Goal: Register for event/course: Sign up to attend an event or enroll in a course

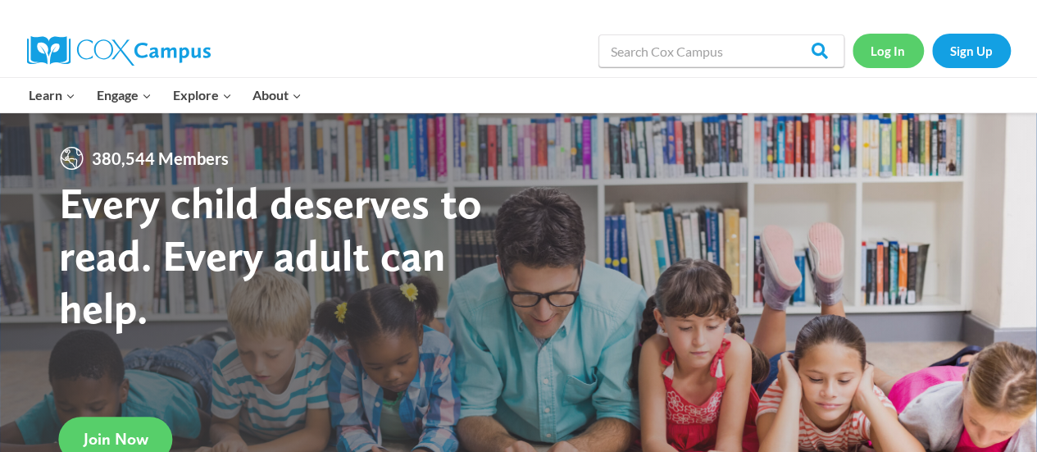
click at [886, 50] on link "Log In" at bounding box center [887, 51] width 71 height 34
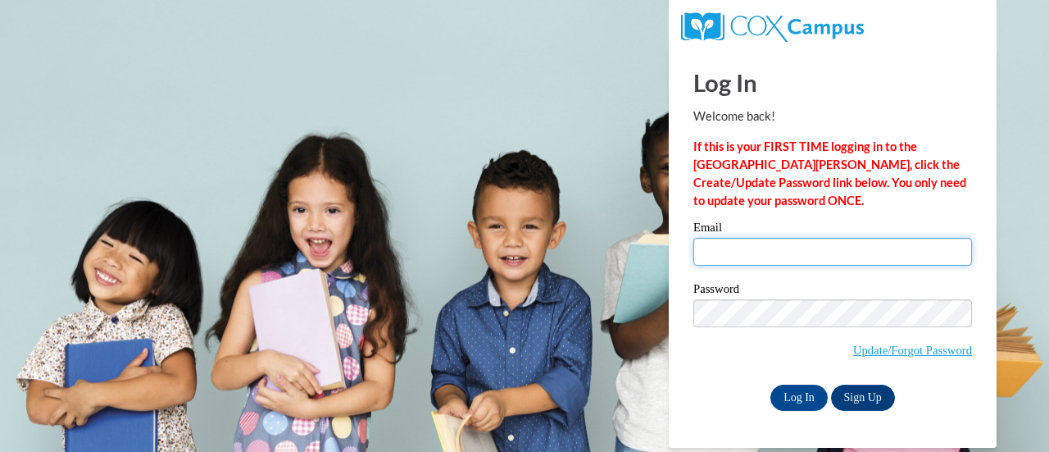
click at [726, 242] on input "Email" at bounding box center [832, 252] width 279 height 28
type input "tguse@altoona.k12.wi.us"
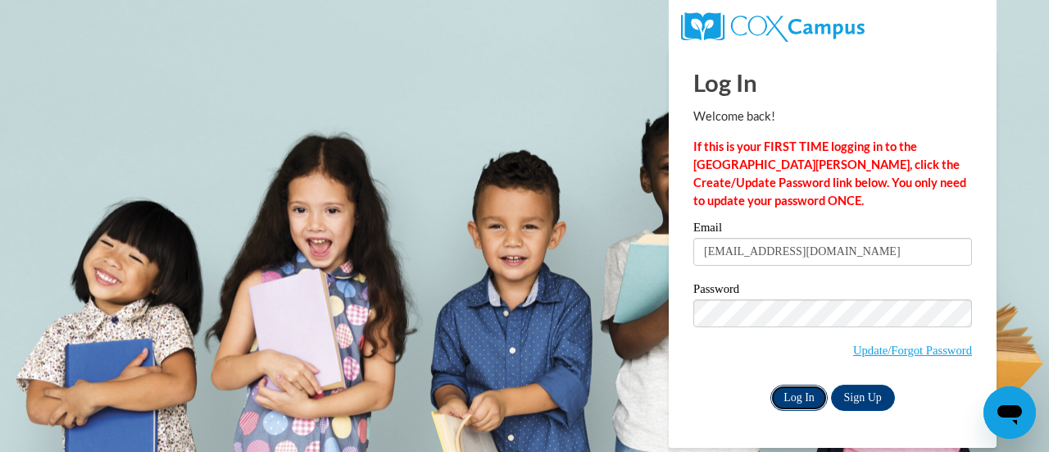
click at [789, 397] on input "Log In" at bounding box center [798, 397] width 57 height 26
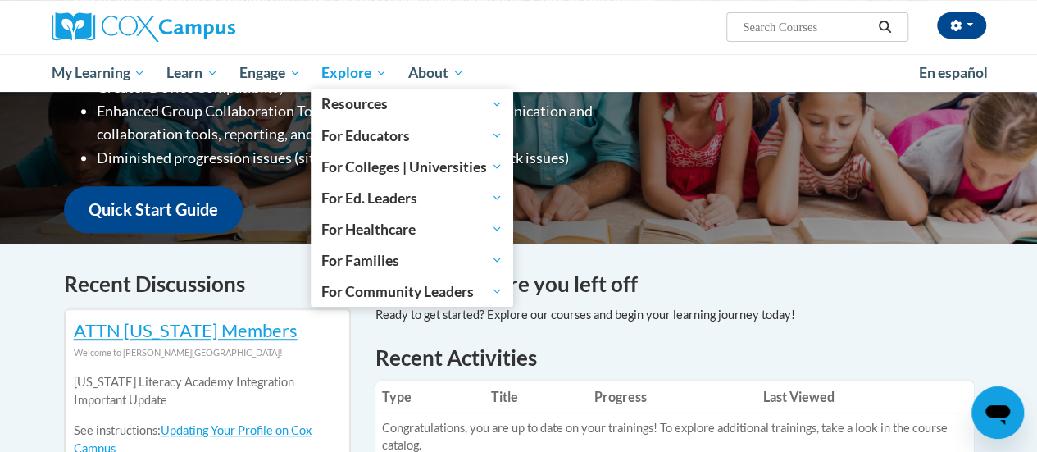
scroll to position [309, 0]
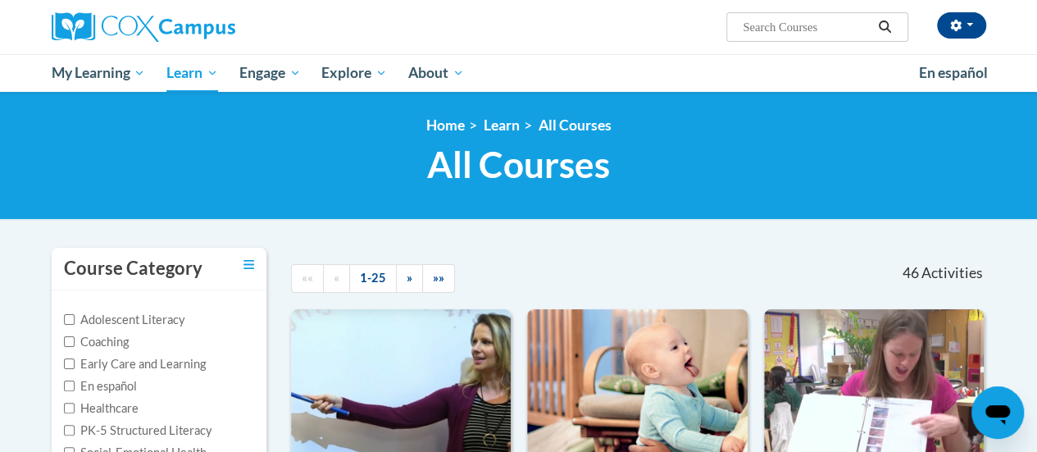
click at [777, 36] on input "Search..." at bounding box center [806, 27] width 131 height 20
type input "systematic"
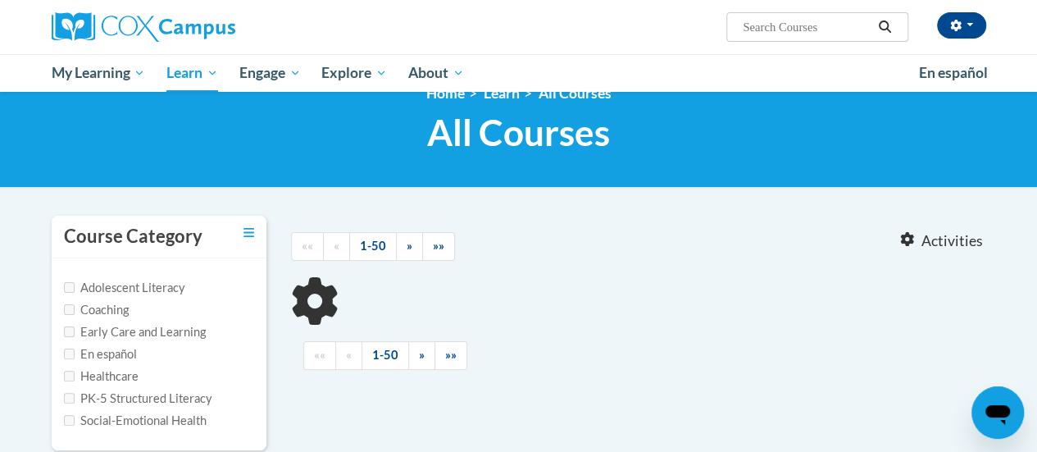
scroll to position [114, 0]
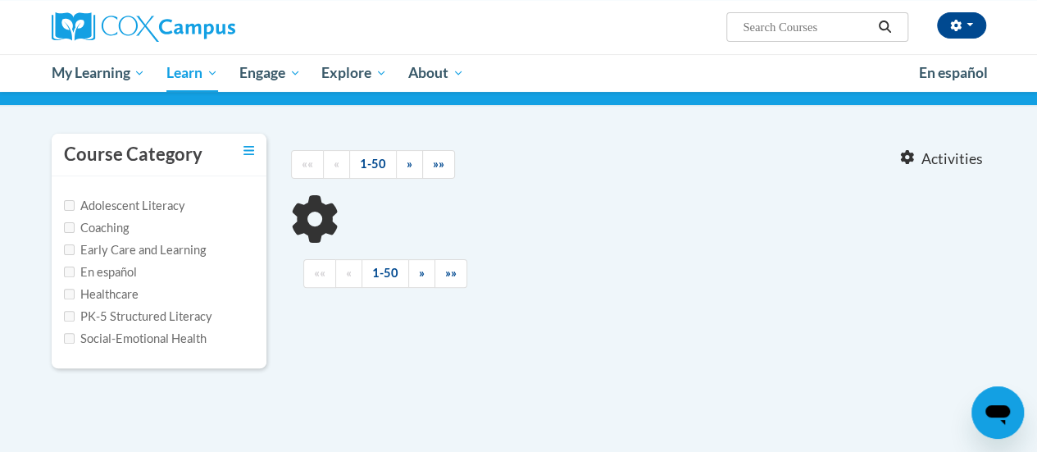
type input "systematic"
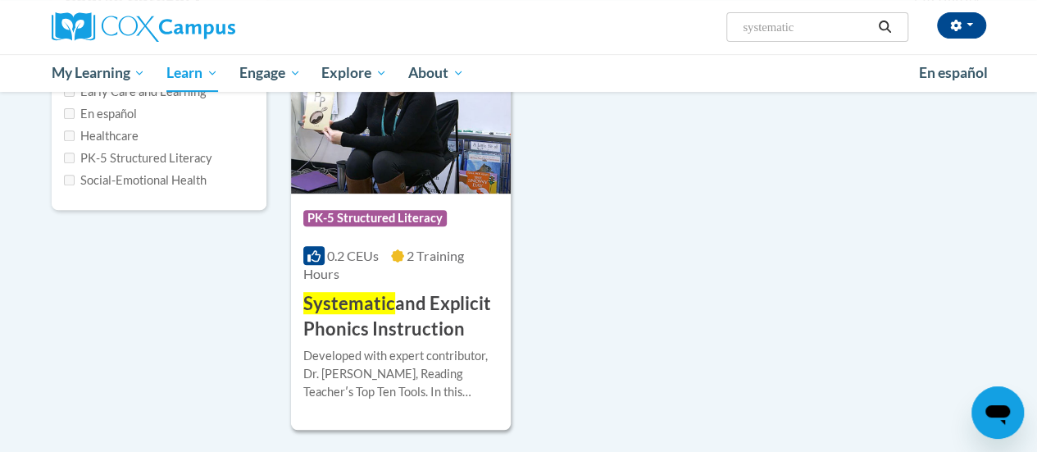
scroll to position [278, 0]
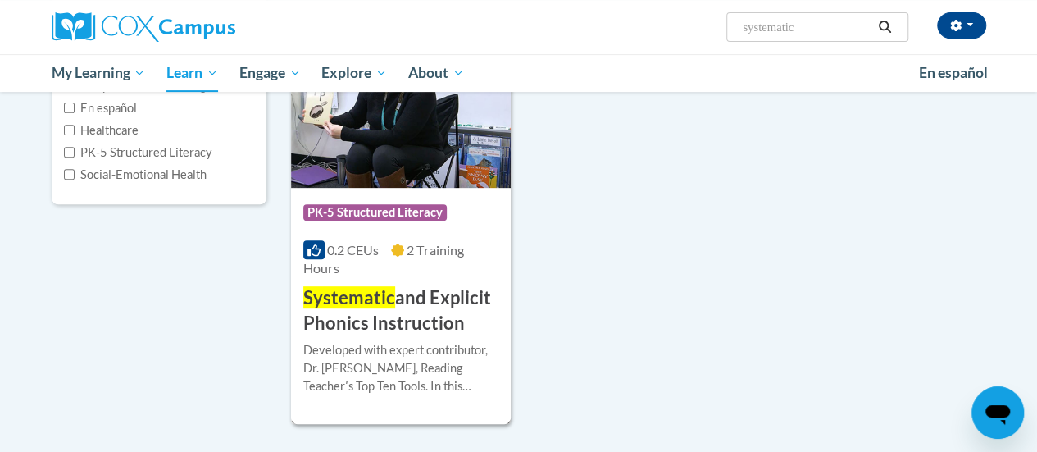
click at [369, 299] on span "Systematic" at bounding box center [349, 297] width 92 height 22
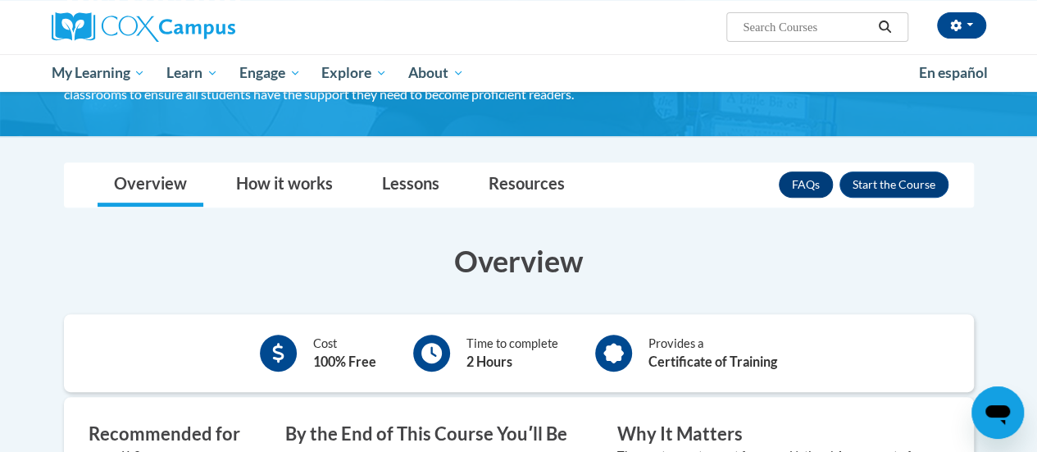
scroll to position [164, 0]
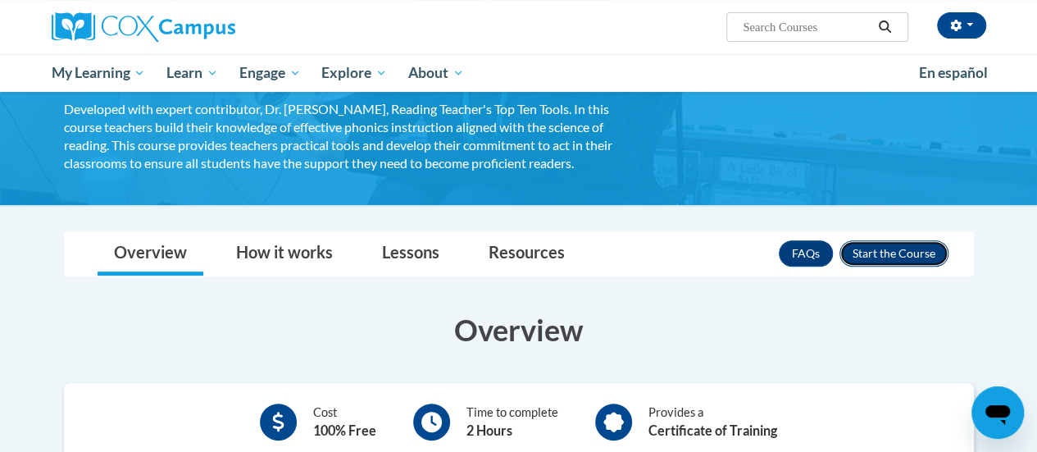
click at [898, 249] on button "Enroll" at bounding box center [893, 253] width 109 height 26
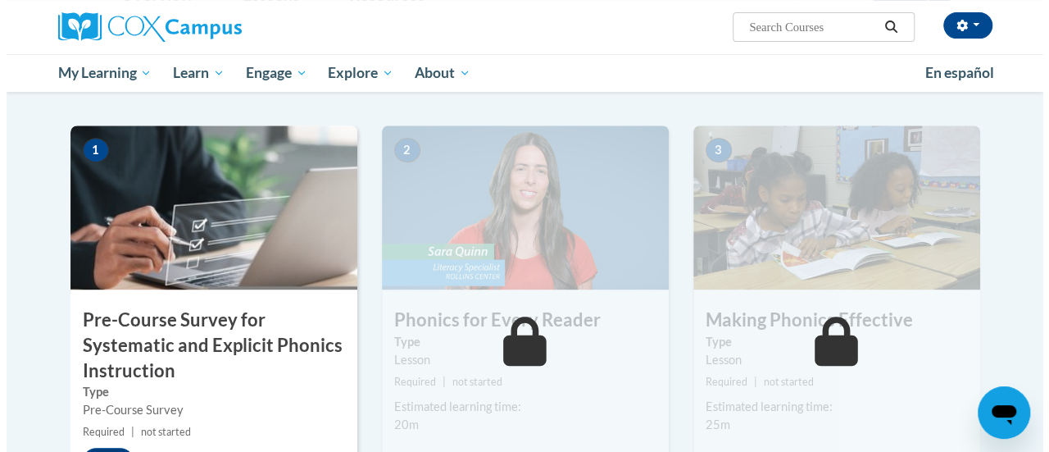
scroll to position [410, 0]
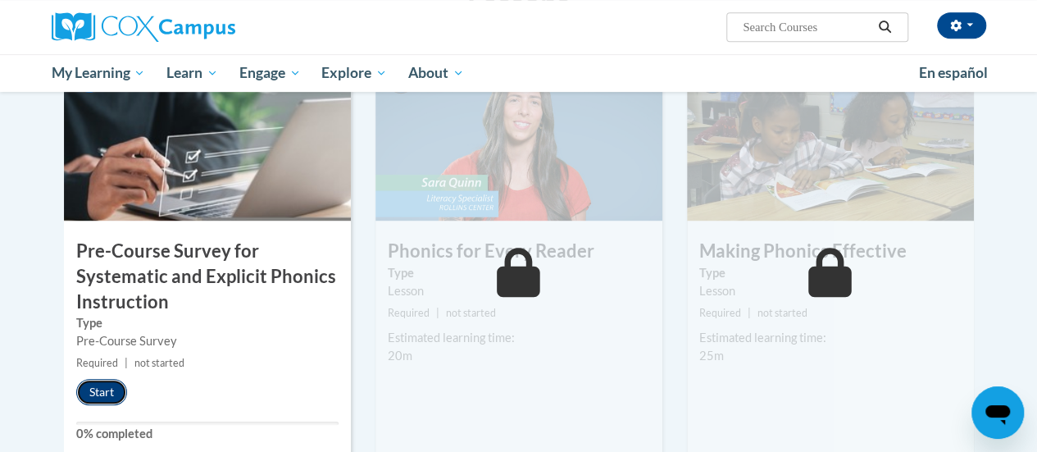
click at [104, 388] on button "Start" at bounding box center [101, 392] width 51 height 26
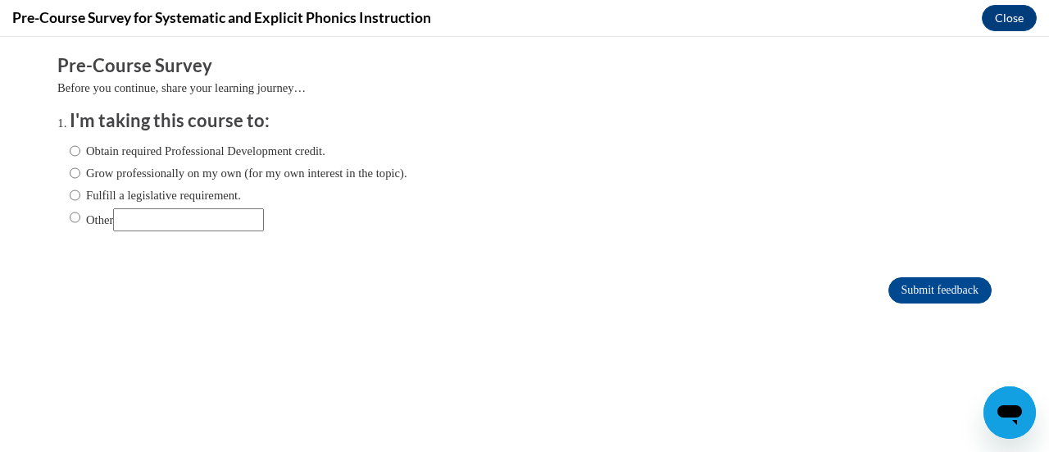
scroll to position [0, 0]
click at [118, 199] on label "Fulfill a legislative requirement." at bounding box center [155, 195] width 171 height 18
click at [80, 199] on input "Fulfill a legislative requirement." at bounding box center [75, 195] width 11 height 18
radio input "true"
click at [932, 283] on input "Submit feedback" at bounding box center [939, 290] width 103 height 26
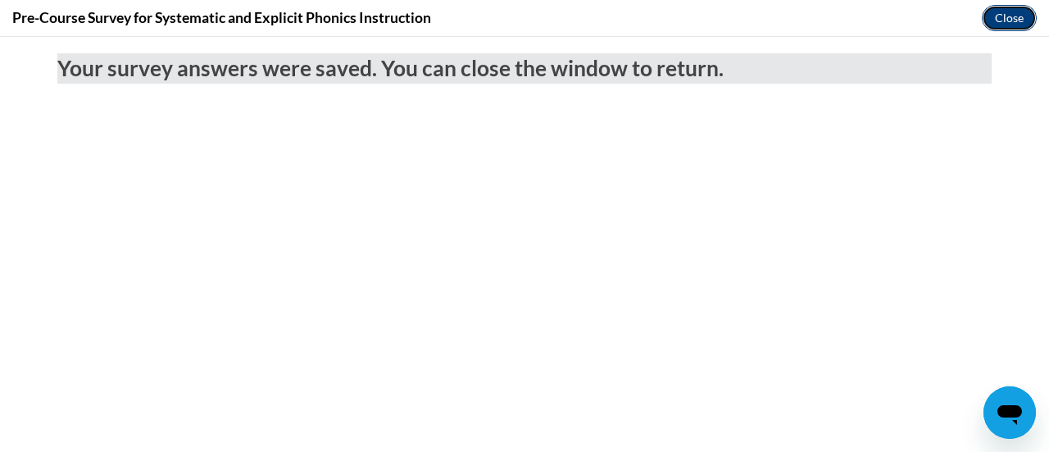
click at [1016, 16] on button "Close" at bounding box center [1009, 18] width 55 height 26
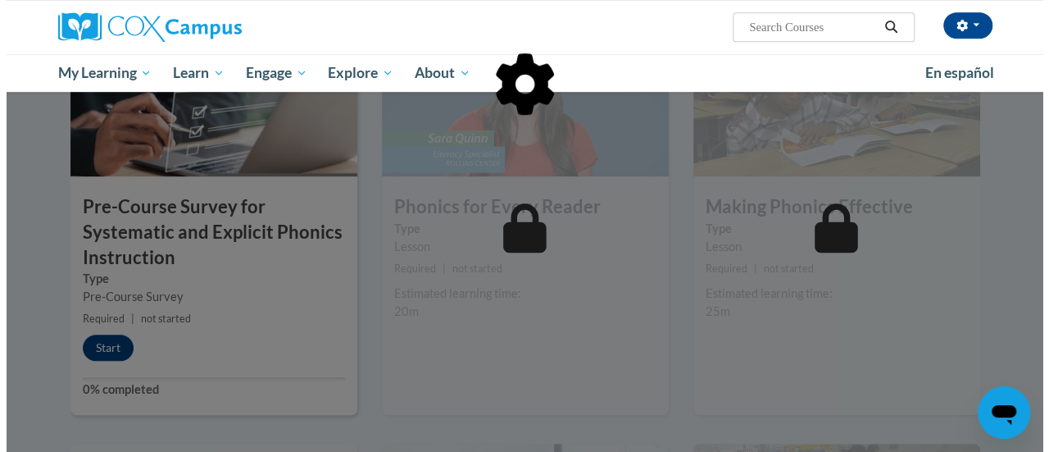
scroll to position [492, 0]
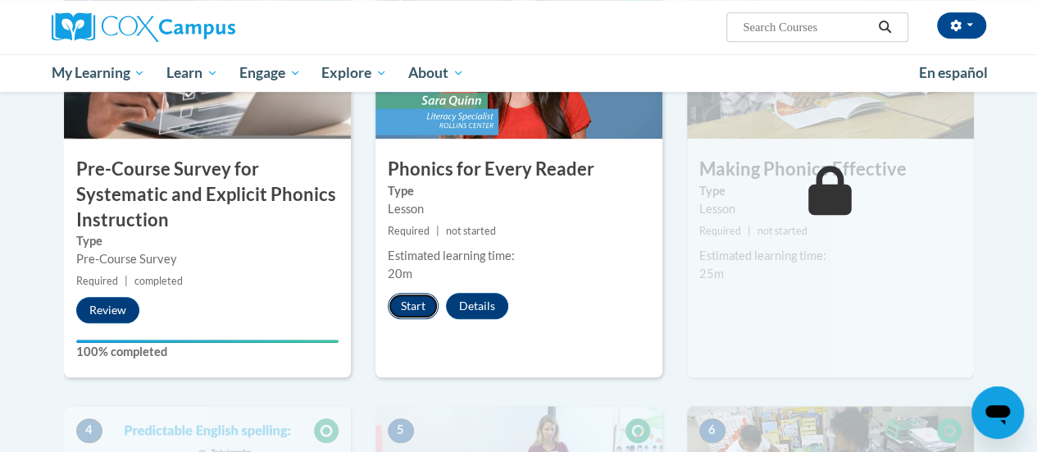
click at [409, 305] on button "Start" at bounding box center [413, 306] width 51 height 26
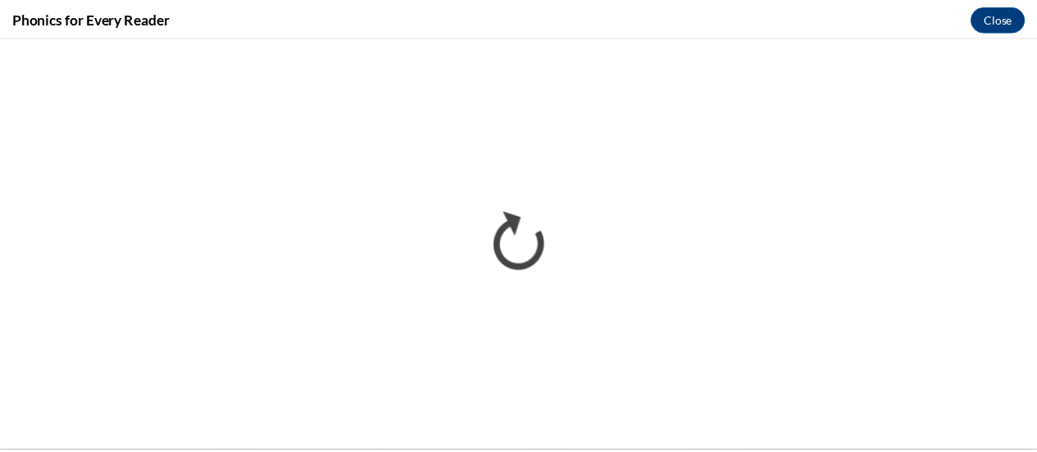
scroll to position [0, 0]
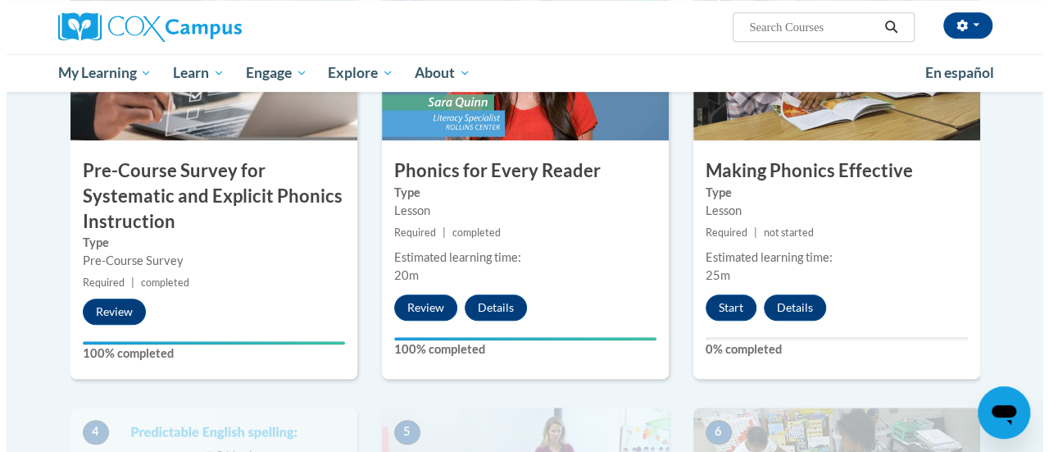
scroll to position [492, 0]
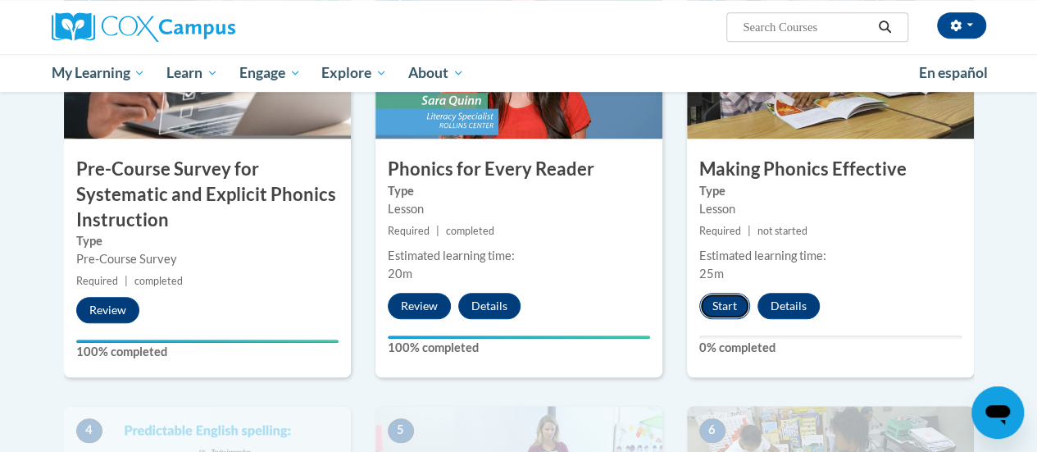
click at [732, 310] on button "Start" at bounding box center [724, 306] width 51 height 26
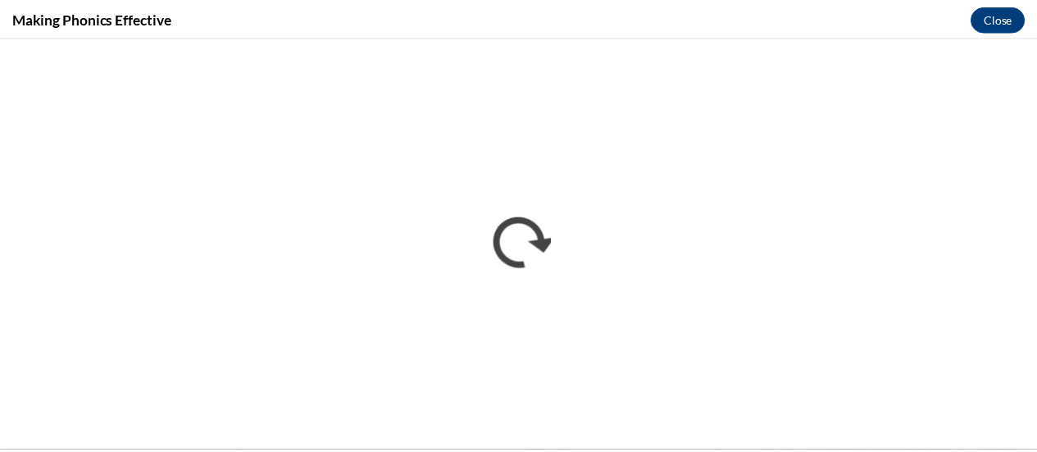
scroll to position [0, 0]
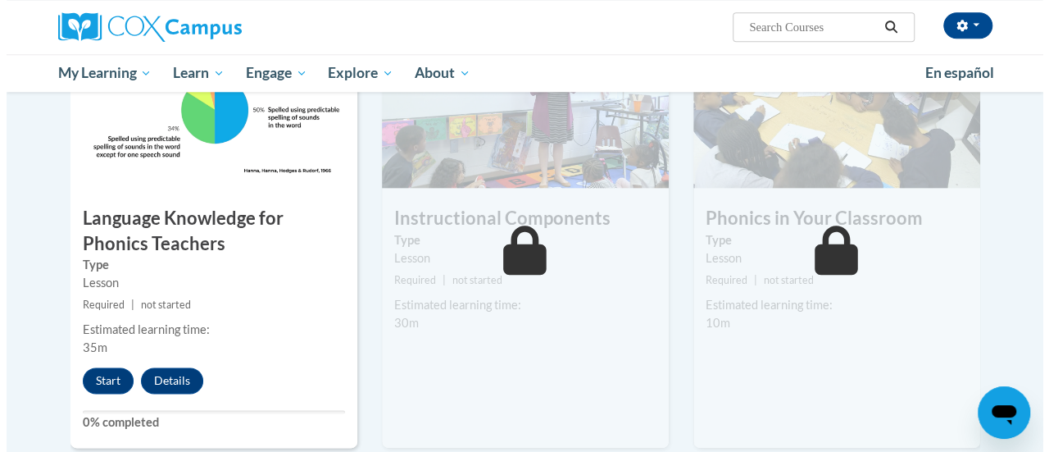
scroll to position [905, 0]
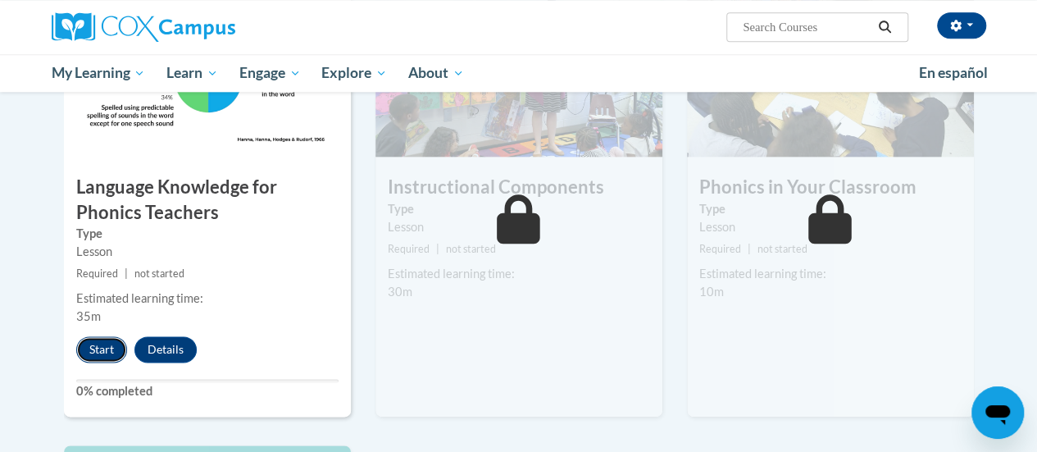
click at [107, 355] on button "Start" at bounding box center [101, 349] width 51 height 26
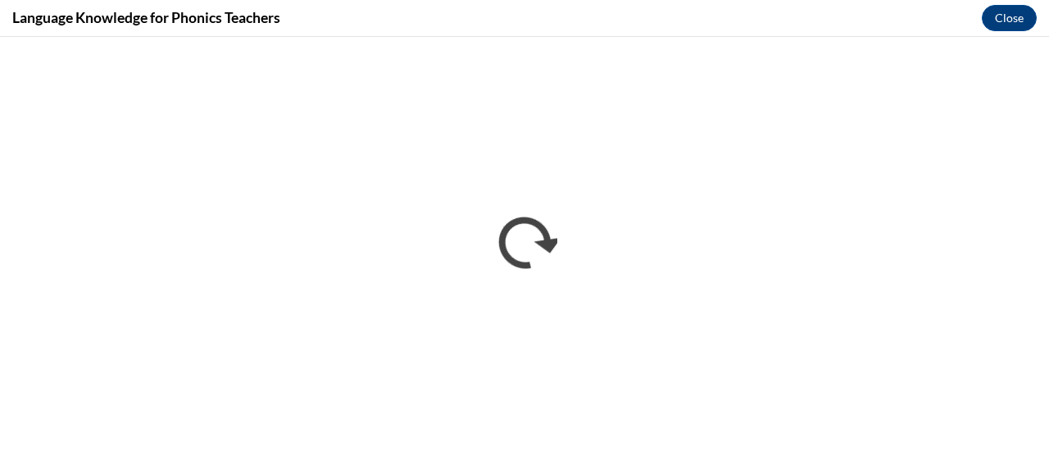
scroll to position [0, 0]
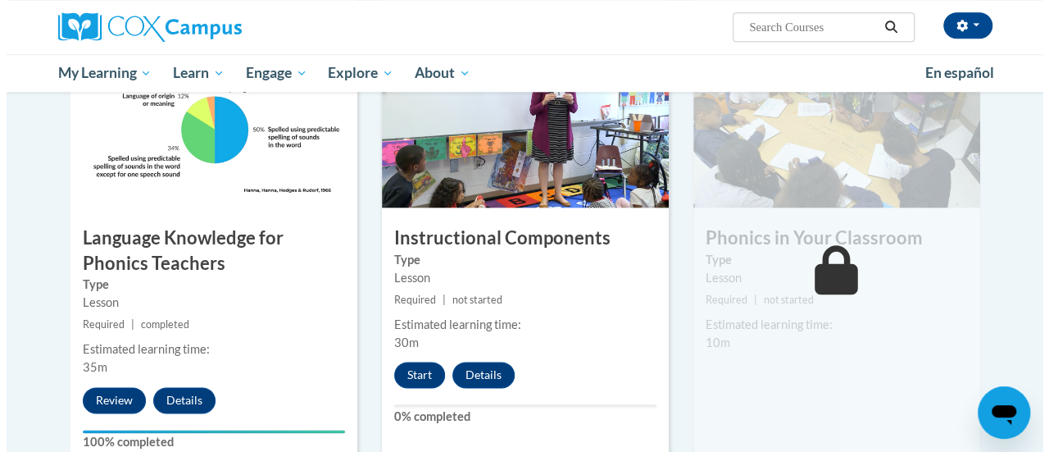
scroll to position [819, 0]
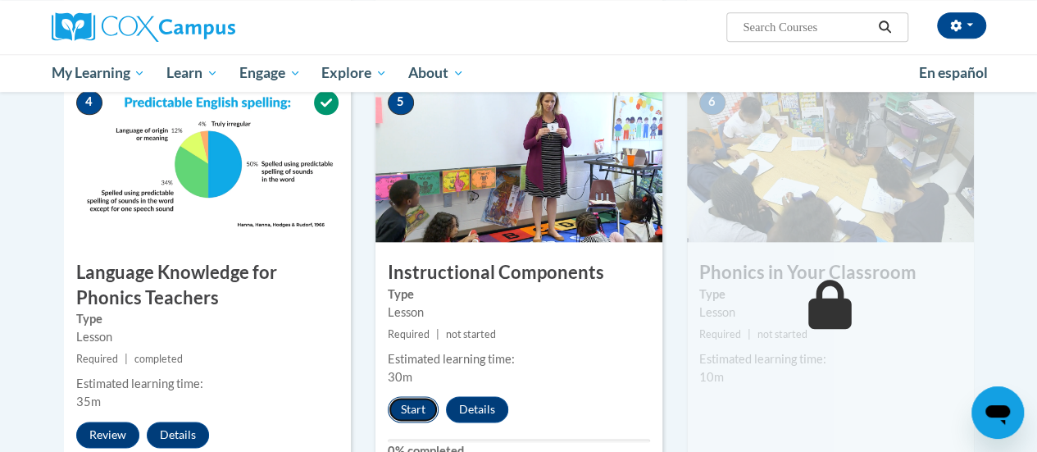
click at [413, 407] on button "Start" at bounding box center [413, 409] width 51 height 26
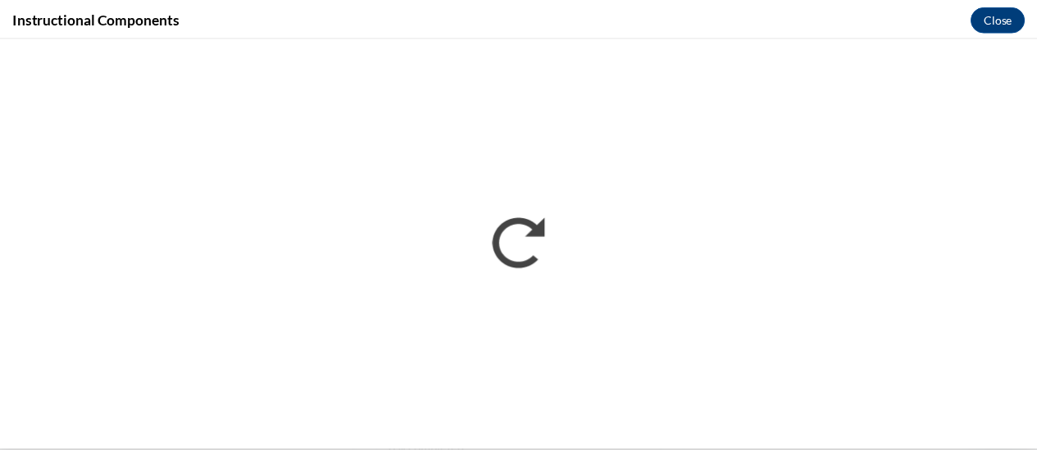
scroll to position [0, 0]
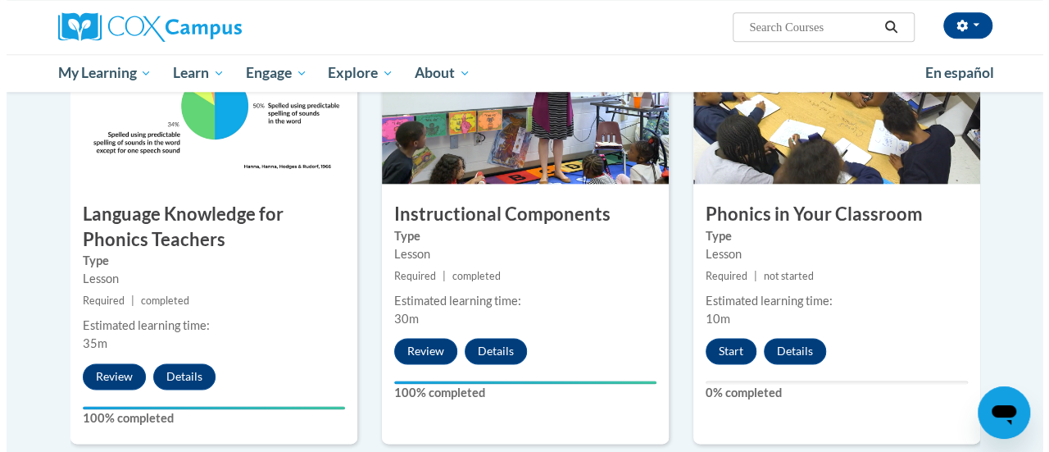
scroll to position [957, 0]
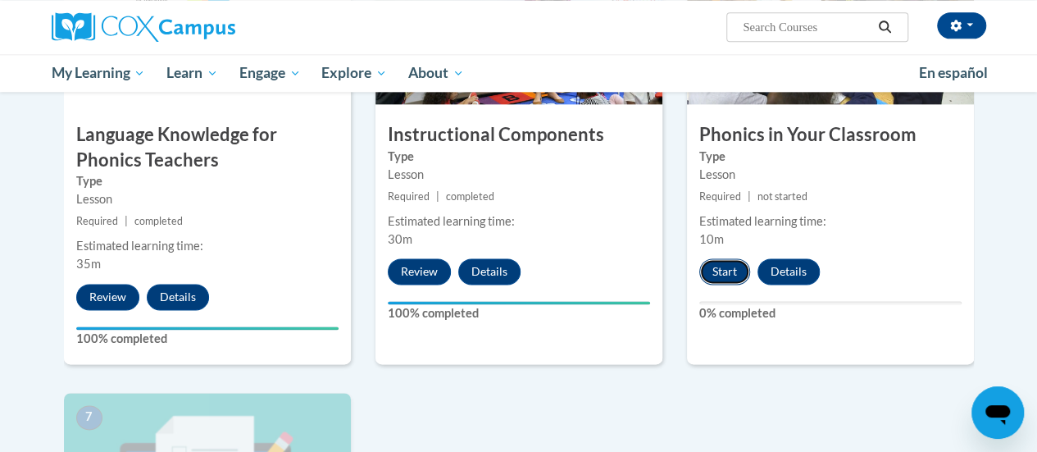
click at [718, 265] on button "Start" at bounding box center [724, 271] width 51 height 26
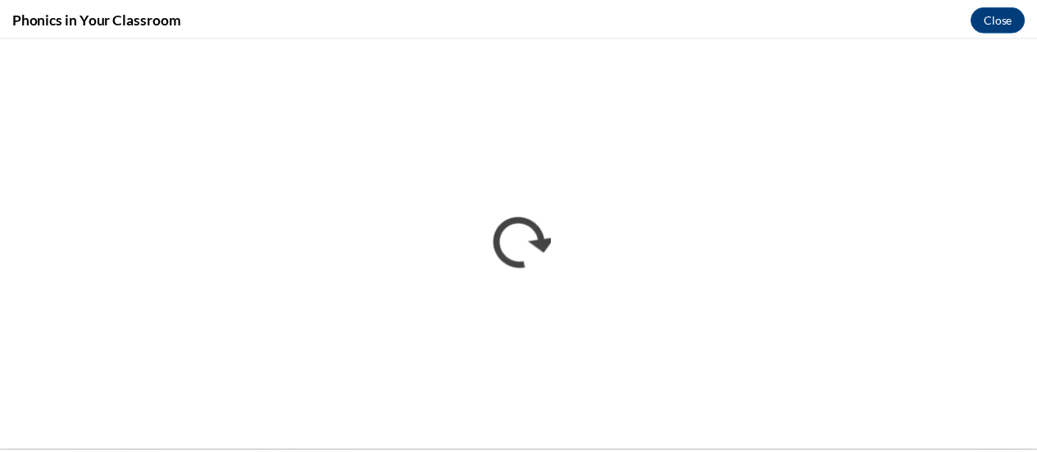
scroll to position [0, 0]
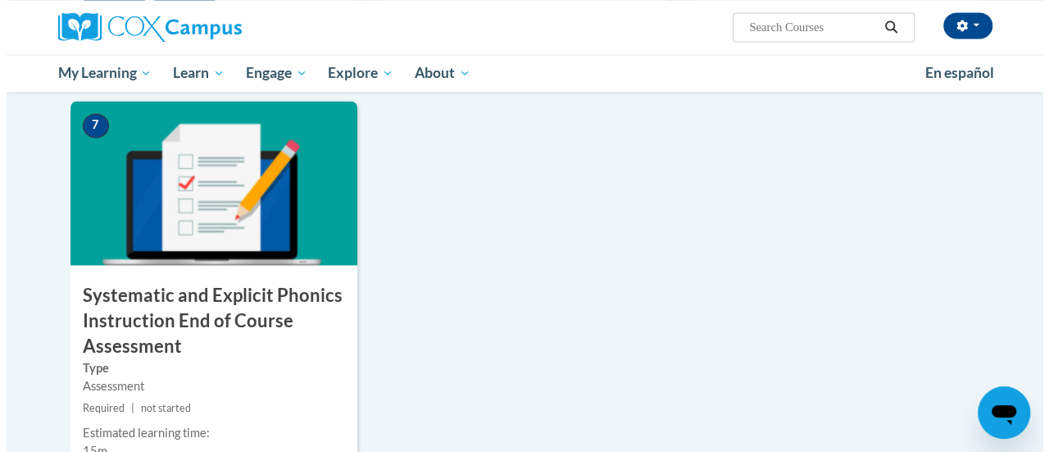
scroll to position [1367, 0]
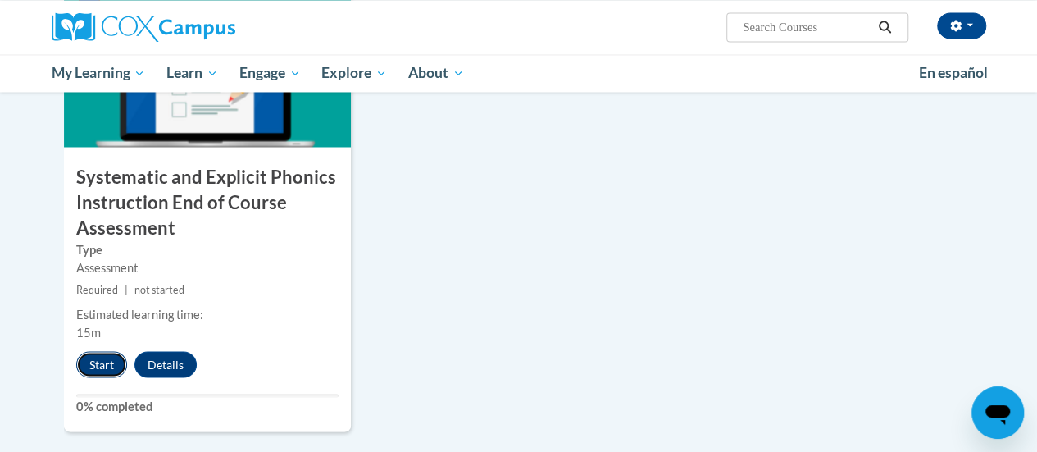
click at [93, 361] on button "Start" at bounding box center [101, 364] width 51 height 26
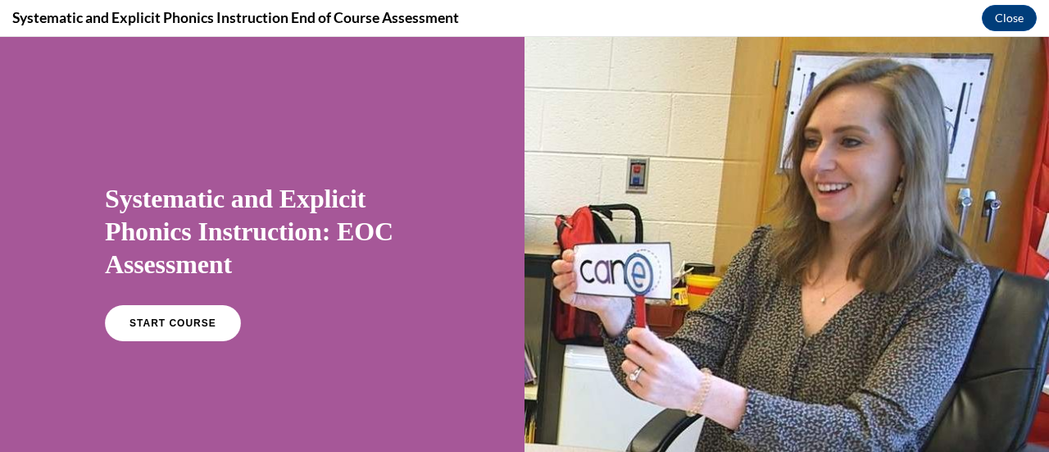
scroll to position [0, 0]
click at [144, 325] on span "START COURSE" at bounding box center [172, 323] width 91 height 12
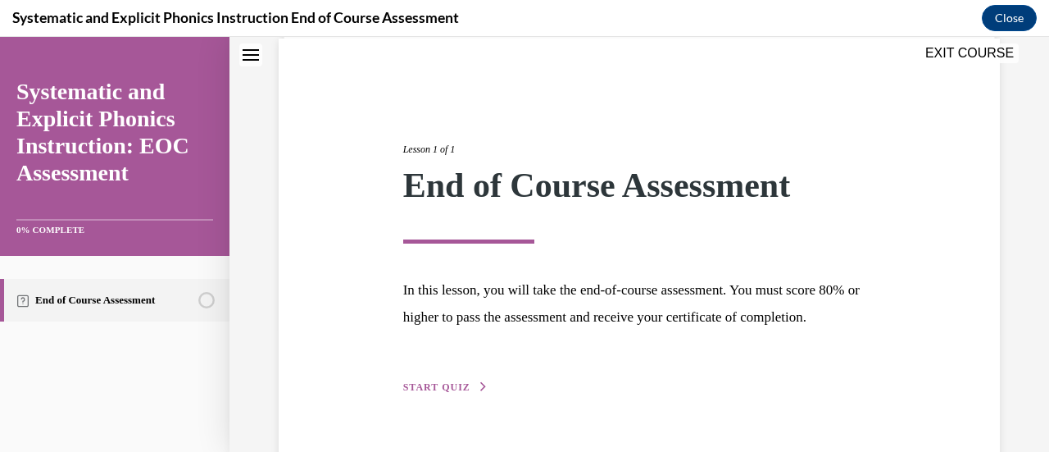
scroll to position [192, 0]
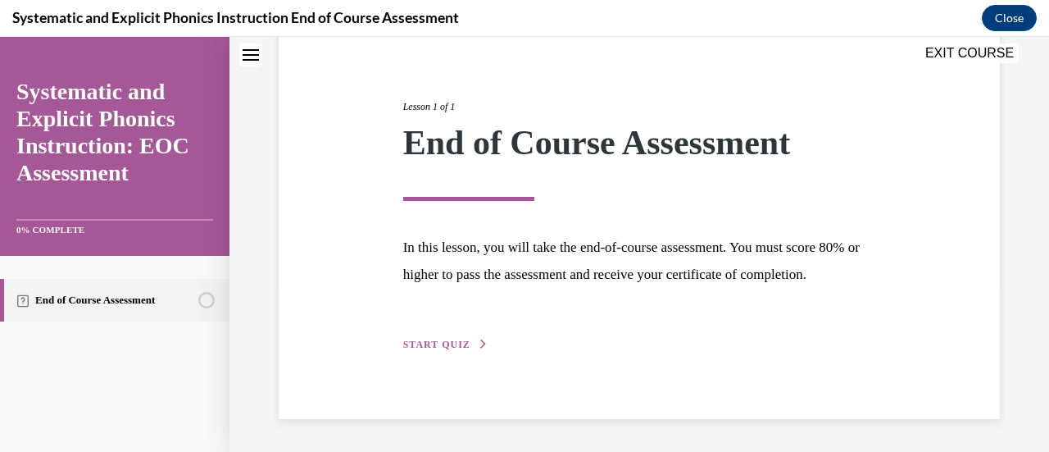
click at [442, 354] on div "Lesson 1 of 1 End of Course Assessment In this lesson, you will take the end-of…" at bounding box center [639, 207] width 721 height 423
click at [443, 347] on span "START QUIZ" at bounding box center [436, 343] width 67 height 11
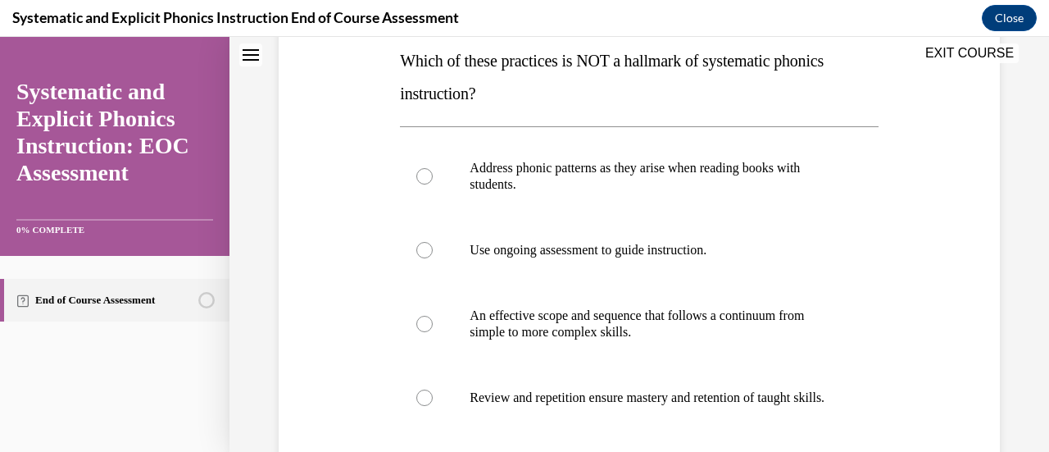
scroll to position [270, 0]
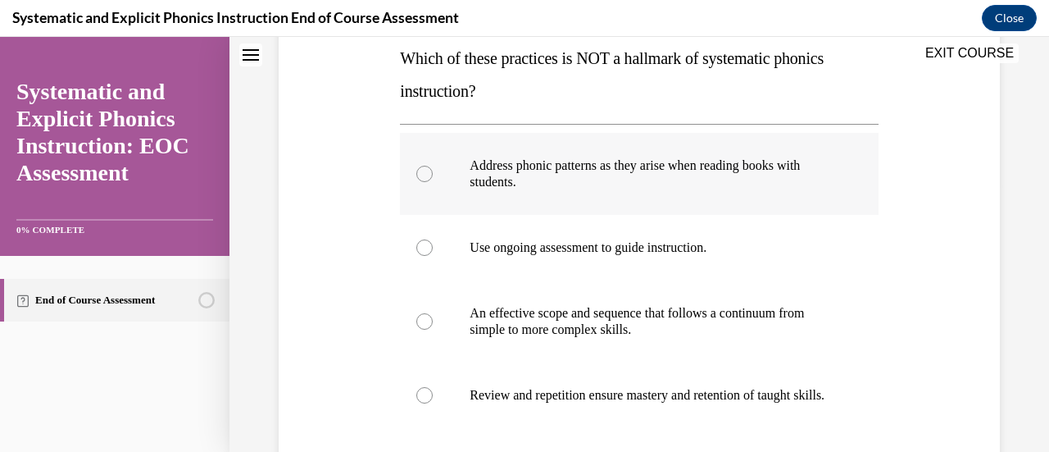
click at [643, 176] on p "Address phonic patterns as they arise when reading books with students." at bounding box center [653, 173] width 367 height 33
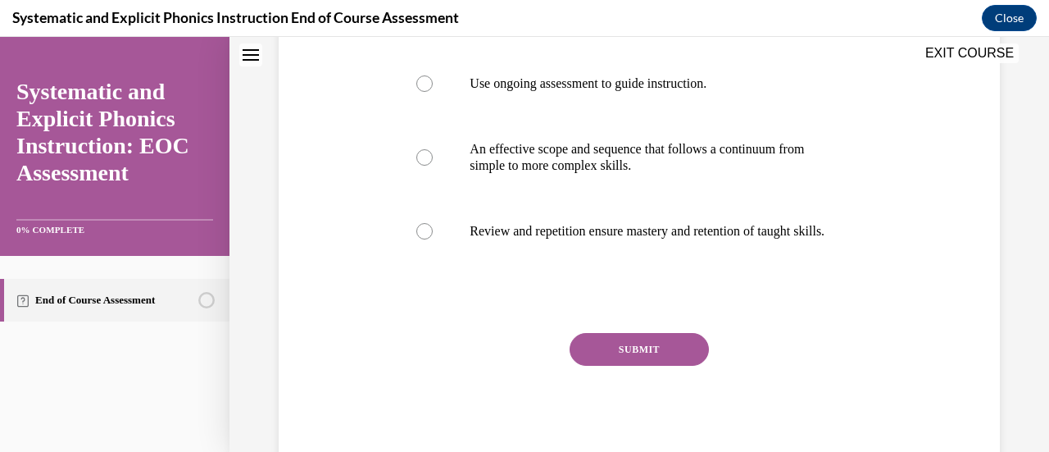
click at [639, 358] on button "SUBMIT" at bounding box center [639, 349] width 139 height 33
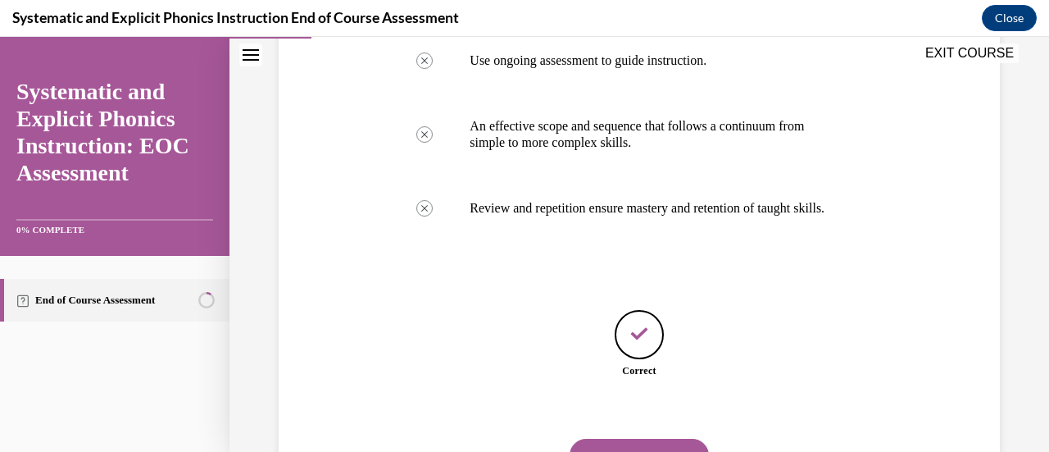
scroll to position [550, 0]
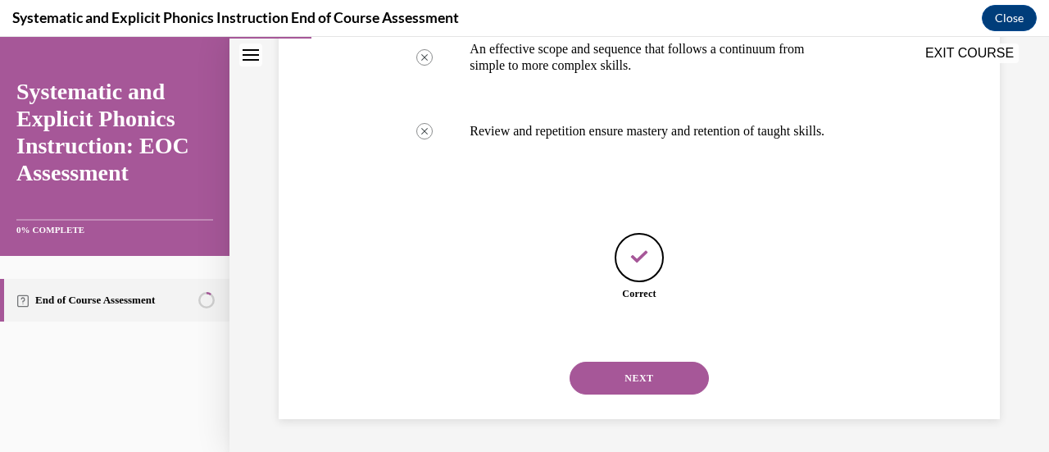
click at [657, 384] on button "NEXT" at bounding box center [639, 377] width 139 height 33
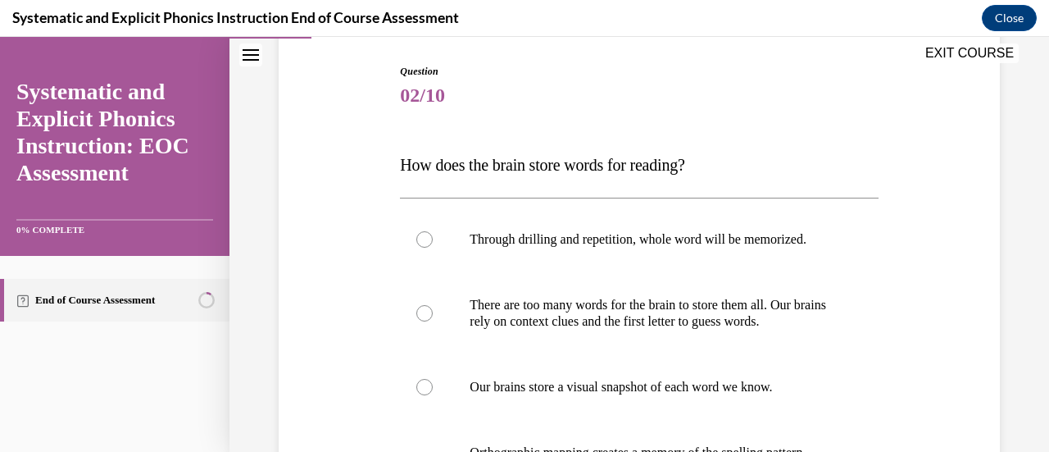
scroll to position [246, 0]
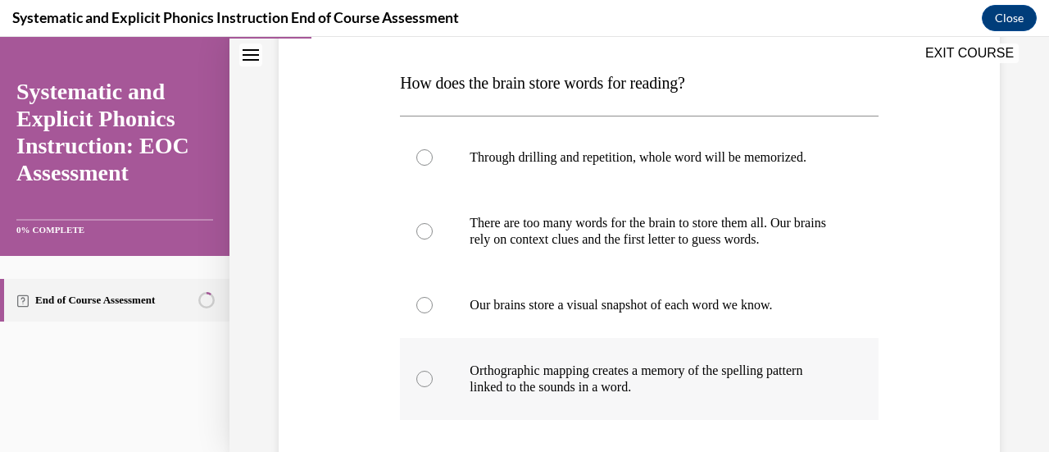
click at [572, 374] on p "Orthographic mapping creates a memory of the spelling pattern linked to the sou…" at bounding box center [653, 378] width 367 height 33
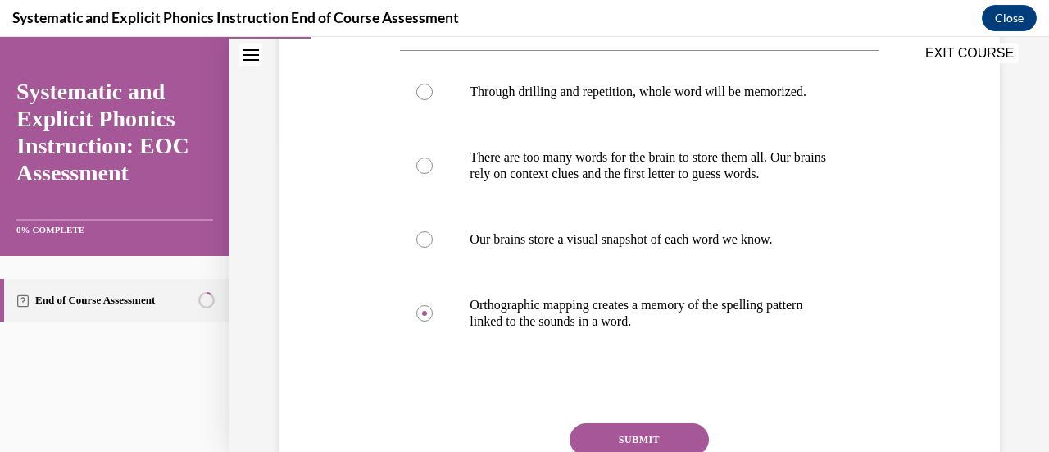
scroll to position [328, 0]
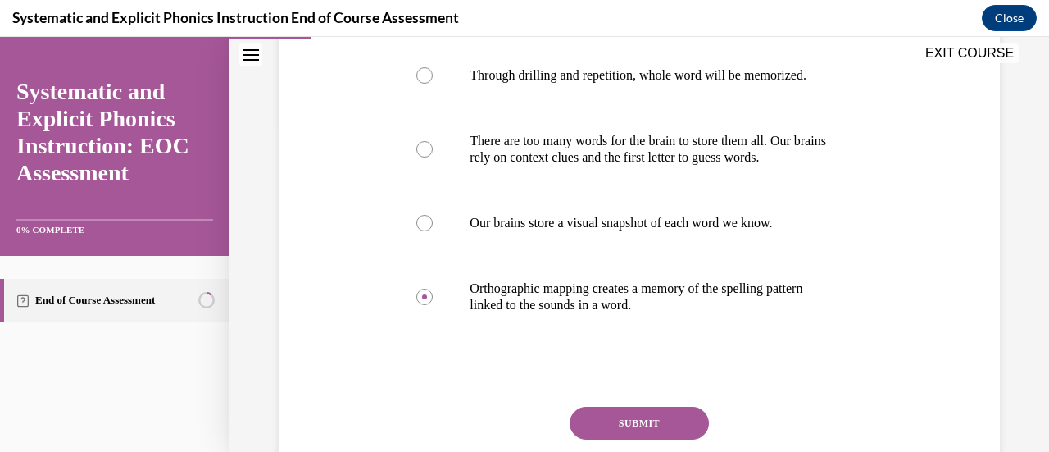
click at [666, 424] on button "SUBMIT" at bounding box center [639, 422] width 139 height 33
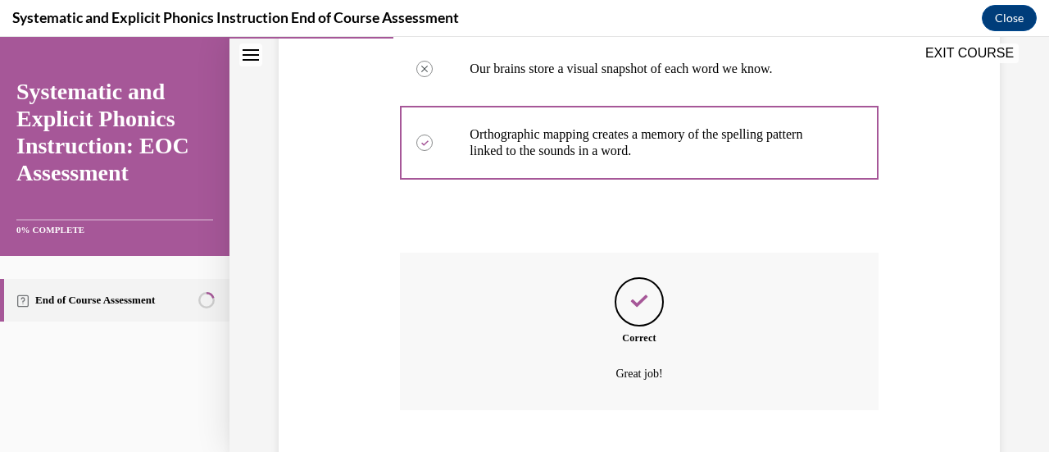
scroll to position [582, 0]
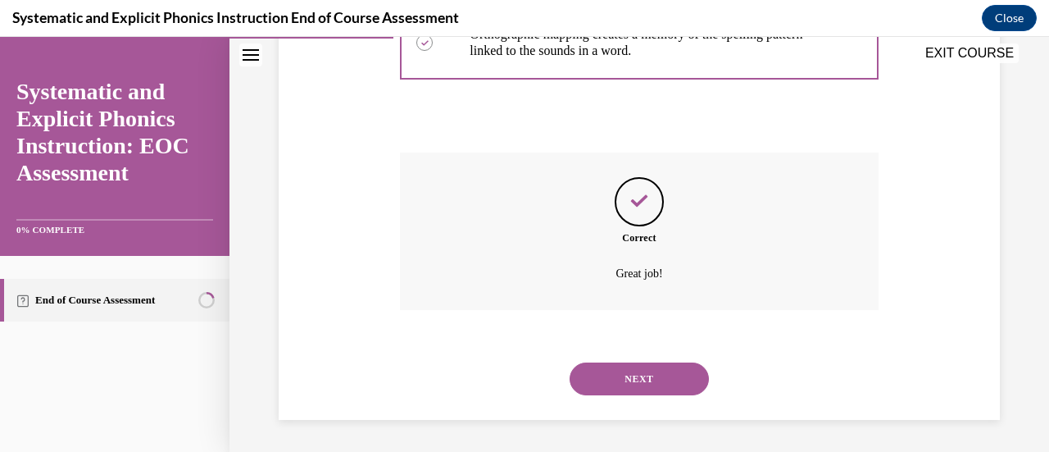
click at [641, 375] on button "NEXT" at bounding box center [639, 378] width 139 height 33
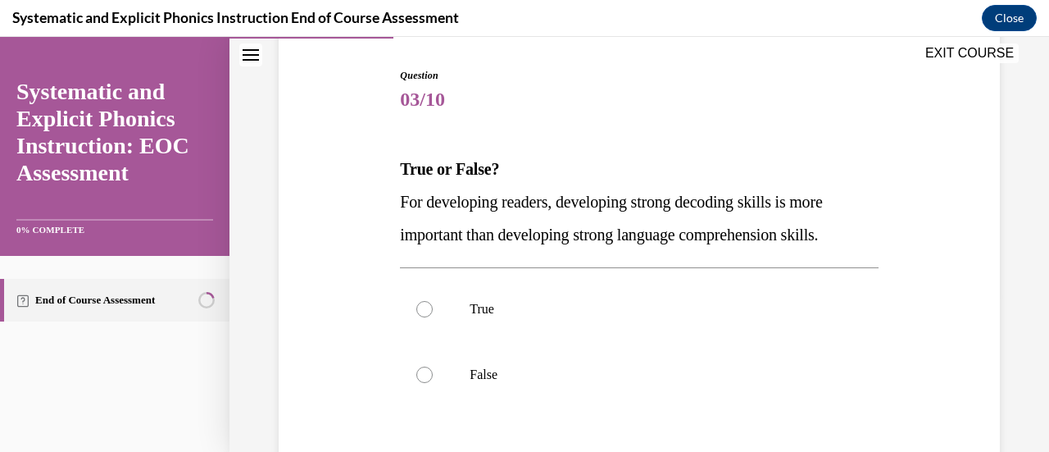
scroll to position [246, 0]
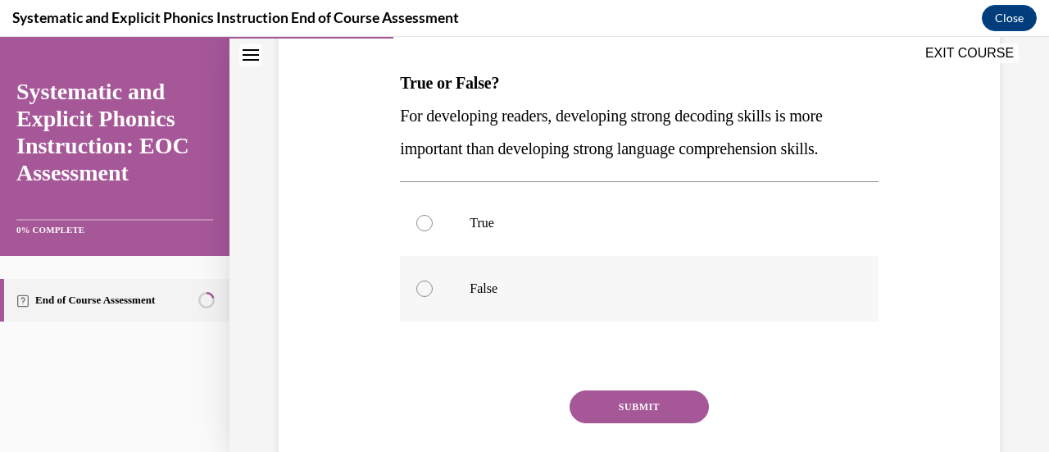
click at [558, 275] on div at bounding box center [639, 289] width 478 height 66
click at [627, 406] on button "SUBMIT" at bounding box center [639, 406] width 139 height 33
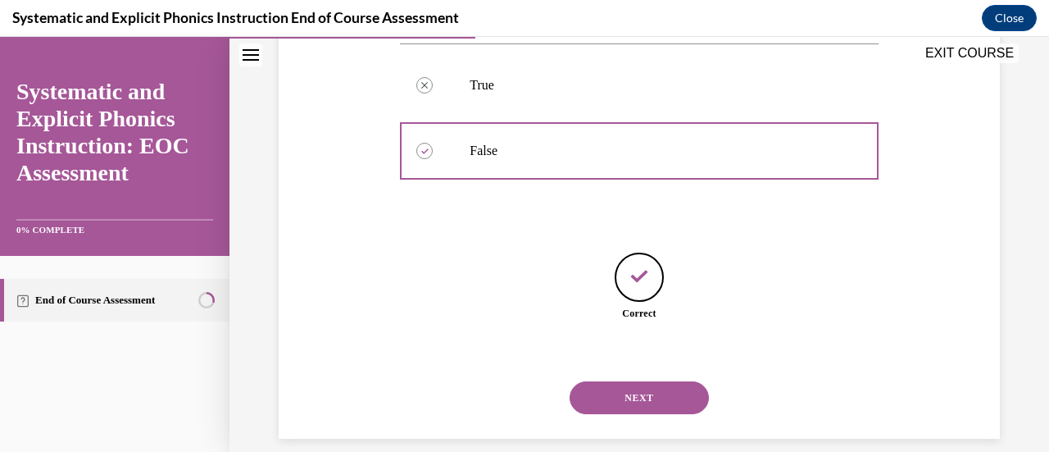
scroll to position [402, 0]
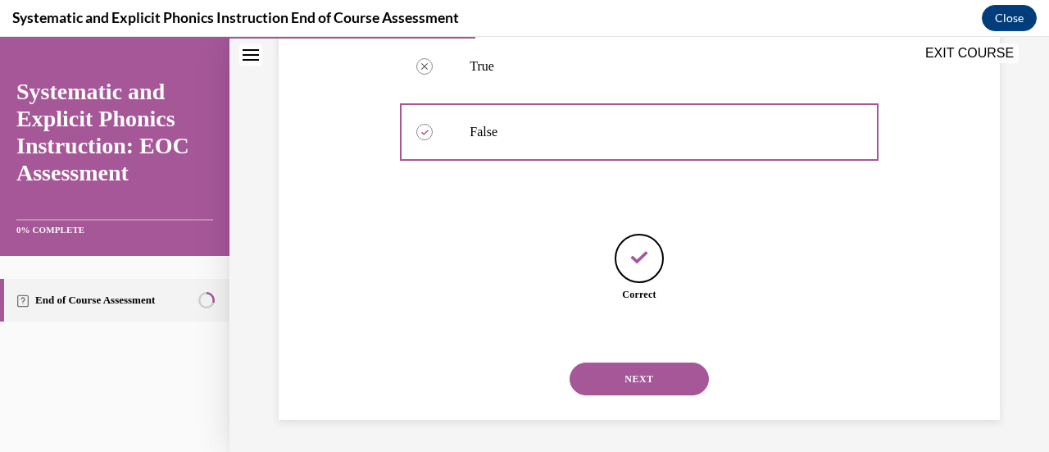
click at [665, 377] on button "NEXT" at bounding box center [639, 378] width 139 height 33
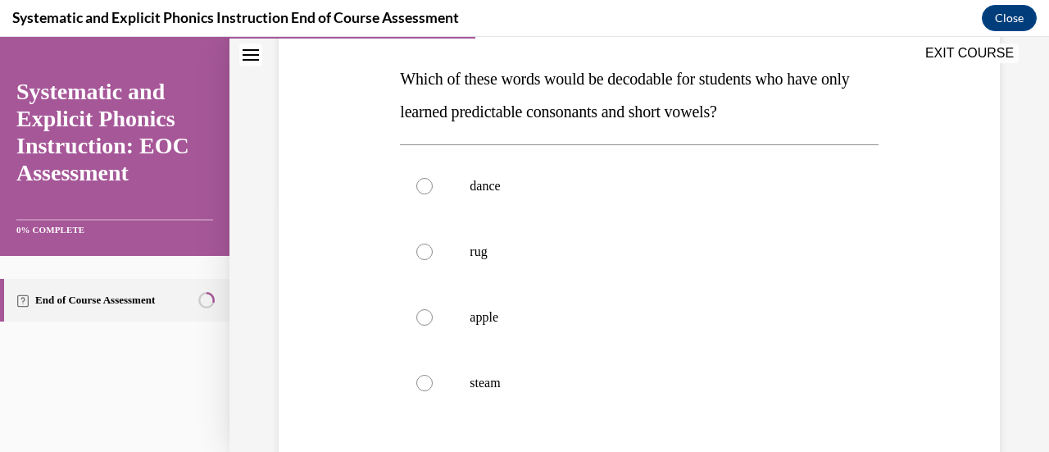
scroll to position [254, 0]
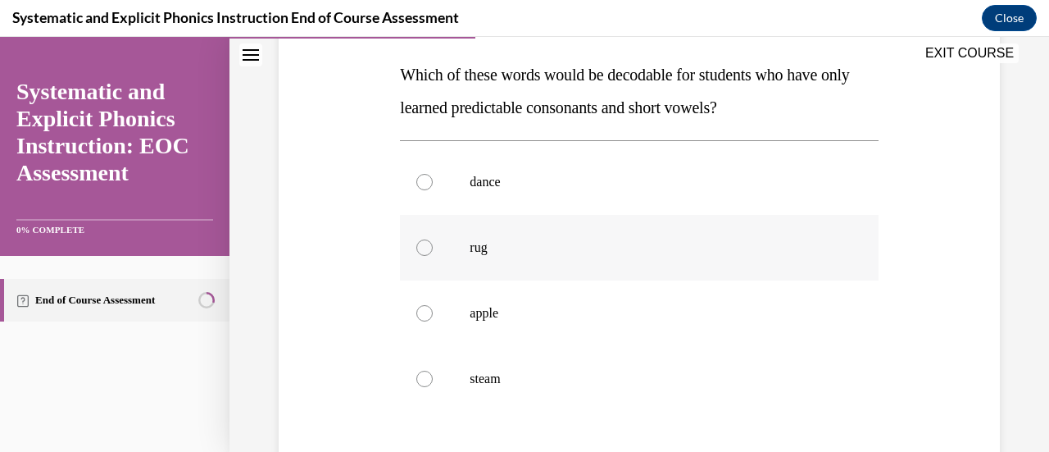
click at [474, 243] on p "rug" at bounding box center [653, 247] width 367 height 16
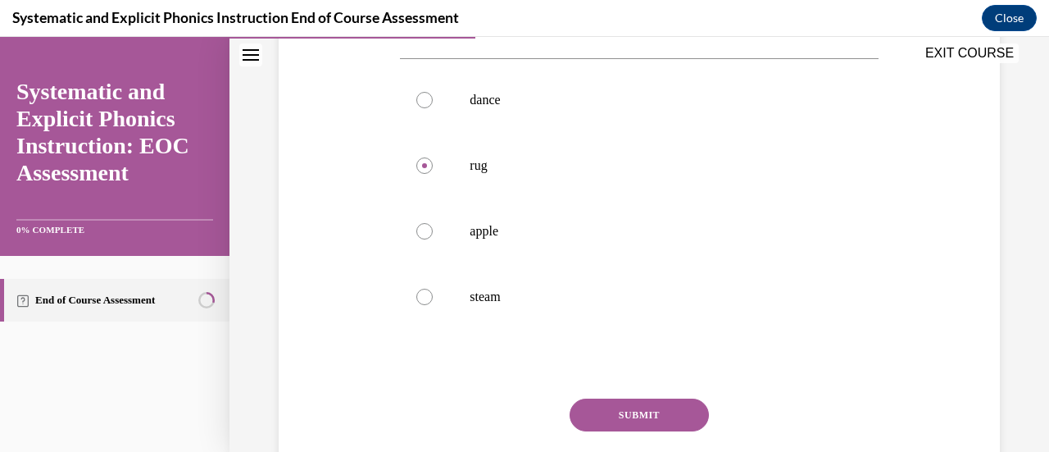
click at [680, 410] on button "SUBMIT" at bounding box center [639, 414] width 139 height 33
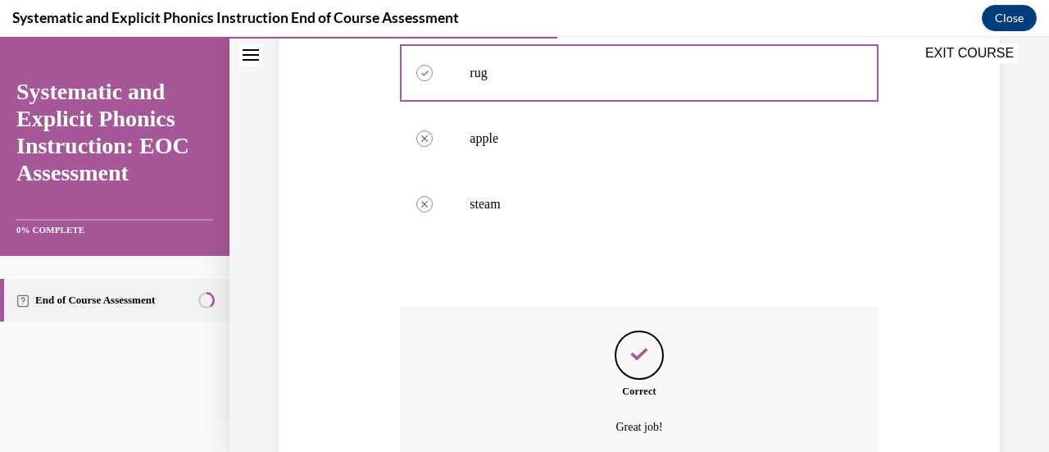
scroll to position [582, 0]
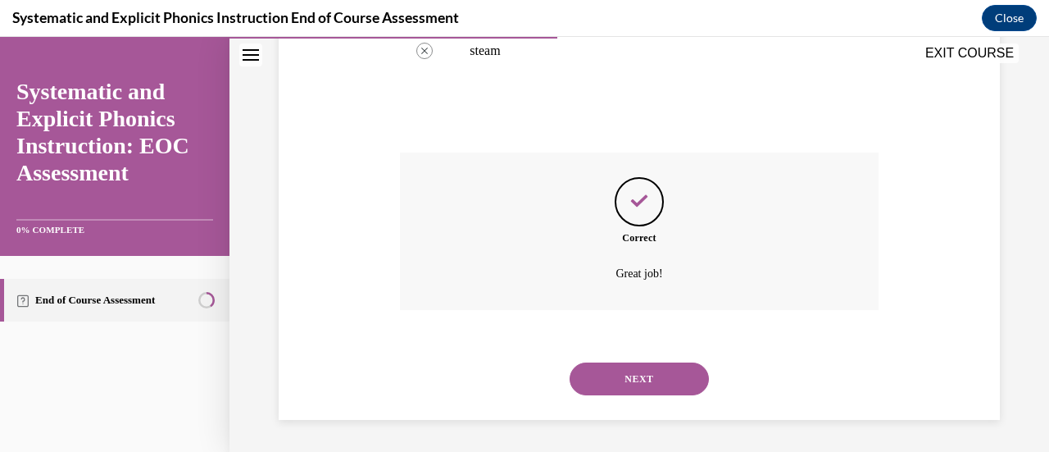
click at [661, 374] on button "NEXT" at bounding box center [639, 378] width 139 height 33
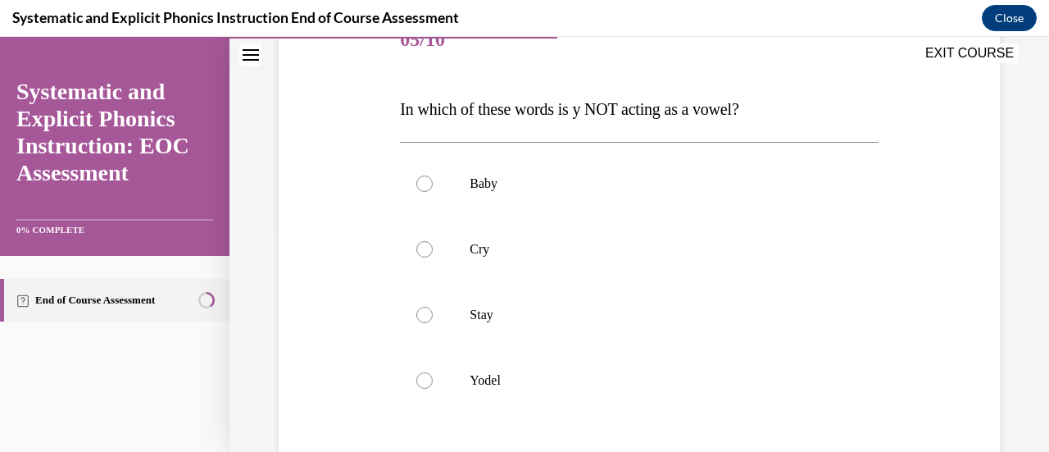
scroll to position [246, 0]
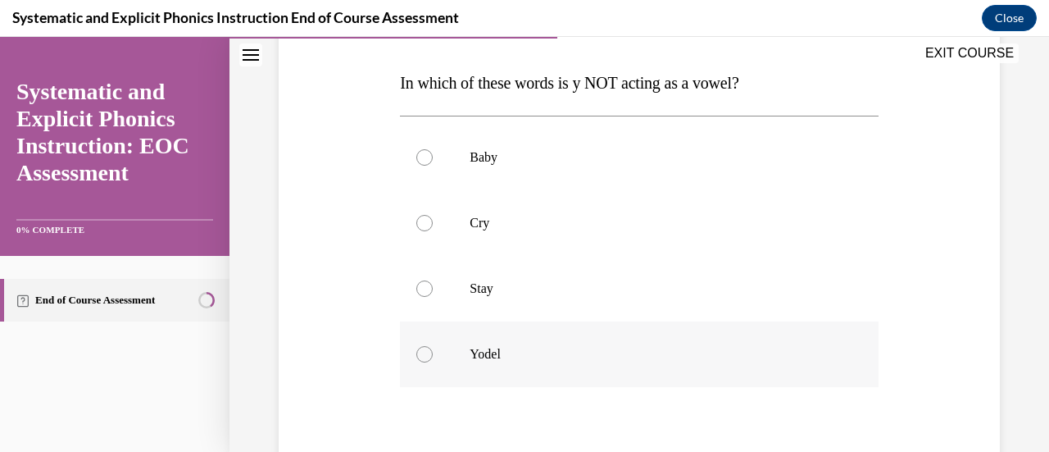
click at [487, 348] on p "Yodel" at bounding box center [653, 354] width 367 height 16
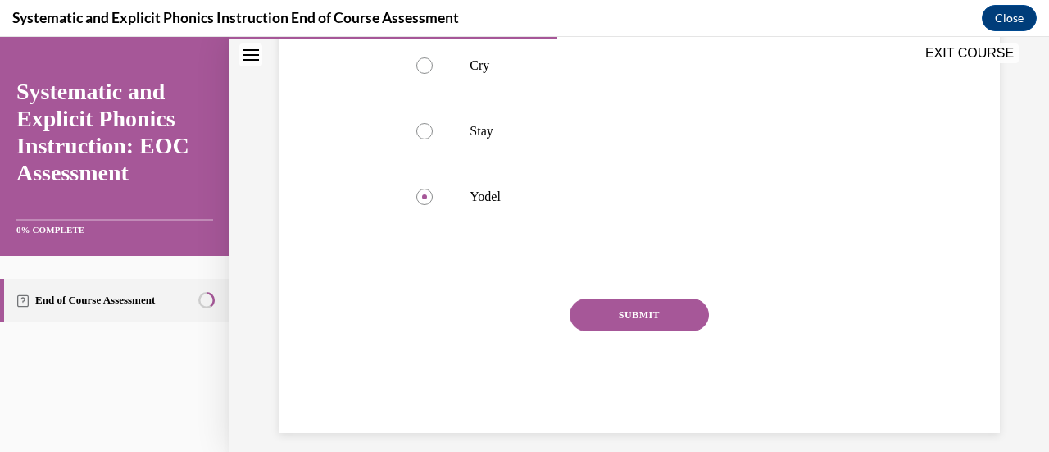
scroll to position [410, 0]
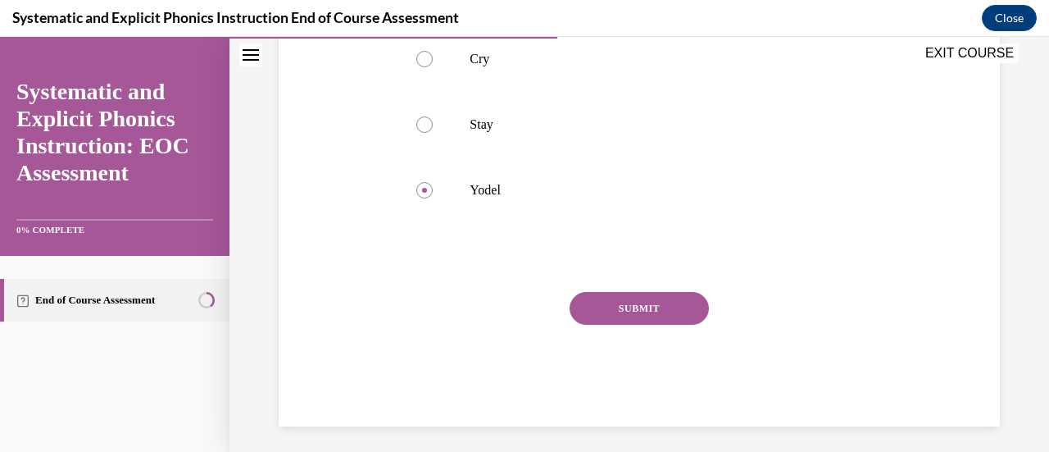
click at [613, 302] on button "SUBMIT" at bounding box center [639, 308] width 139 height 33
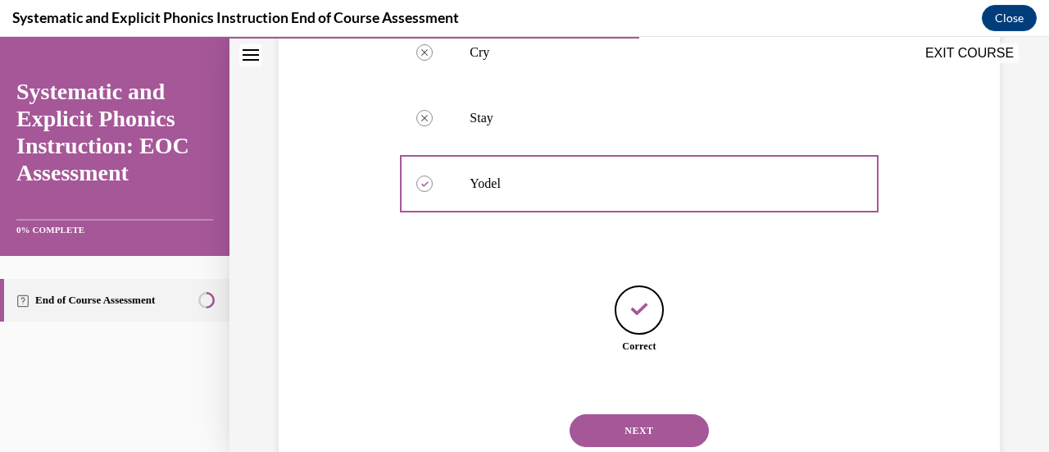
scroll to position [468, 0]
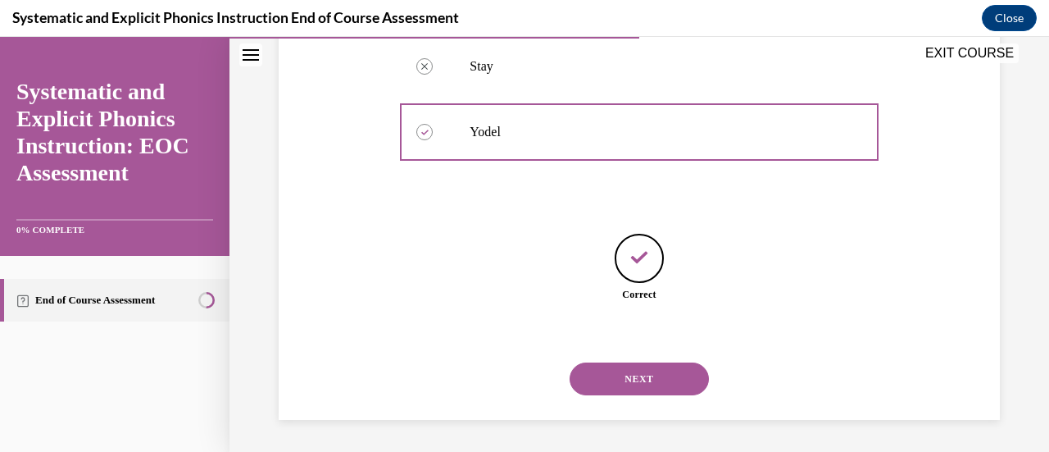
click at [628, 380] on button "NEXT" at bounding box center [639, 378] width 139 height 33
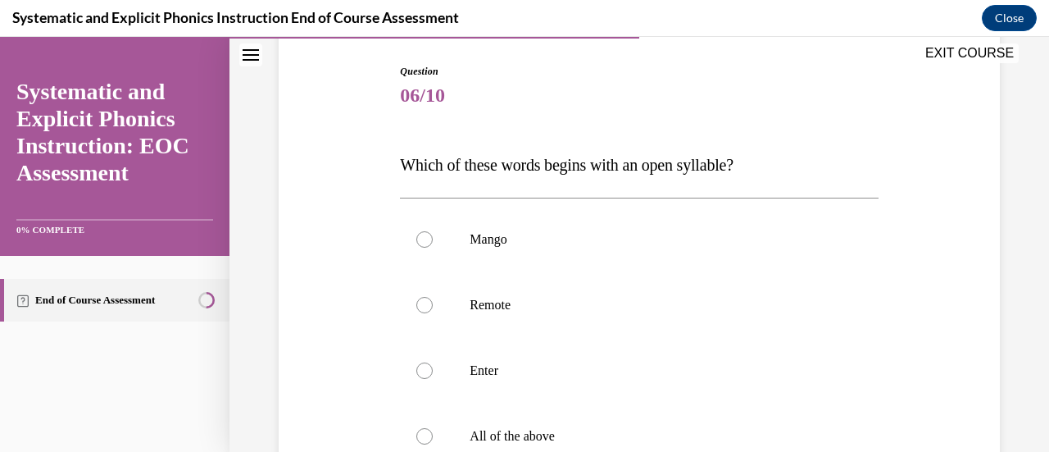
scroll to position [246, 0]
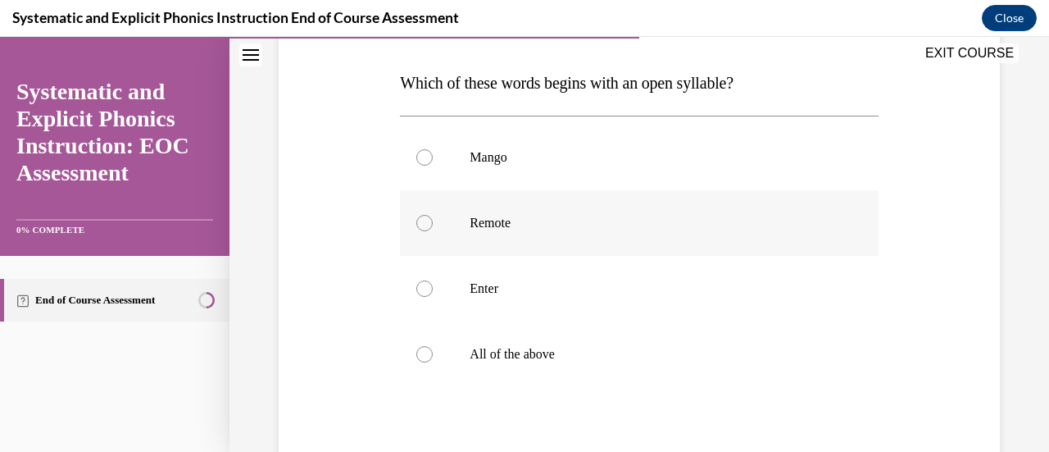
click at [686, 225] on p "Remote" at bounding box center [653, 223] width 367 height 16
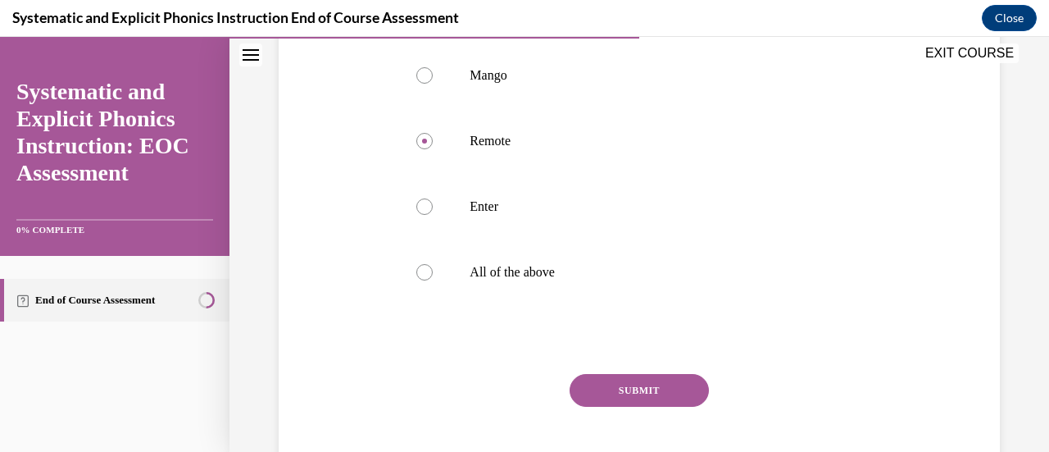
click at [606, 396] on button "SUBMIT" at bounding box center [639, 390] width 139 height 33
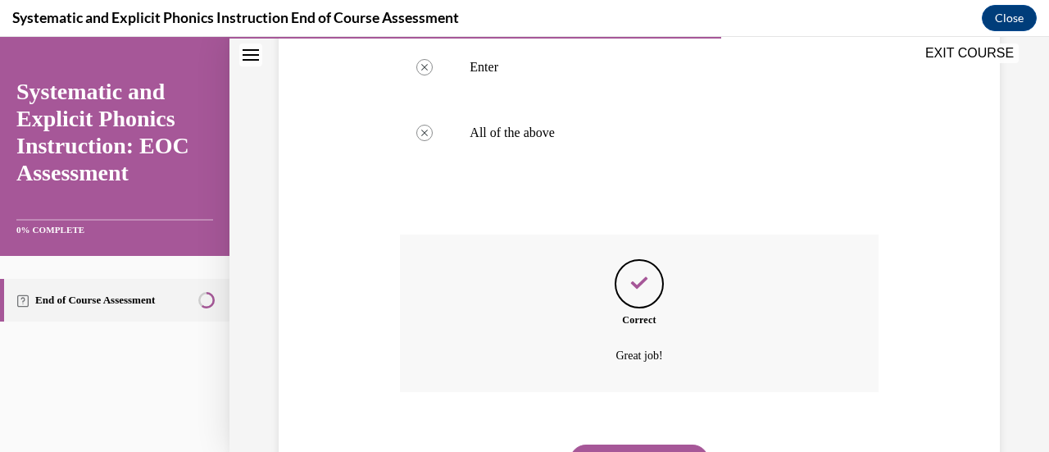
scroll to position [549, 0]
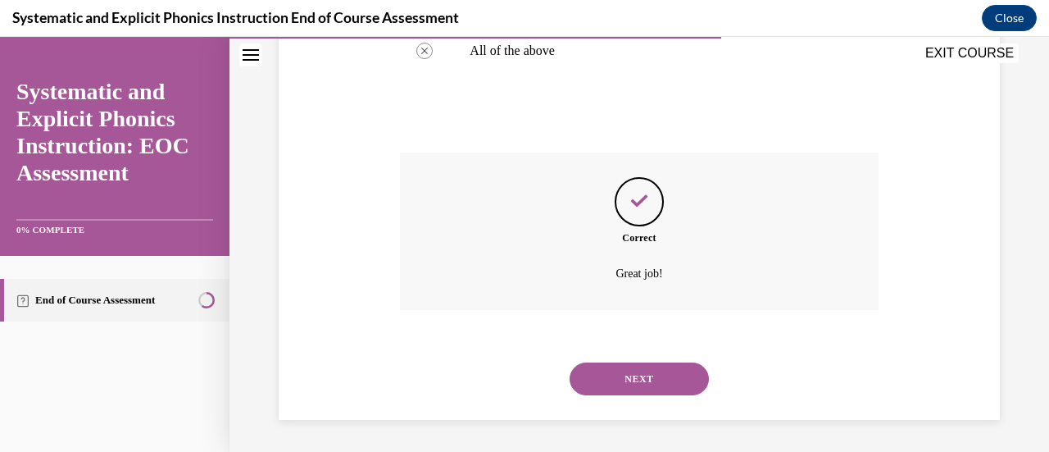
click at [644, 383] on button "NEXT" at bounding box center [639, 378] width 139 height 33
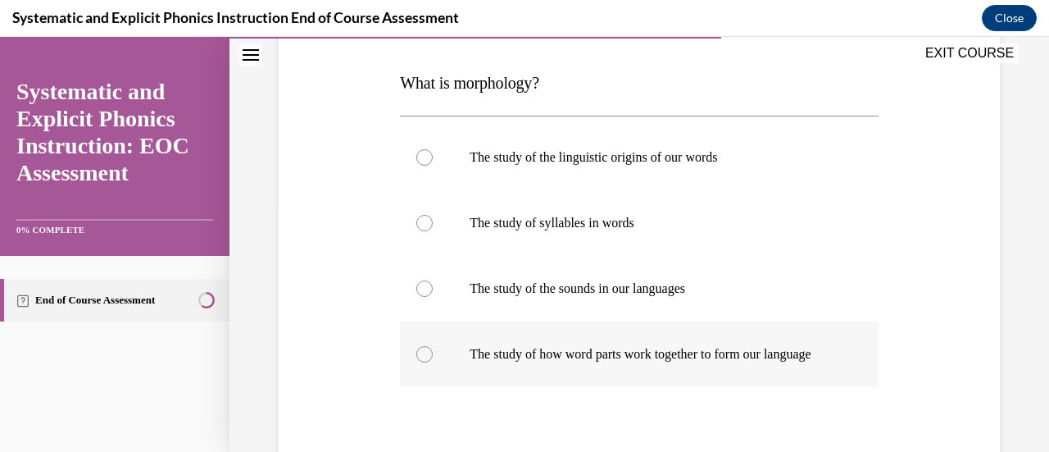
scroll to position [410, 0]
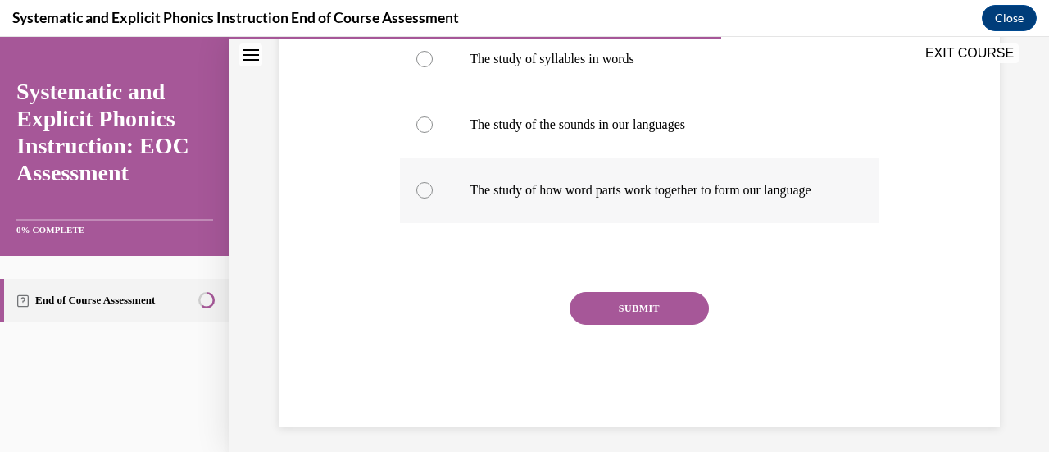
click at [429, 203] on div at bounding box center [639, 190] width 478 height 66
click at [649, 325] on button "SUBMIT" at bounding box center [639, 308] width 139 height 33
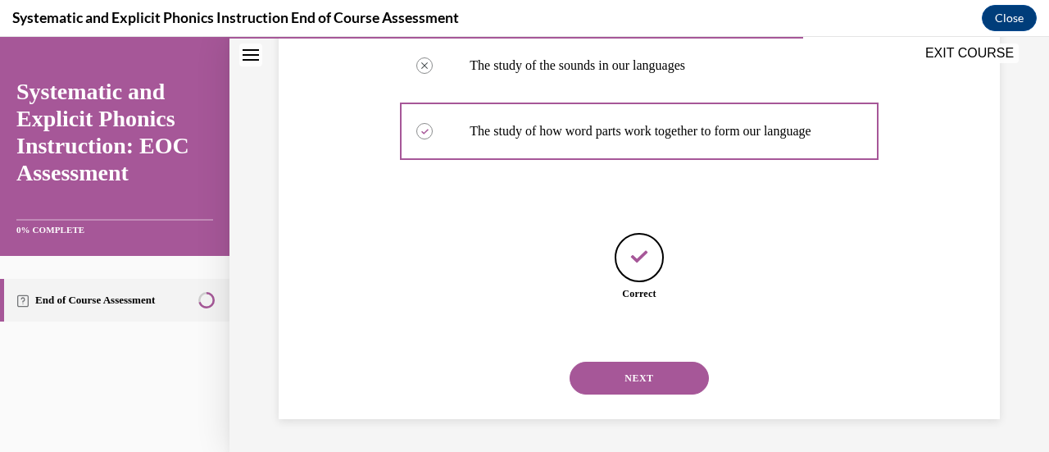
scroll to position [484, 0]
click at [666, 374] on button "NEXT" at bounding box center [639, 377] width 139 height 33
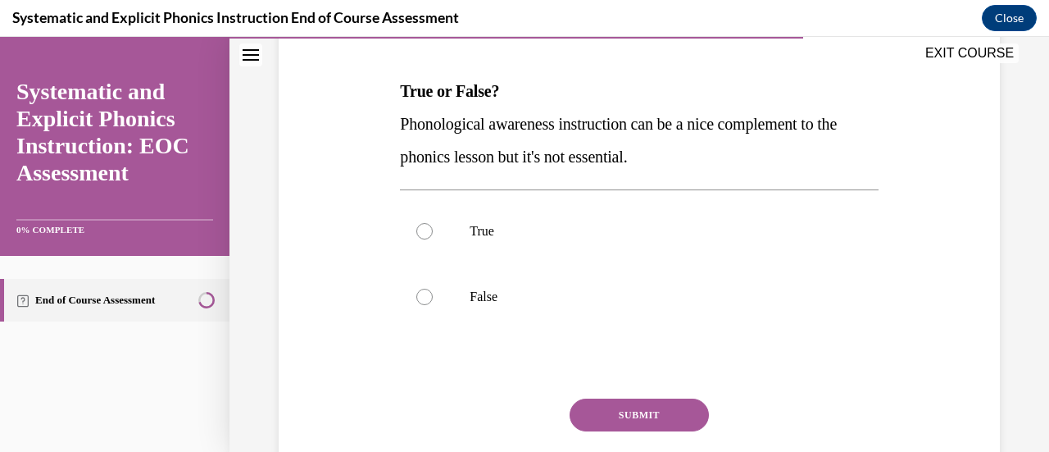
scroll to position [246, 0]
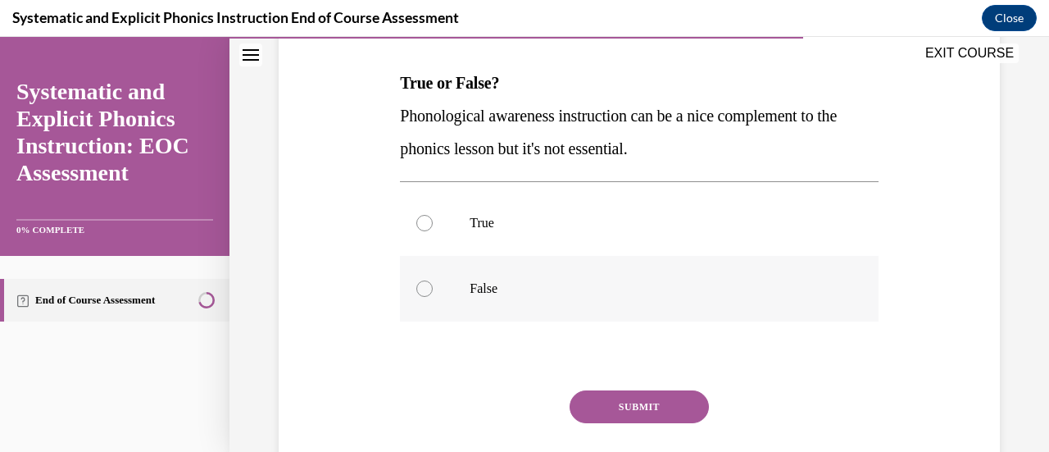
click at [444, 291] on div at bounding box center [639, 289] width 478 height 66
click at [674, 409] on button "SUBMIT" at bounding box center [639, 406] width 139 height 33
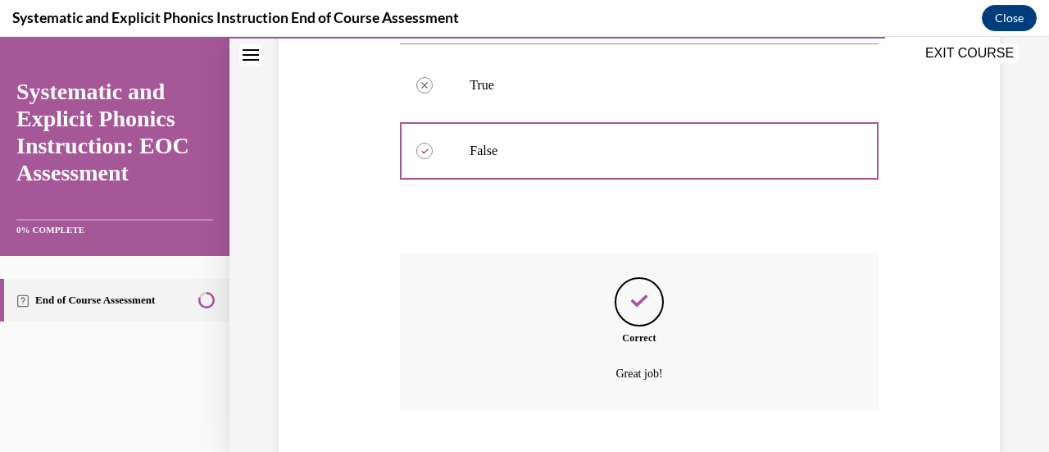
scroll to position [483, 0]
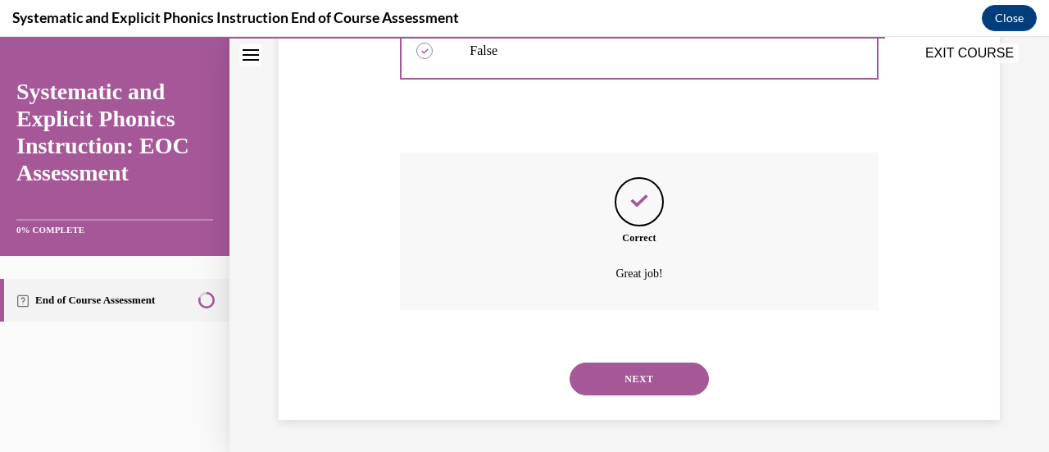
click at [668, 371] on button "NEXT" at bounding box center [639, 378] width 139 height 33
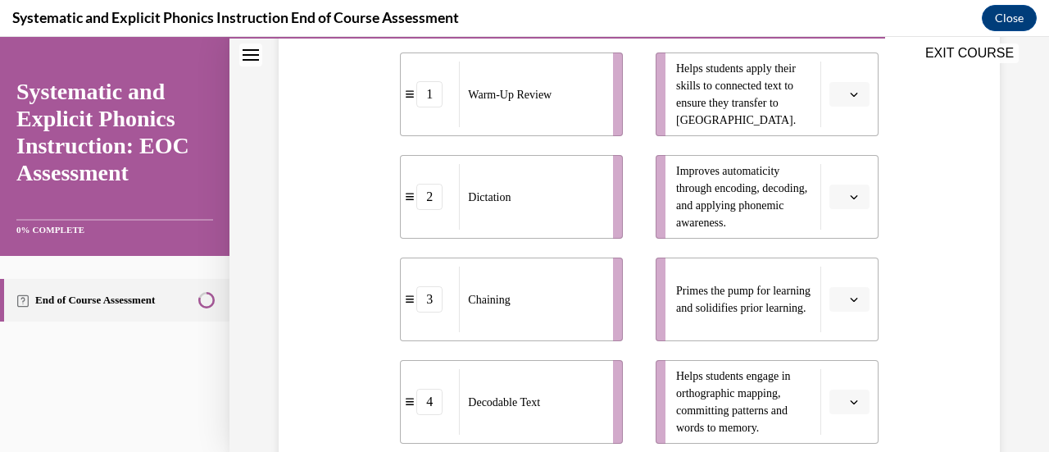
scroll to position [374, 0]
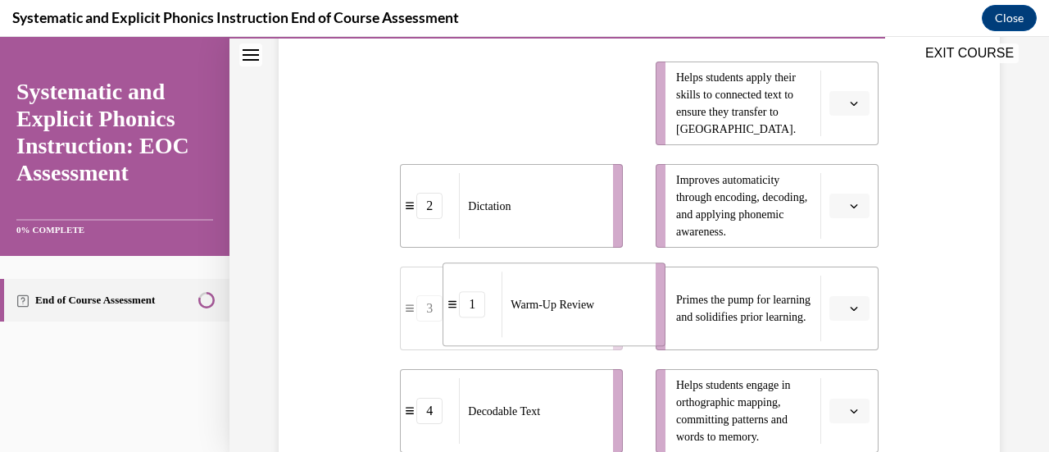
drag, startPoint x: 479, startPoint y: 112, endPoint x: 503, endPoint y: 306, distance: 195.0
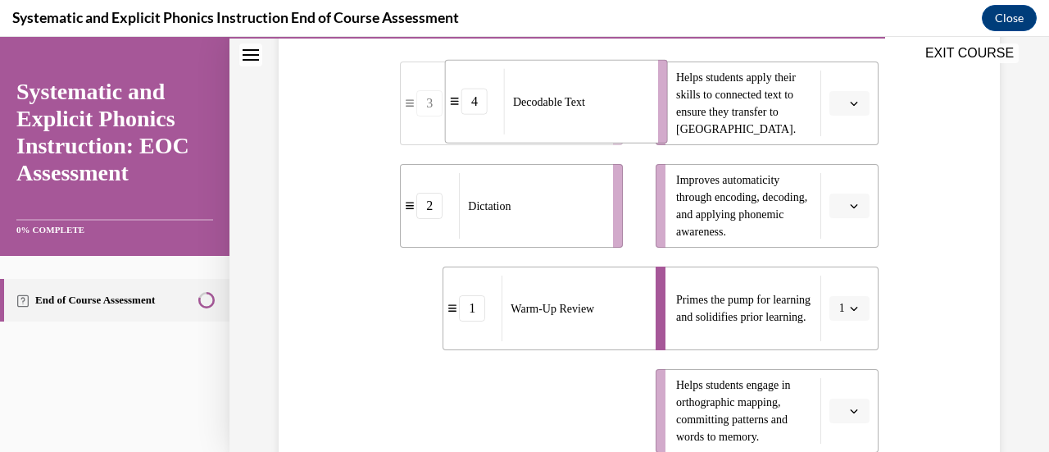
drag, startPoint x: 568, startPoint y: 417, endPoint x: 613, endPoint y: 107, distance: 313.0
click at [613, 107] on div "Decodable Text" at bounding box center [575, 102] width 143 height 66
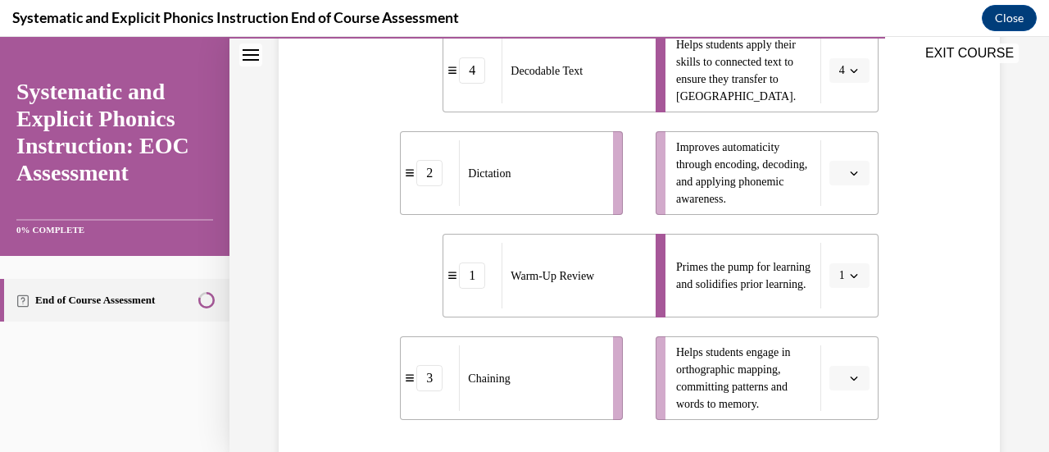
scroll to position [413, 0]
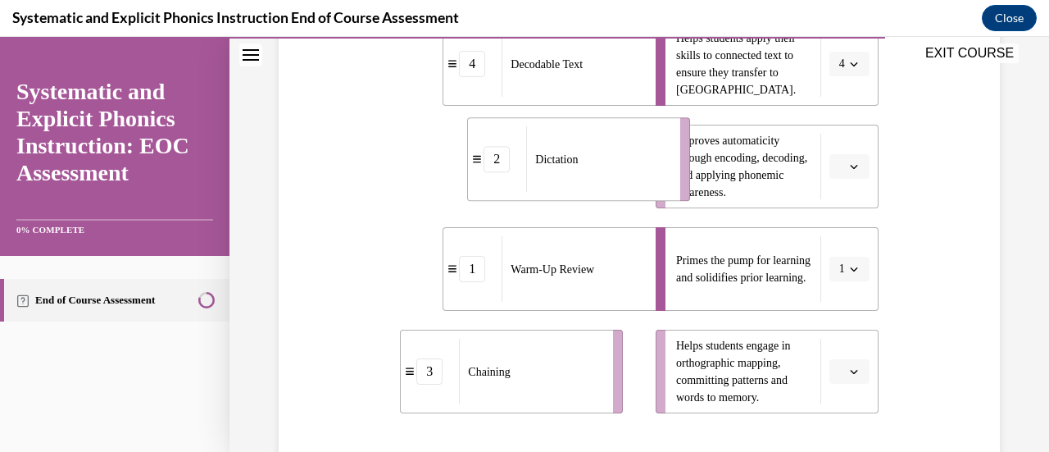
drag, startPoint x: 557, startPoint y: 179, endPoint x: 625, endPoint y: 172, distance: 68.4
click at [625, 172] on div "Dictation" at bounding box center [597, 159] width 143 height 66
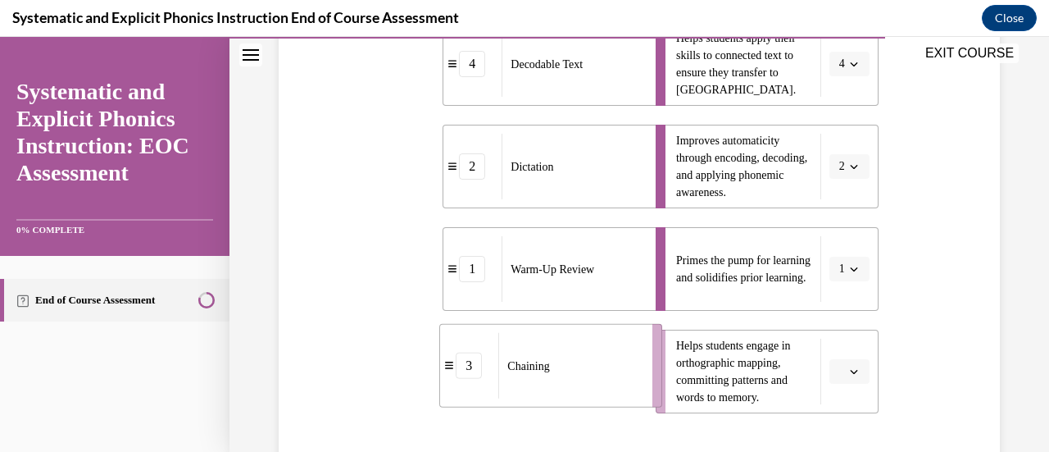
drag, startPoint x: 580, startPoint y: 392, endPoint x: 628, endPoint y: 384, distance: 48.1
click at [628, 384] on div "Chaining" at bounding box center [569, 366] width 143 height 66
drag, startPoint x: 597, startPoint y: 155, endPoint x: 599, endPoint y: 362, distance: 207.3
drag, startPoint x: 546, startPoint y: 171, endPoint x: 582, endPoint y: 170, distance: 36.1
click at [582, 170] on div "Chaining" at bounding box center [566, 166] width 143 height 66
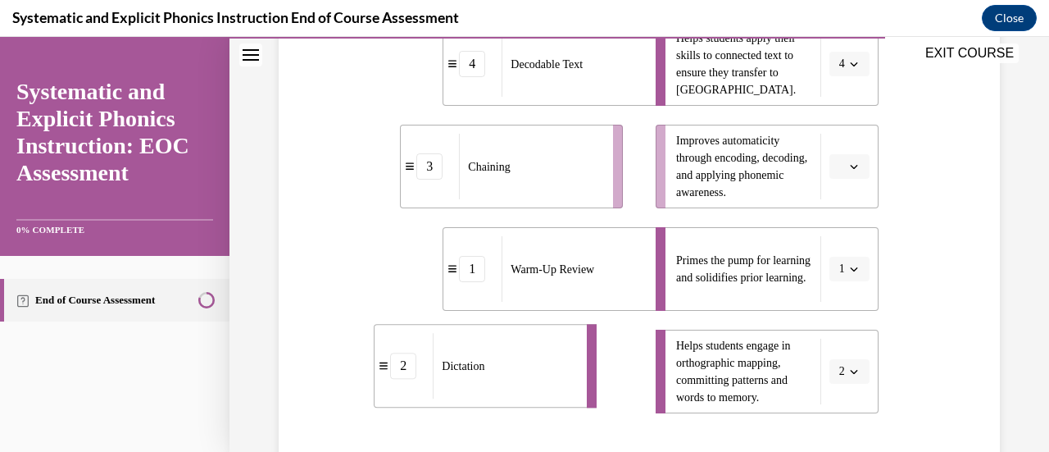
drag, startPoint x: 595, startPoint y: 379, endPoint x: 500, endPoint y: 370, distance: 95.5
click at [500, 370] on div "Dictation" at bounding box center [504, 366] width 143 height 66
drag, startPoint x: 558, startPoint y: 388, endPoint x: 599, endPoint y: 388, distance: 41.0
click at [599, 388] on div "Dictation" at bounding box center [571, 371] width 143 height 66
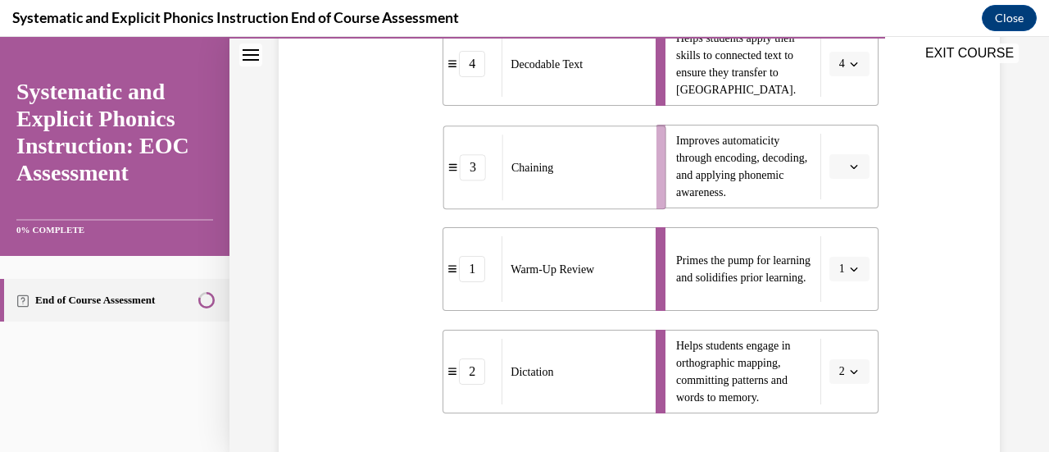
drag, startPoint x: 564, startPoint y: 180, endPoint x: 601, endPoint y: 181, distance: 37.7
click at [601, 181] on div "Chaining" at bounding box center [573, 167] width 143 height 66
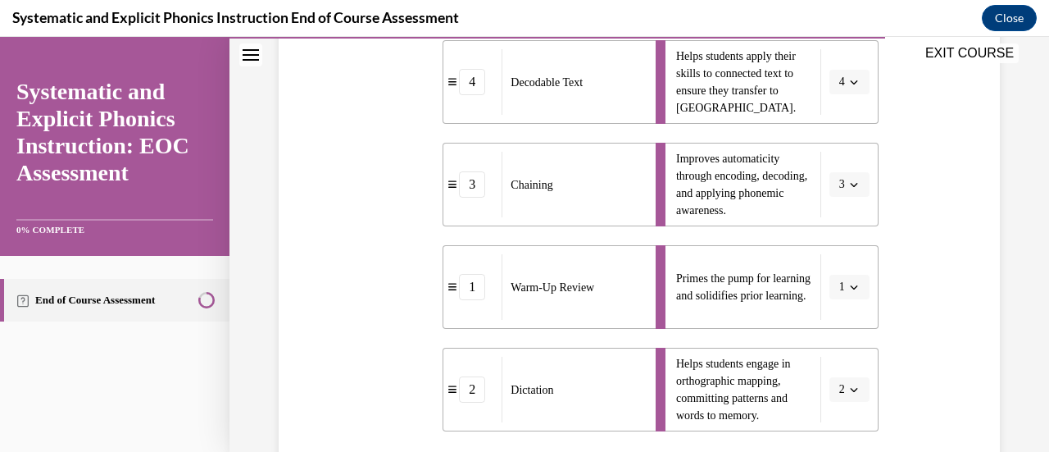
scroll to position [387, 0]
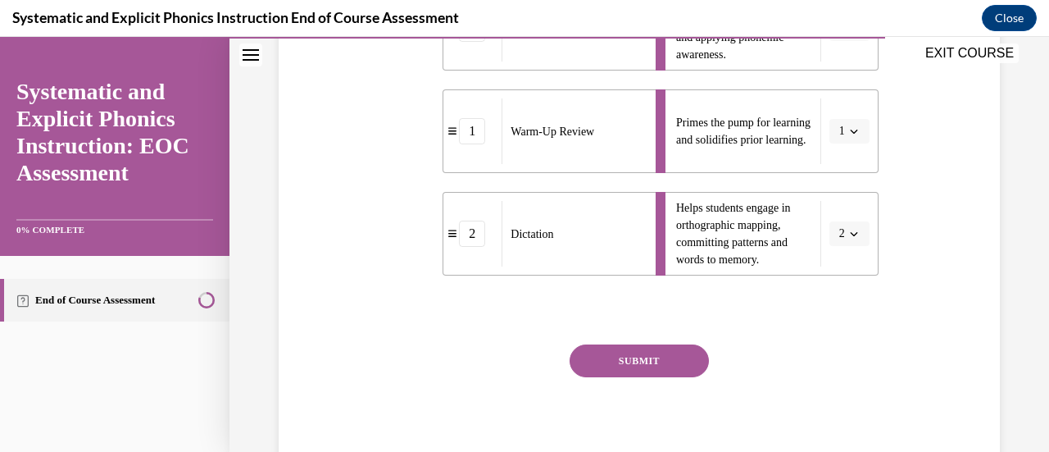
drag, startPoint x: 606, startPoint y: 352, endPoint x: 667, endPoint y: 347, distance: 61.6
click at [606, 352] on button "SUBMIT" at bounding box center [639, 360] width 139 height 33
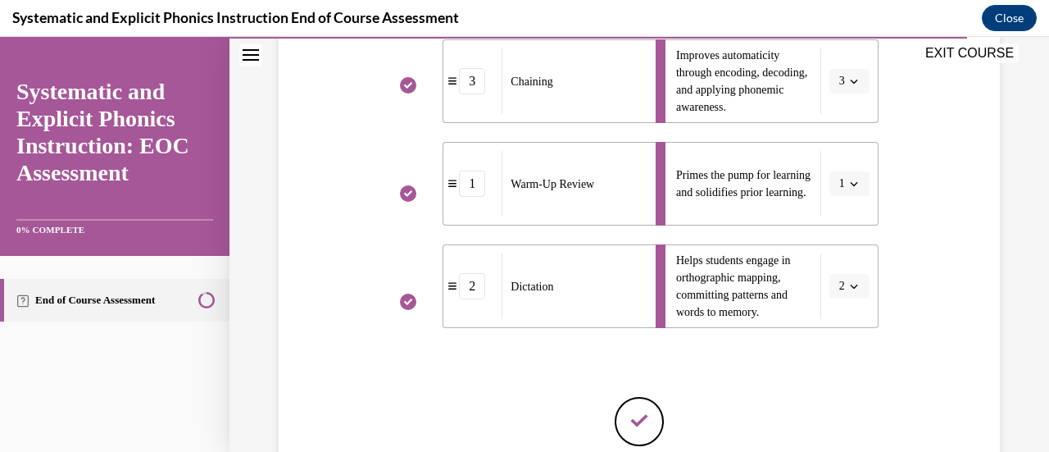
scroll to position [635, 0]
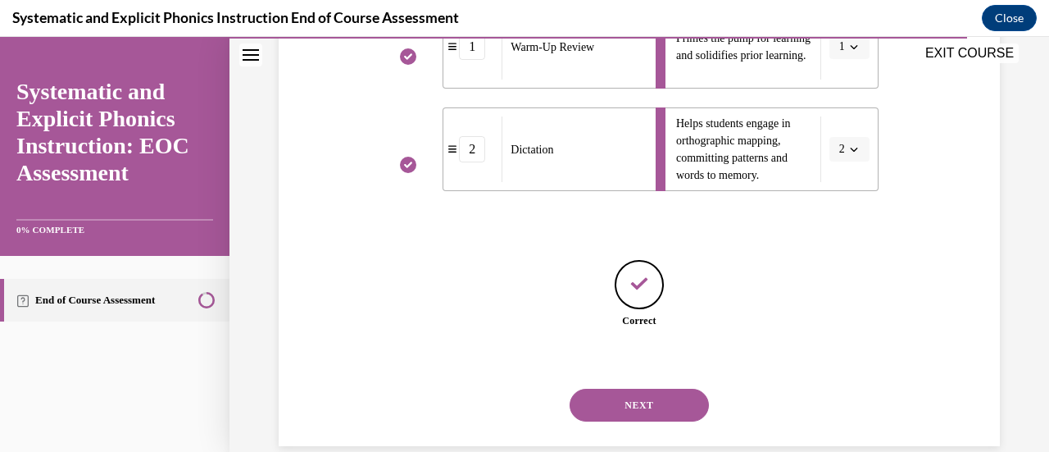
click at [680, 404] on button "NEXT" at bounding box center [639, 404] width 139 height 33
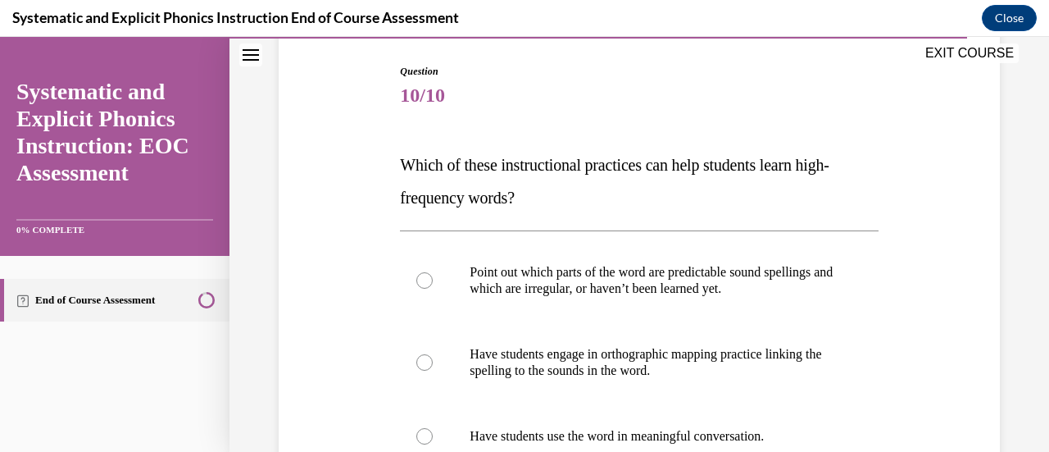
scroll to position [246, 0]
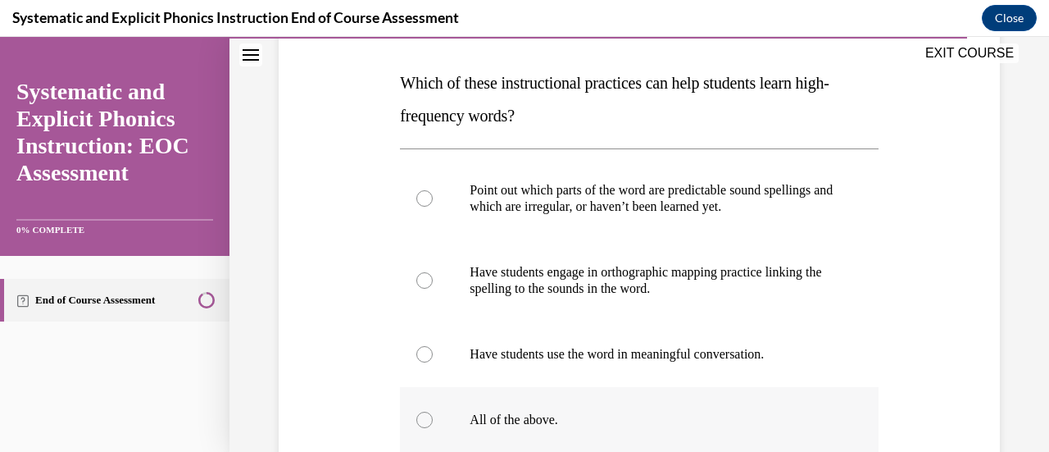
click at [456, 423] on div at bounding box center [639, 420] width 478 height 66
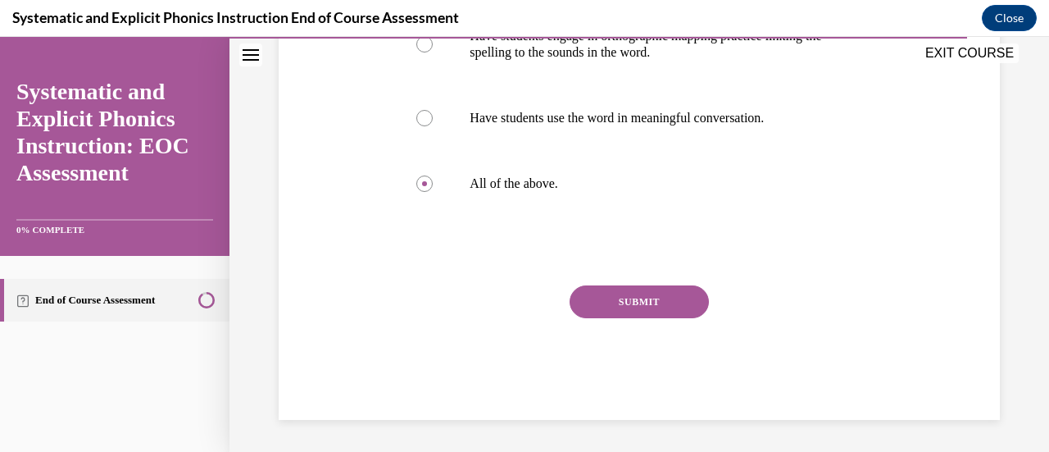
click at [639, 313] on button "SUBMIT" at bounding box center [639, 301] width 139 height 33
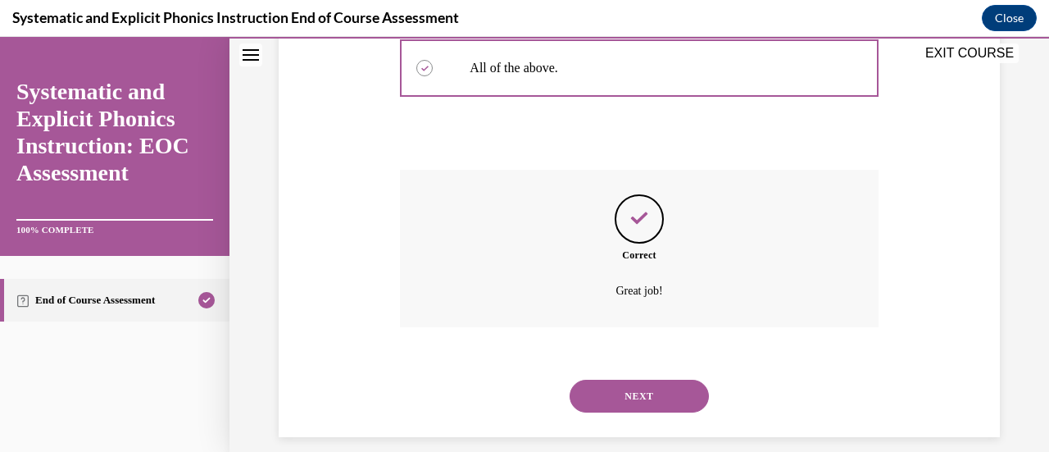
scroll to position [615, 0]
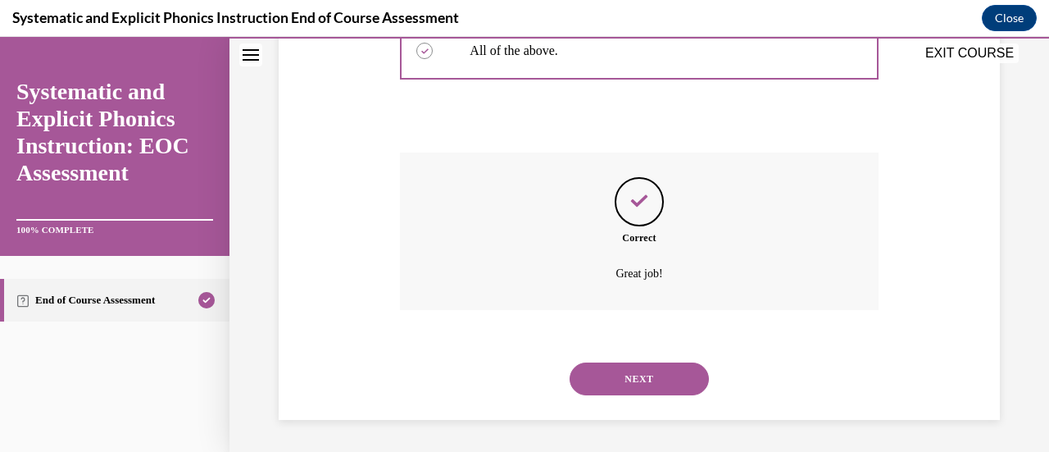
click at [621, 395] on div "NEXT" at bounding box center [639, 379] width 478 height 66
click at [662, 383] on button "NEXT" at bounding box center [639, 378] width 139 height 33
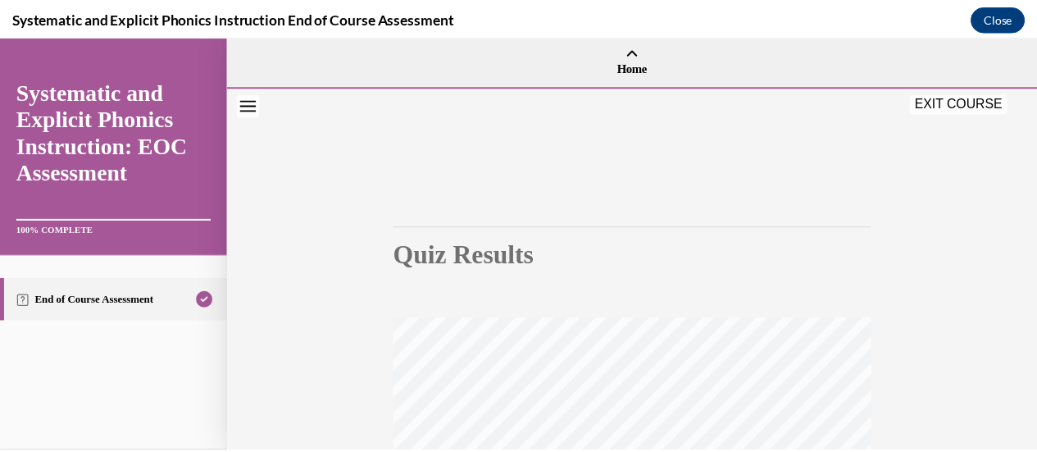
scroll to position [0, 0]
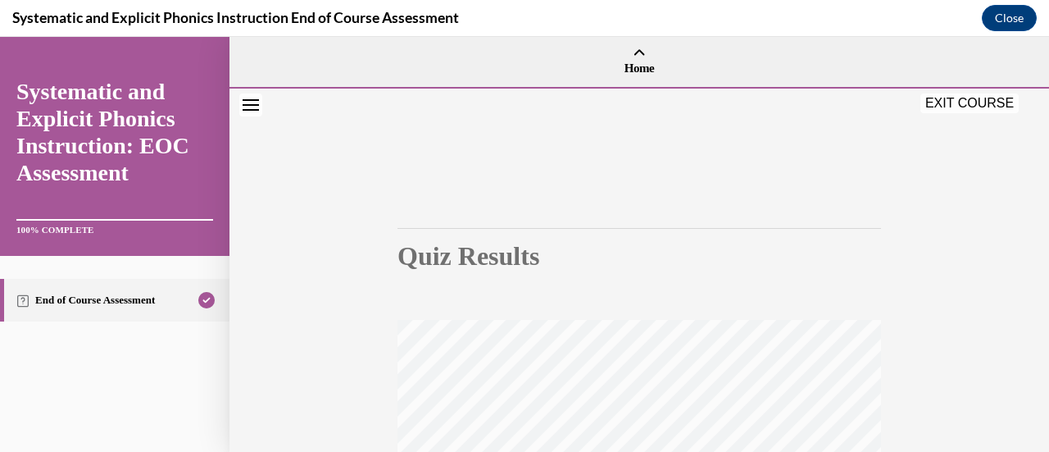
click at [955, 107] on button "EXIT COURSE" at bounding box center [969, 103] width 98 height 20
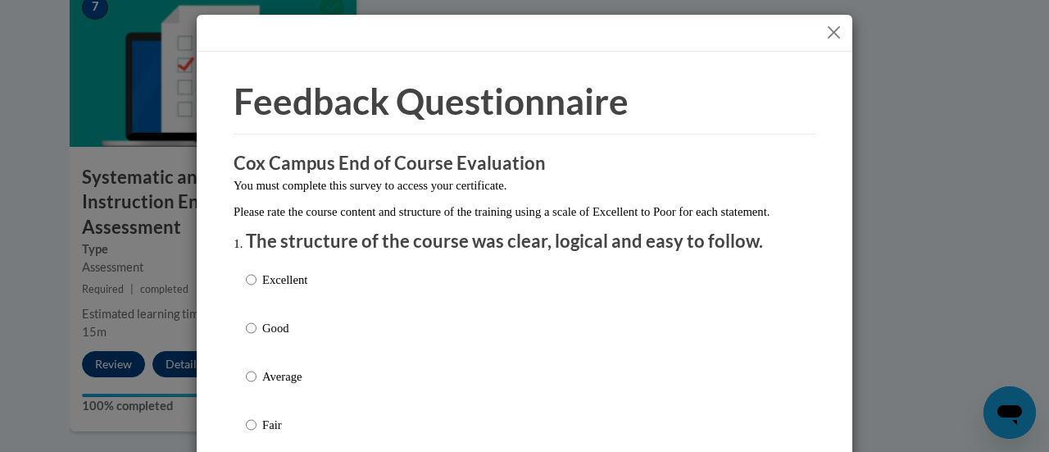
click at [828, 27] on button "Close" at bounding box center [834, 32] width 20 height 20
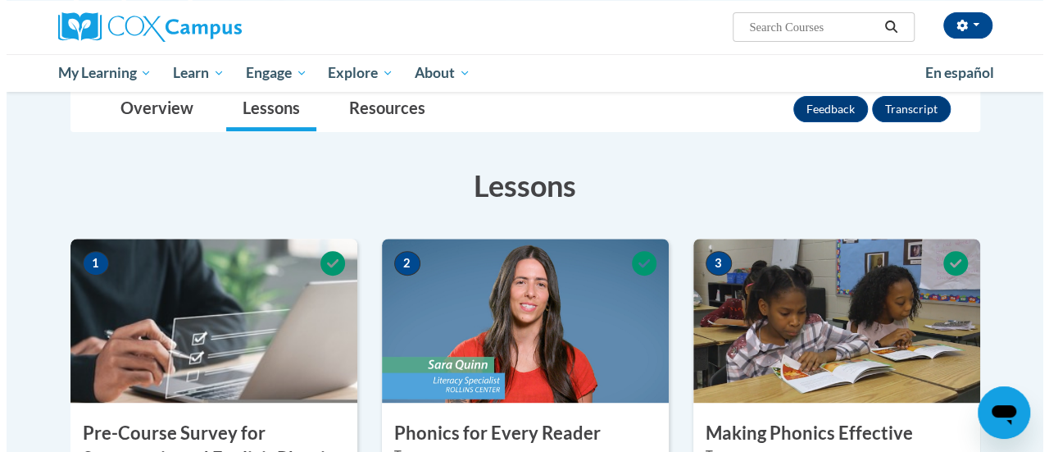
scroll to position [82, 0]
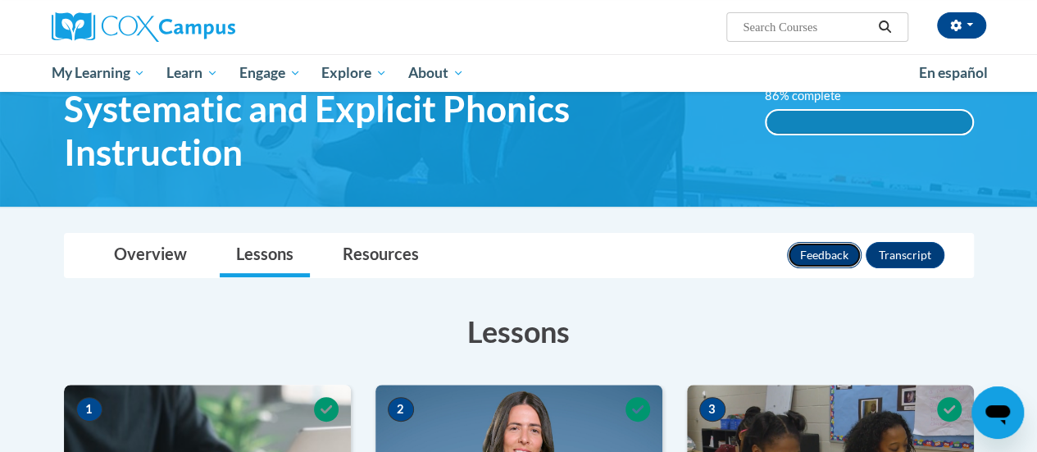
click at [837, 250] on button "Feedback" at bounding box center [824, 255] width 75 height 26
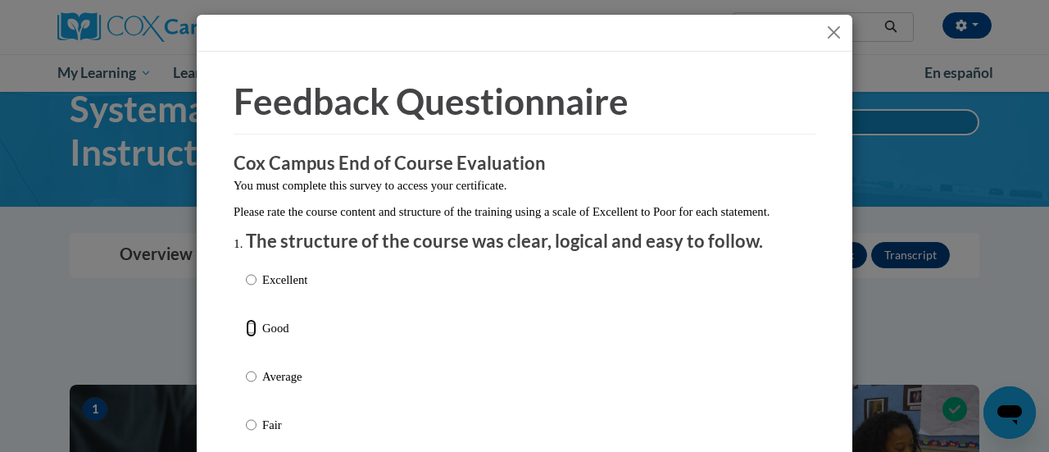
click at [246, 337] on input "Good" at bounding box center [251, 328] width 11 height 18
radio input "true"
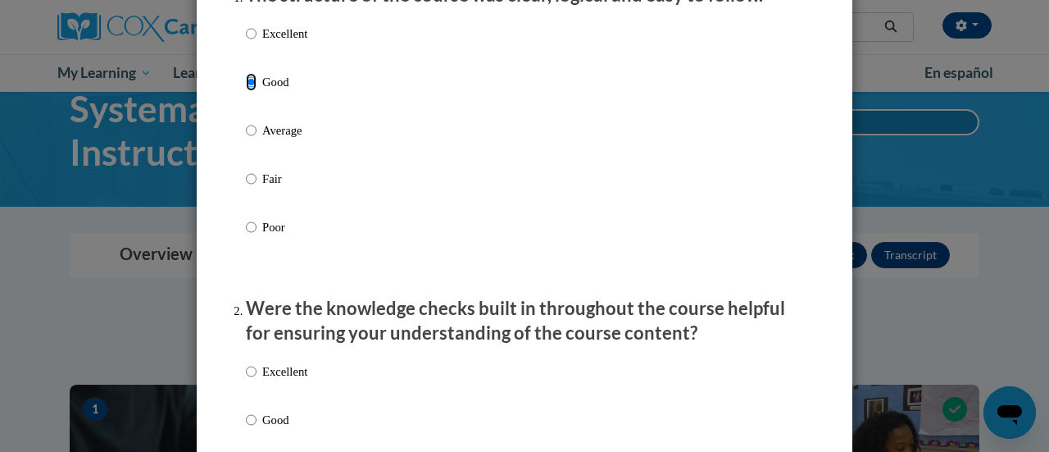
scroll to position [328, 0]
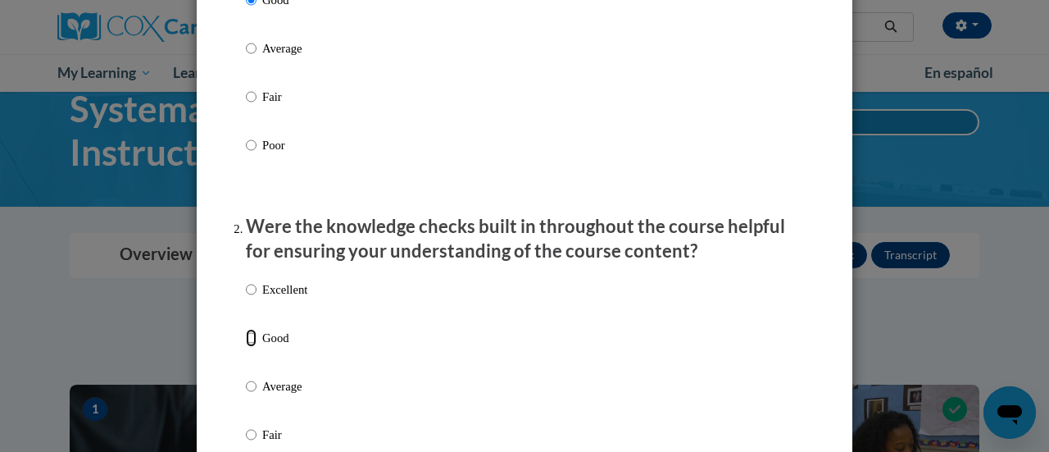
click at [246, 346] on input "Good" at bounding box center [251, 338] width 11 height 18
radio input "true"
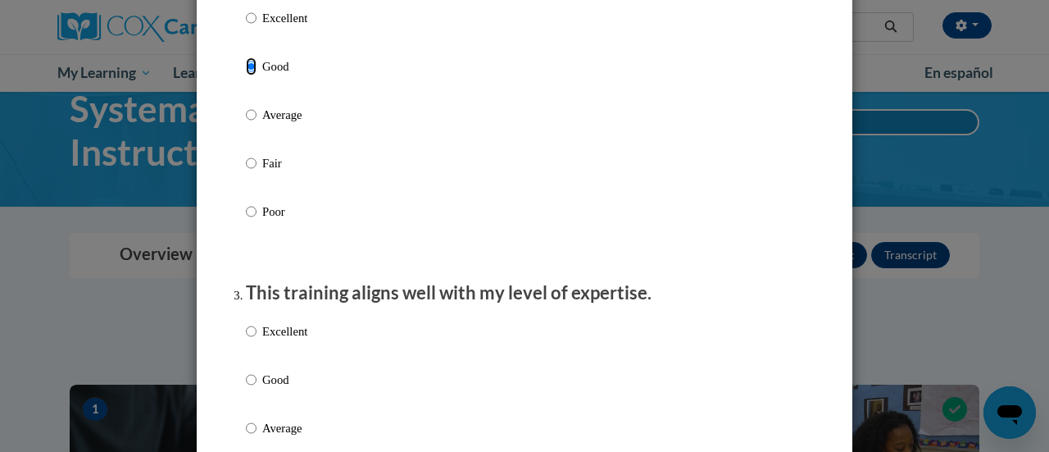
scroll to position [656, 0]
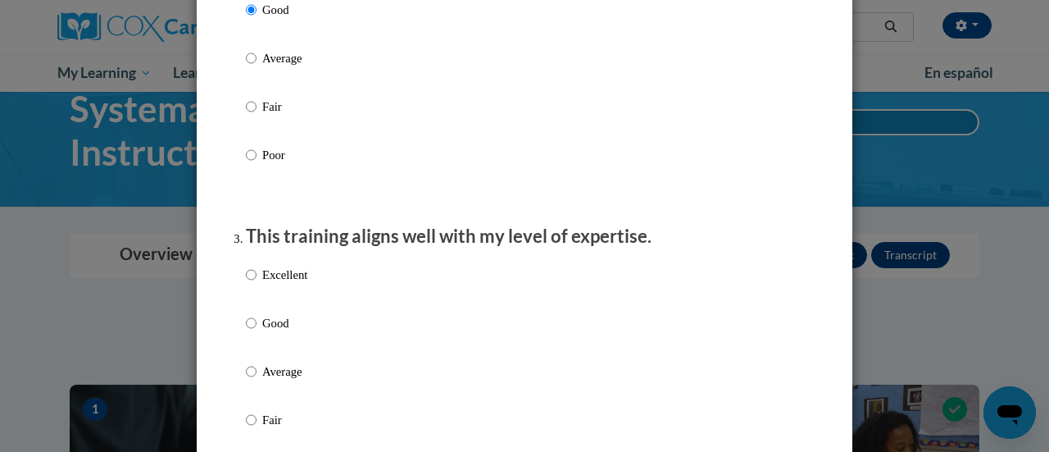
click at [255, 341] on label "Good" at bounding box center [276, 336] width 61 height 44
click at [255, 332] on input "Good" at bounding box center [251, 323] width 11 height 18
radio input "true"
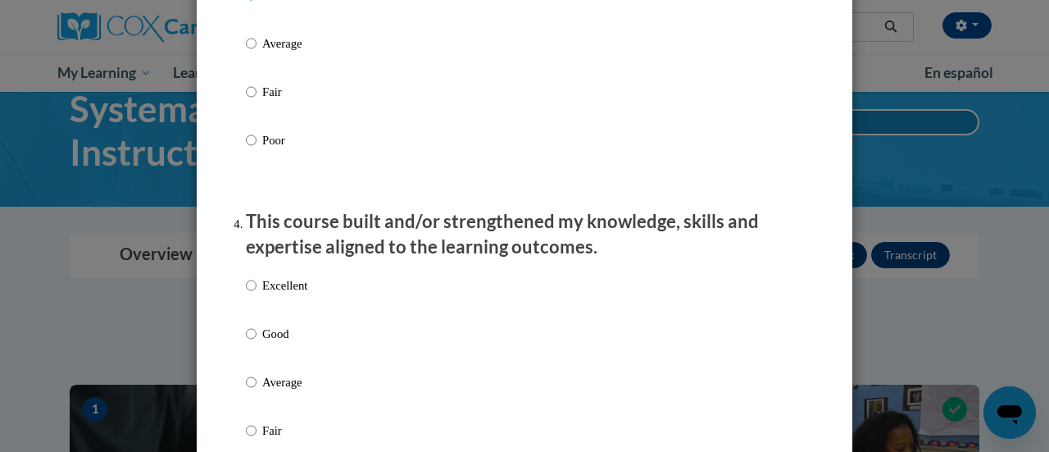
click at [275, 343] on p "Good" at bounding box center [284, 334] width 45 height 18
click at [256, 343] on input "Good" at bounding box center [251, 334] width 11 height 18
radio input "true"
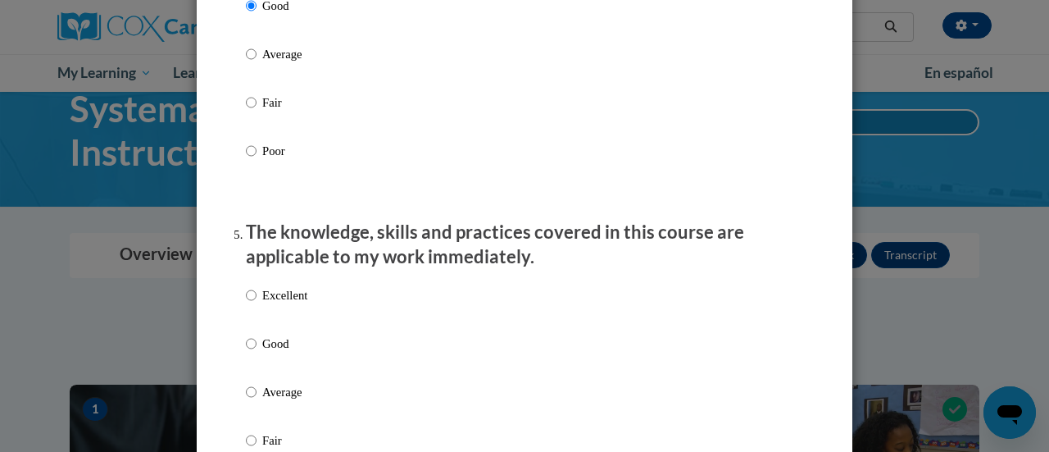
click at [266, 352] on p "Good" at bounding box center [284, 343] width 45 height 18
click at [256, 352] on input "Good" at bounding box center [251, 343] width 11 height 18
radio input "true"
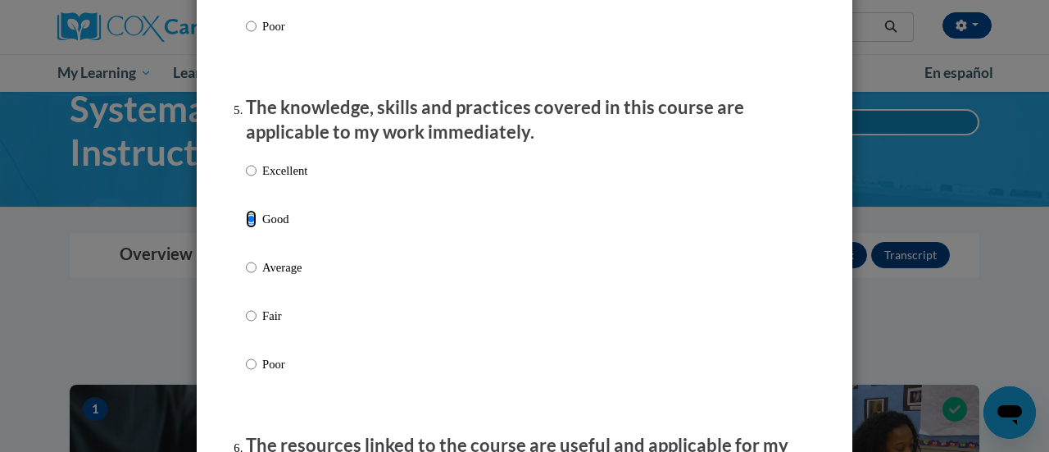
scroll to position [1639, 0]
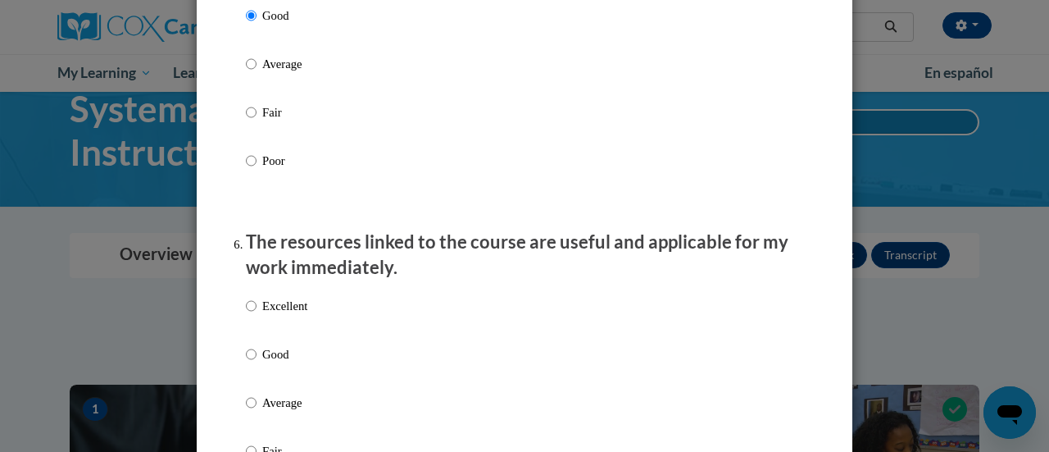
click at [266, 363] on p "Good" at bounding box center [284, 354] width 45 height 18
click at [256, 363] on input "Good" at bounding box center [251, 354] width 11 height 18
radio input "true"
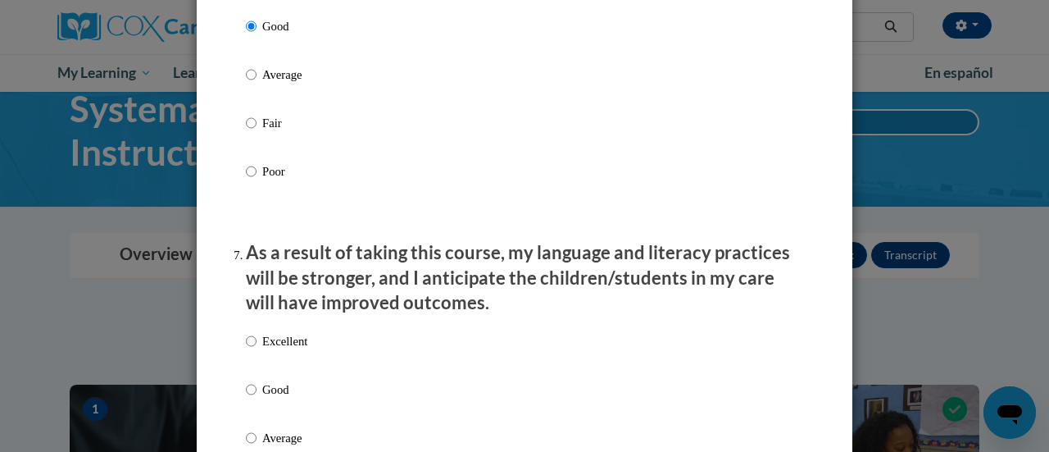
click at [264, 391] on div "Excellent Good Average Fair Poor" at bounding box center [276, 451] width 61 height 254
click at [269, 398] on p "Good" at bounding box center [284, 389] width 45 height 18
click at [256, 398] on input "Good" at bounding box center [251, 389] width 11 height 18
radio input "true"
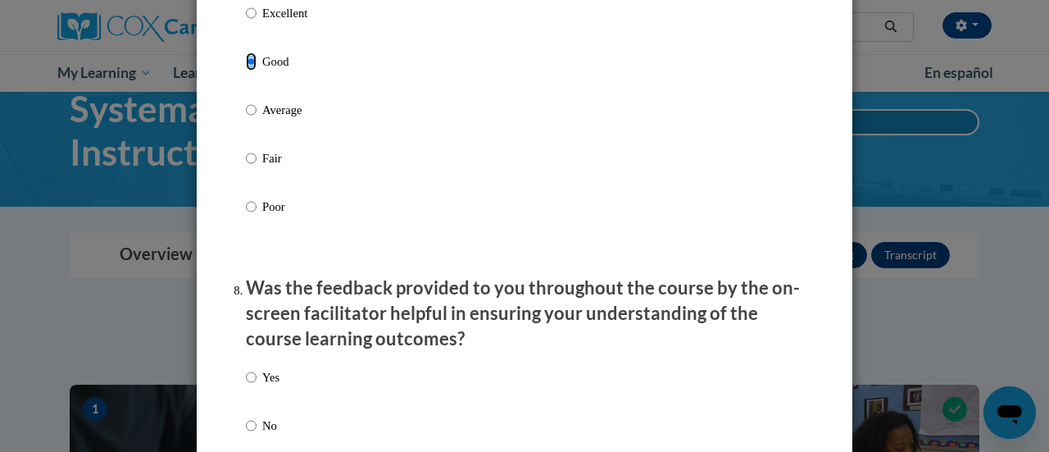
scroll to position [2540, 0]
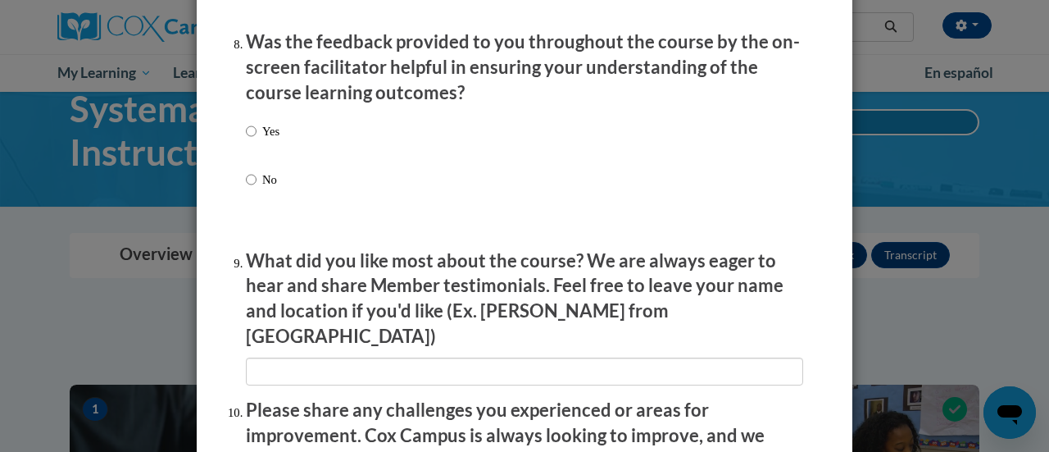
drag, startPoint x: 264, startPoint y: 142, endPoint x: 273, endPoint y: 144, distance: 9.3
click at [264, 140] on p "Yes" at bounding box center [270, 131] width 17 height 18
click at [256, 140] on input "Yes" at bounding box center [251, 131] width 11 height 18
radio input "true"
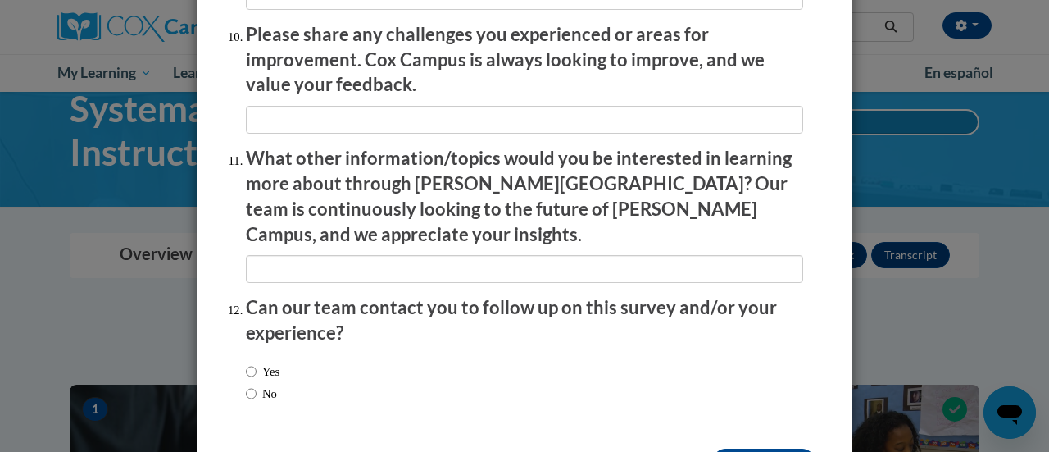
scroll to position [2956, 0]
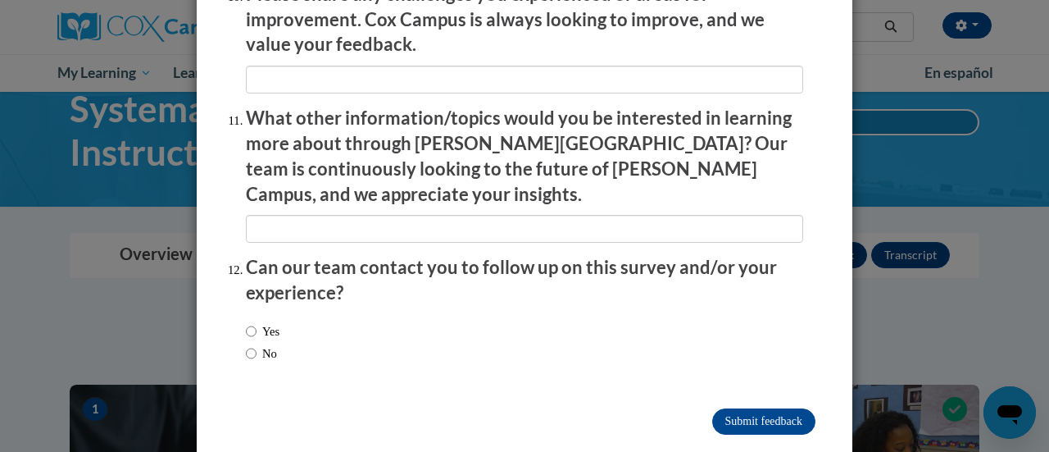
click at [251, 344] on label "No" at bounding box center [261, 353] width 31 height 18
click at [251, 344] on input "No" at bounding box center [251, 353] width 11 height 18
radio input "true"
click at [765, 408] on input "Submit feedback" at bounding box center [763, 421] width 103 height 26
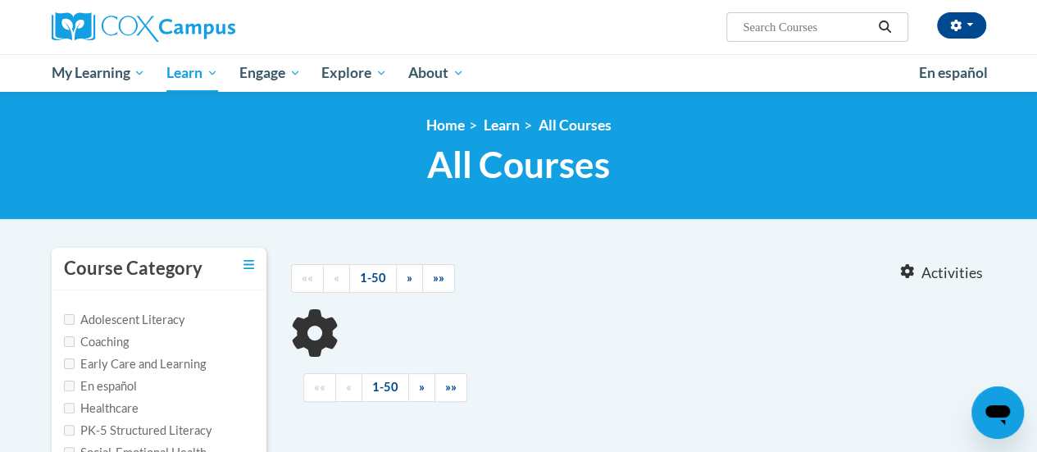
type input "reading fluency"
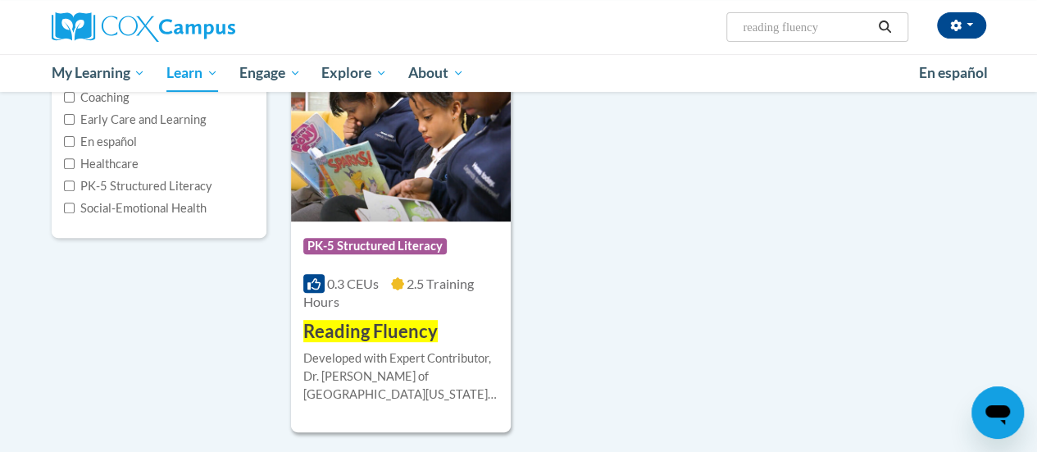
scroll to position [246, 0]
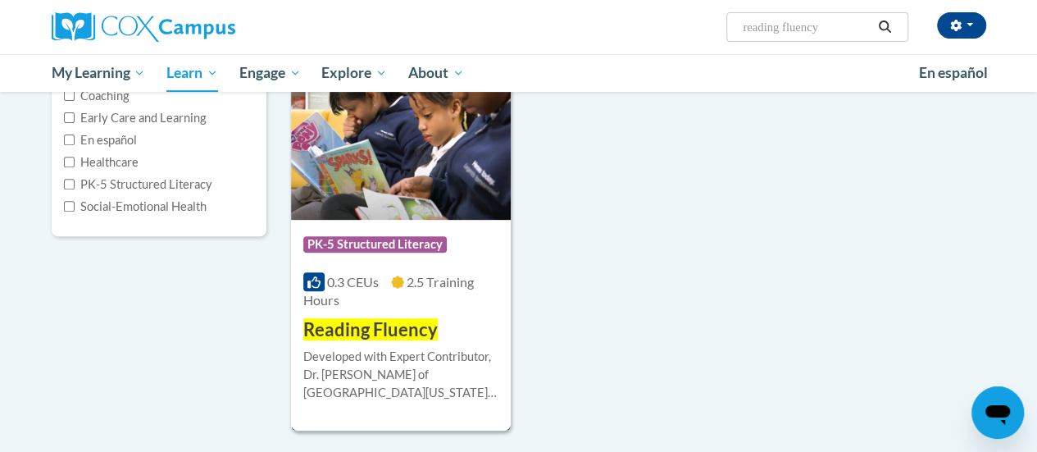
click at [439, 115] on img at bounding box center [401, 135] width 220 height 167
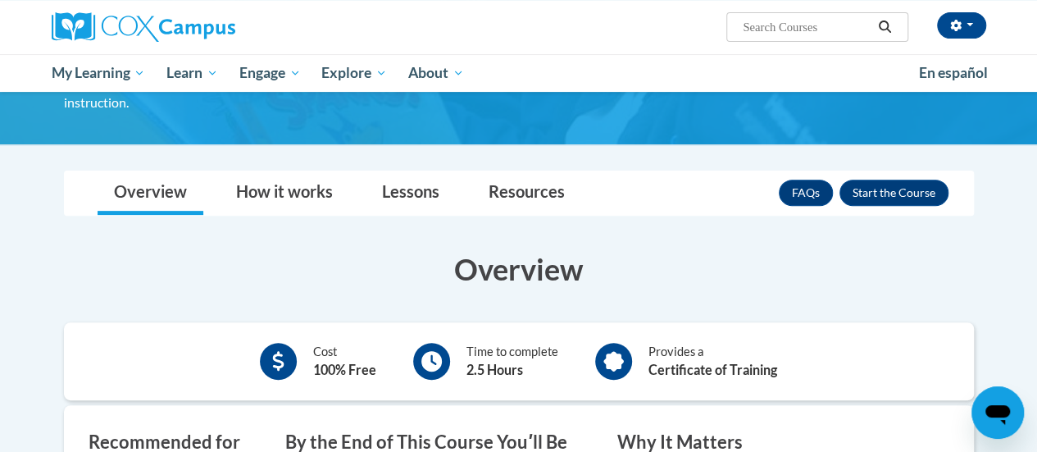
scroll to position [246, 0]
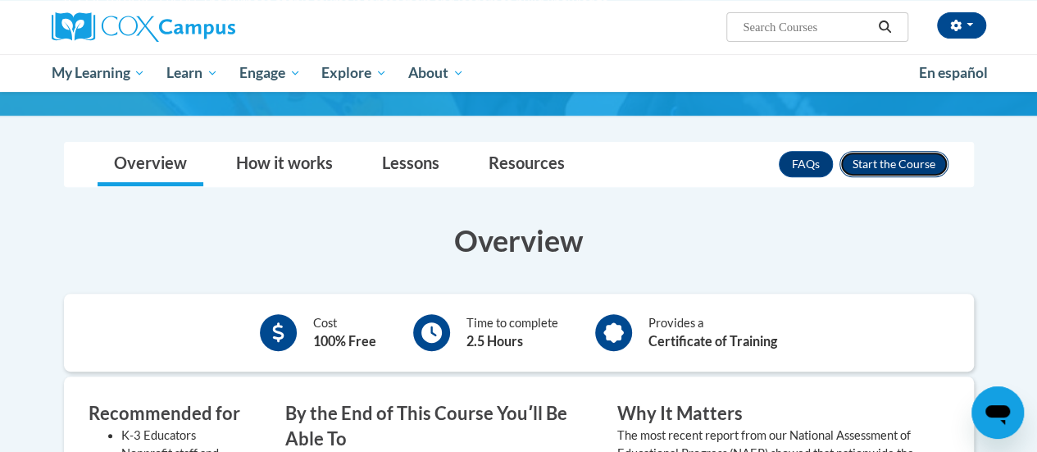
click at [905, 151] on button "Enroll" at bounding box center [893, 164] width 109 height 26
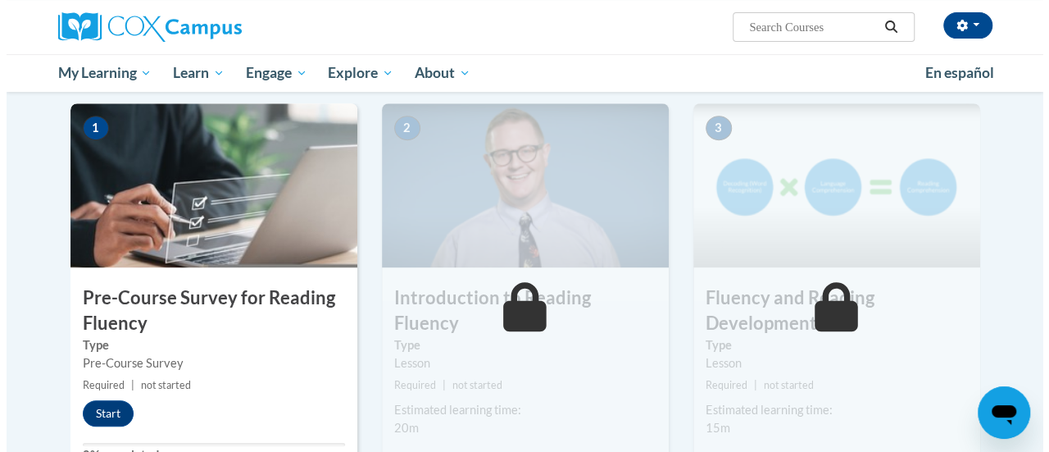
scroll to position [328, 0]
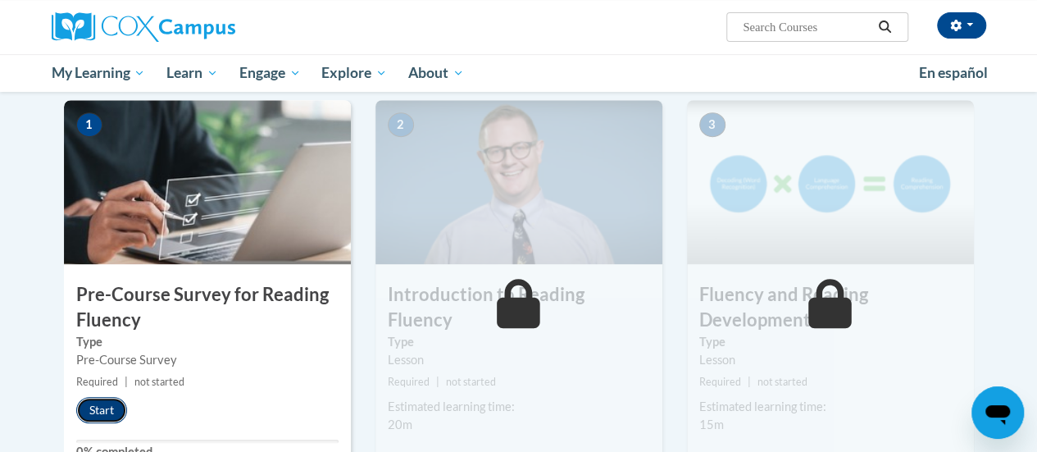
click at [111, 404] on button "Start" at bounding box center [101, 410] width 51 height 26
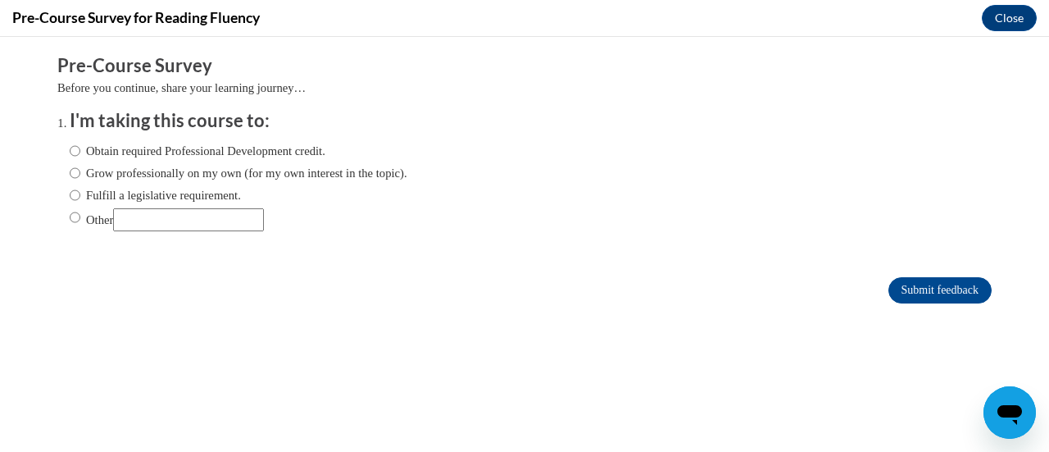
scroll to position [0, 0]
click at [131, 189] on label "Fulfill a legislative requirement." at bounding box center [155, 195] width 171 height 18
click at [80, 189] on input "Fulfill a legislative requirement." at bounding box center [75, 195] width 11 height 18
radio input "true"
click at [894, 275] on form "Pre-Course Survey Before you continue, share your learning journey… I'm taking …" at bounding box center [524, 186] width 934 height 267
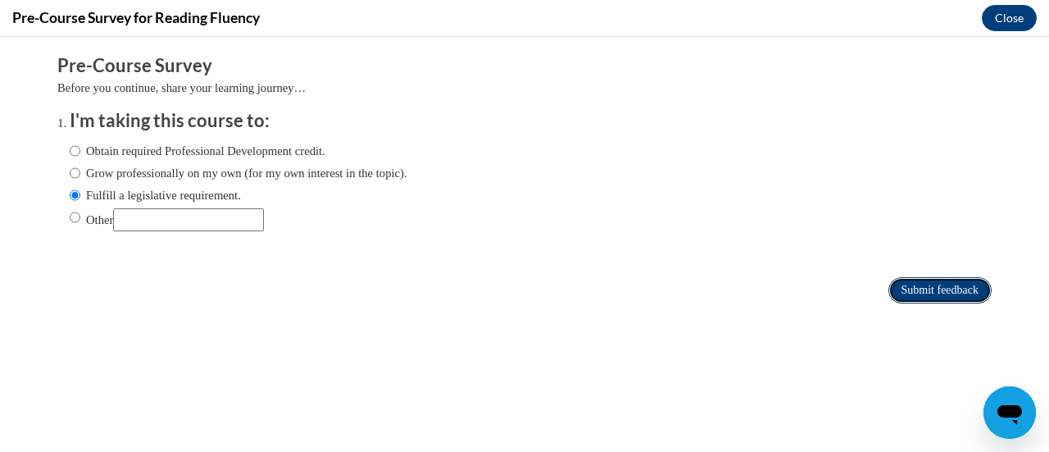
click at [908, 283] on input "Submit feedback" at bounding box center [939, 290] width 103 height 26
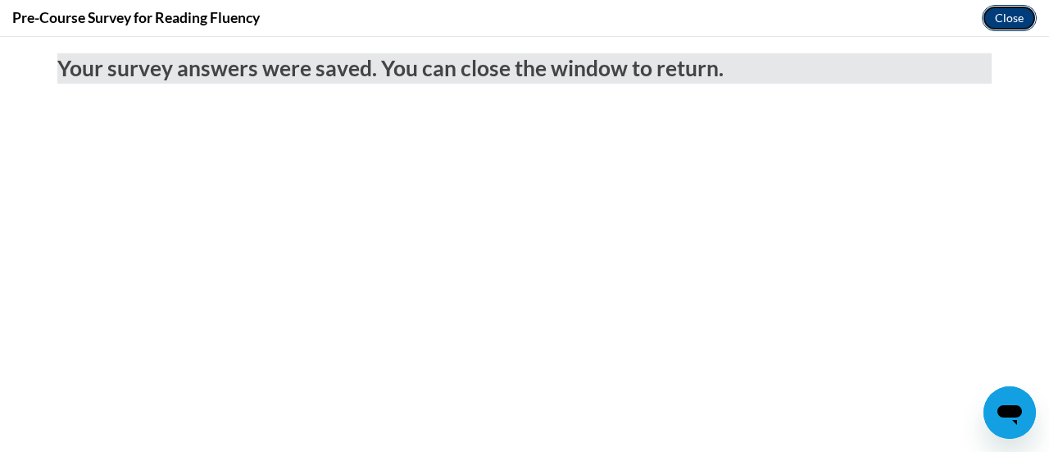
click at [1001, 15] on button "Close" at bounding box center [1009, 18] width 55 height 26
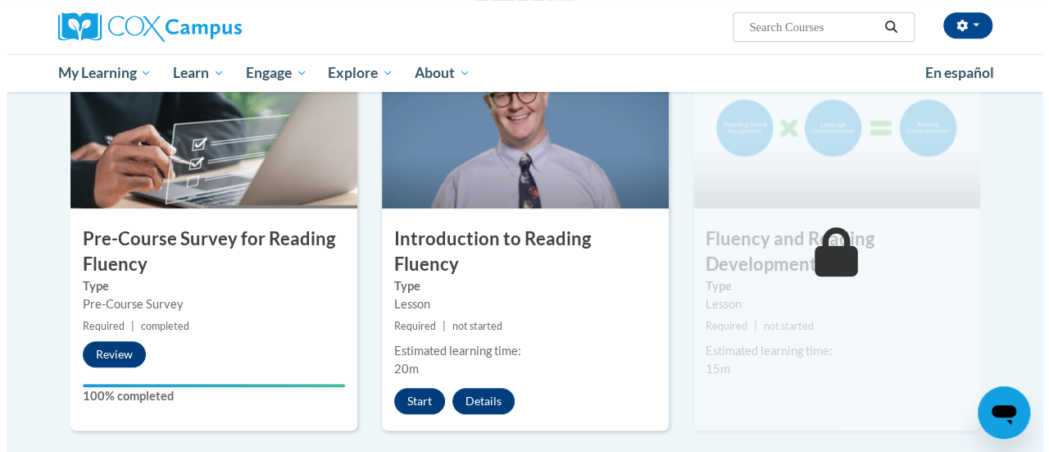
scroll to position [410, 0]
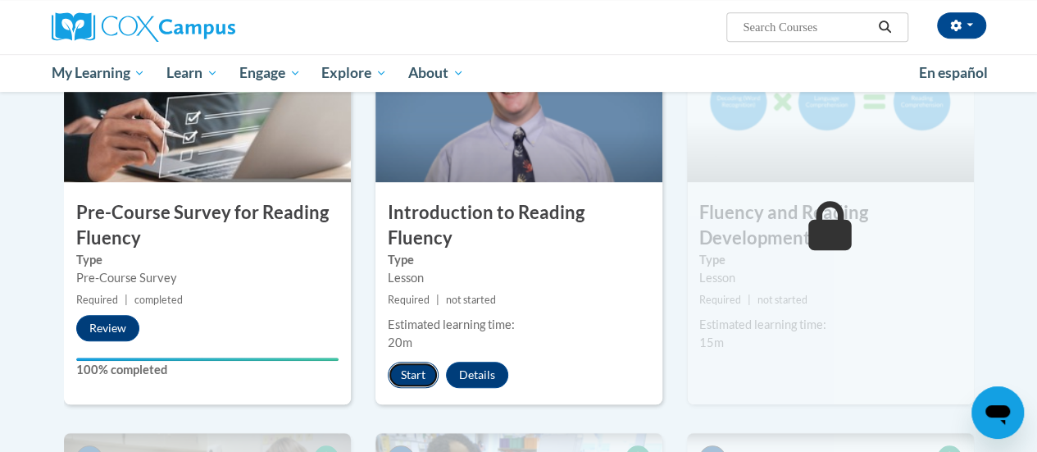
click at [408, 361] on button "Start" at bounding box center [413, 374] width 51 height 26
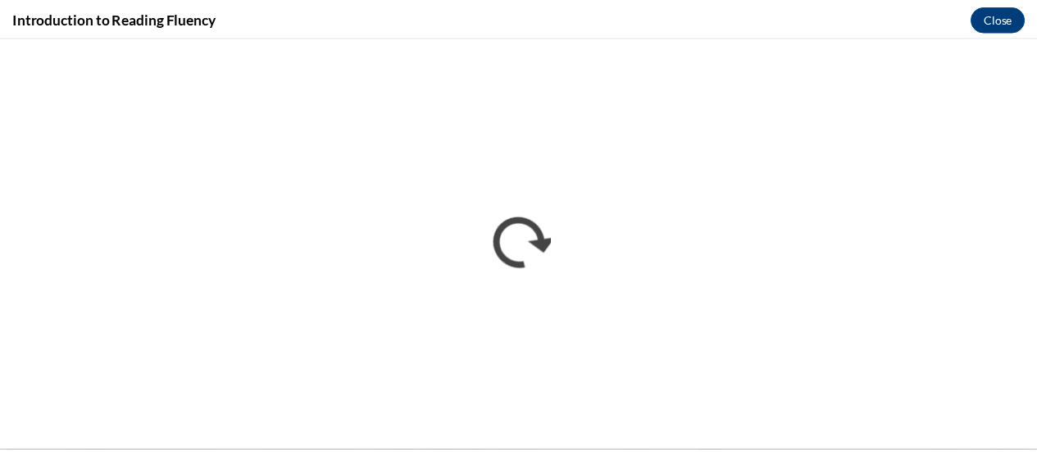
scroll to position [0, 0]
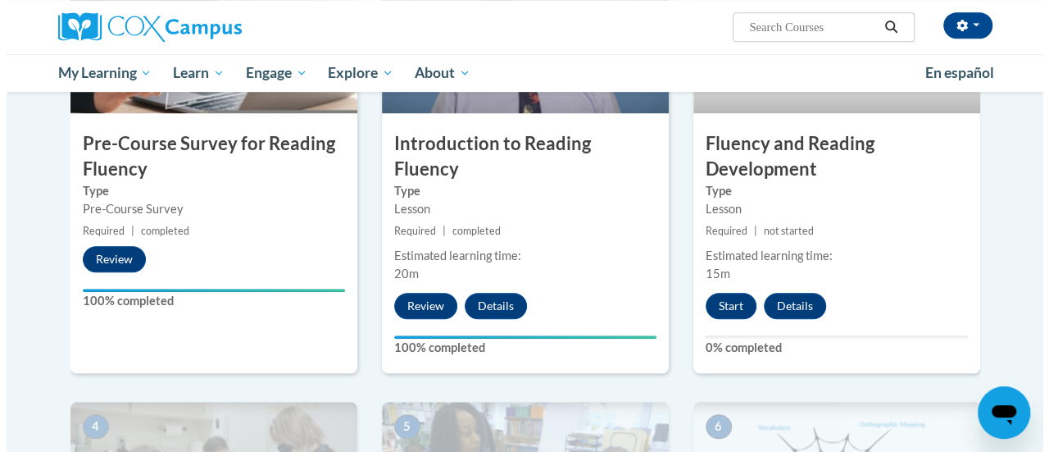
scroll to position [548, 0]
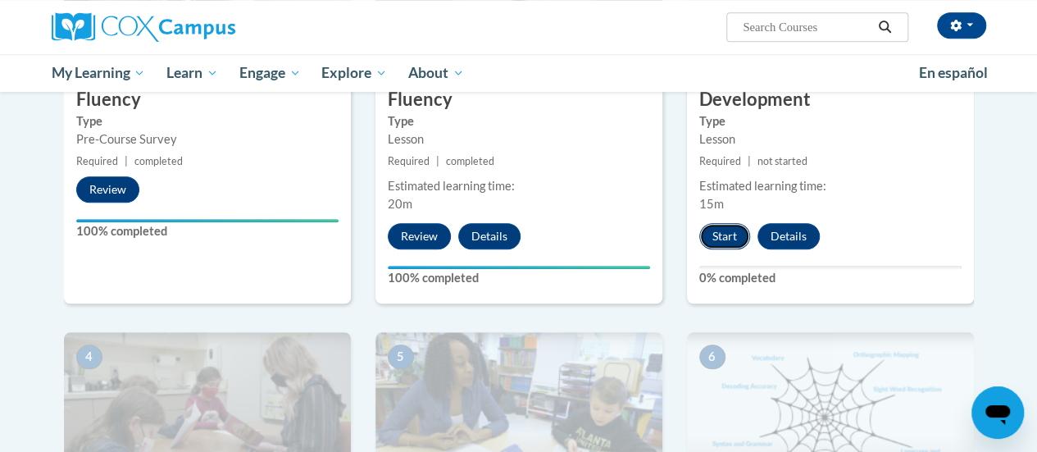
click at [738, 237] on button "Start" at bounding box center [724, 236] width 51 height 26
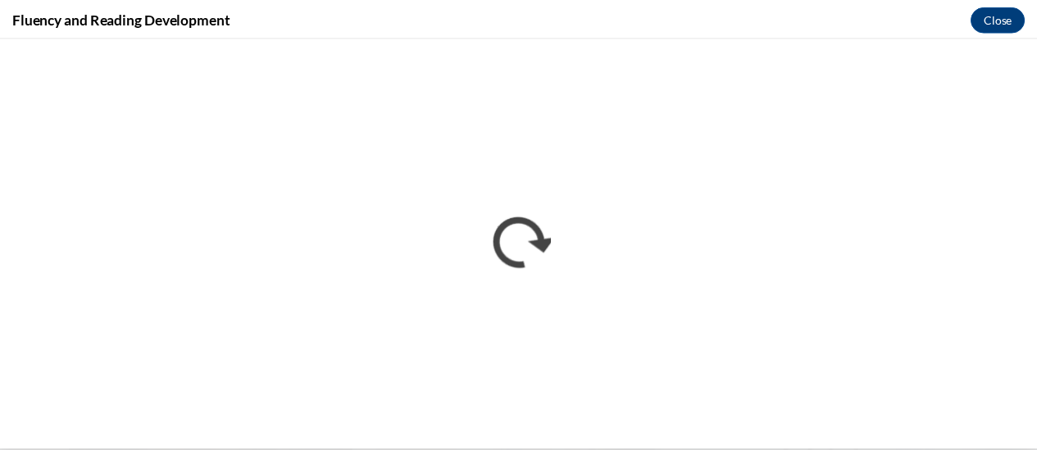
scroll to position [0, 0]
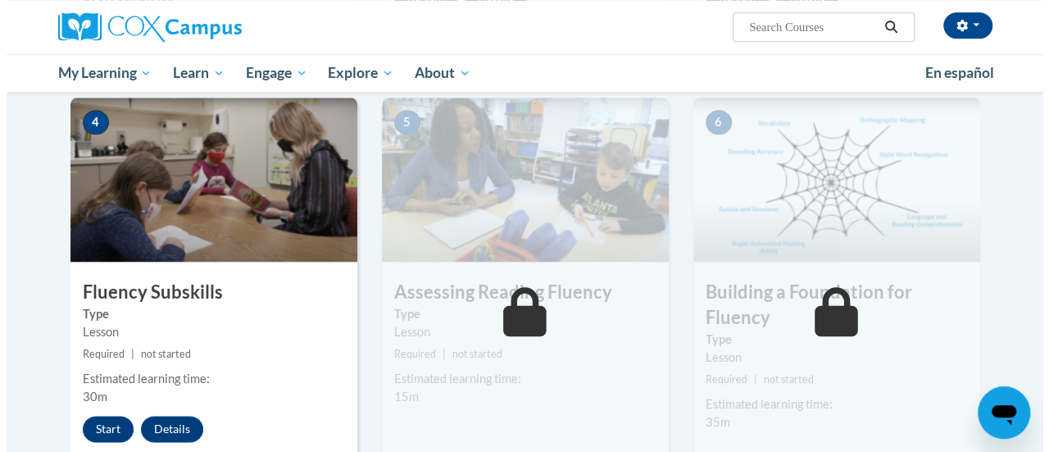
scroll to position [840, 0]
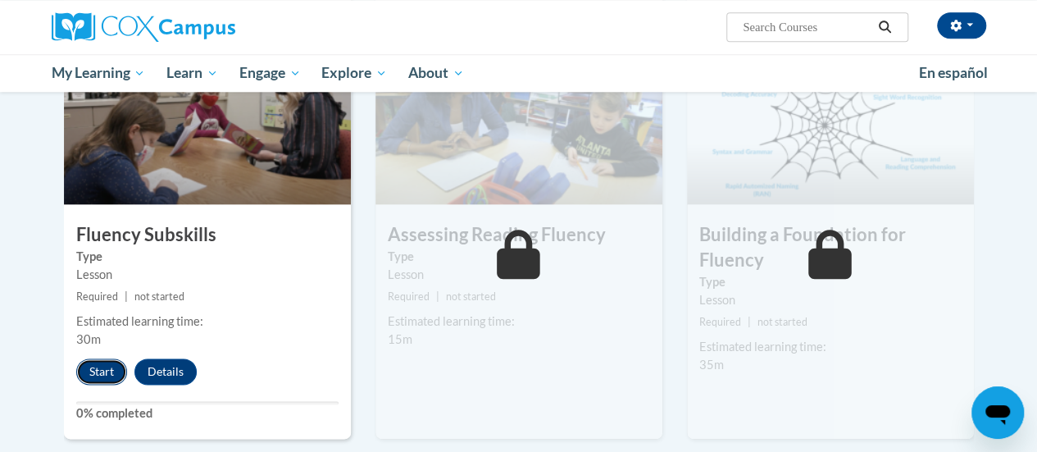
click at [101, 370] on button "Start" at bounding box center [101, 371] width 51 height 26
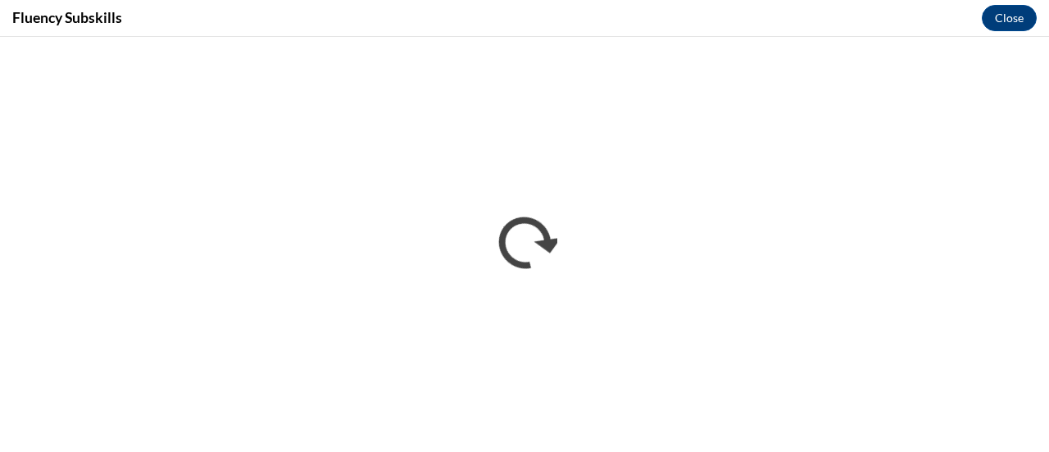
scroll to position [0, 0]
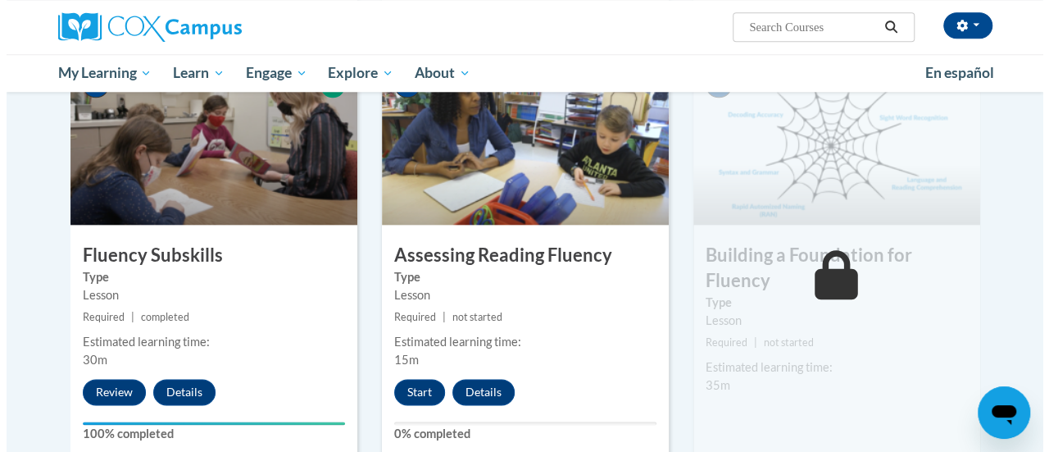
scroll to position [901, 0]
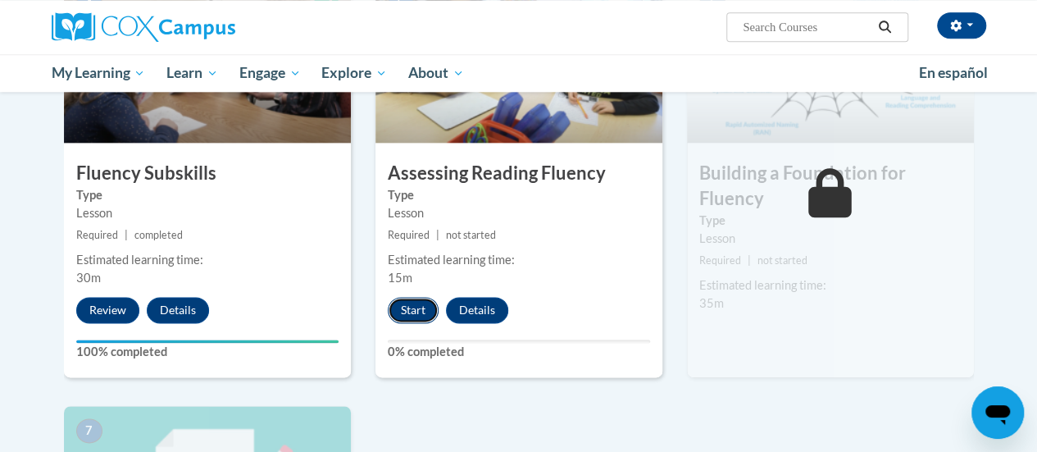
click at [402, 311] on button "Start" at bounding box center [413, 310] width 51 height 26
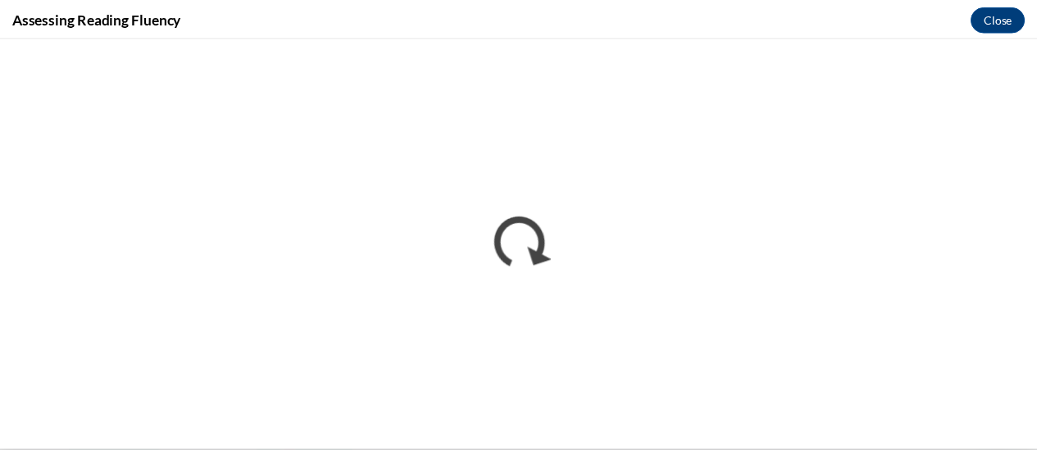
scroll to position [0, 0]
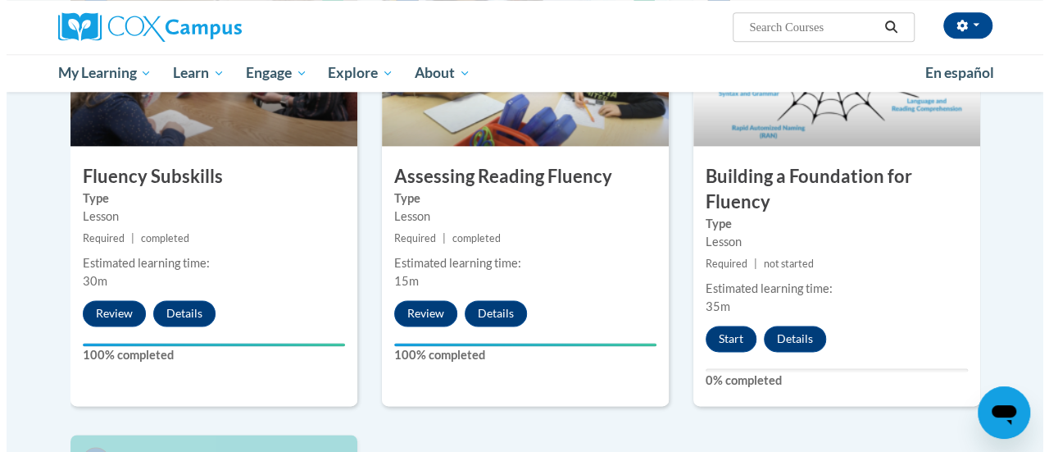
scroll to position [958, 0]
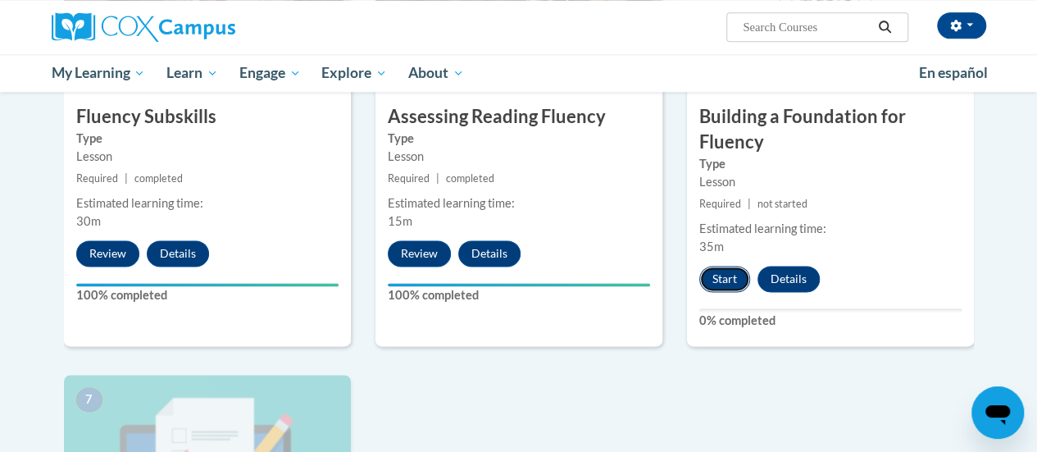
click at [725, 279] on button "Start" at bounding box center [724, 279] width 51 height 26
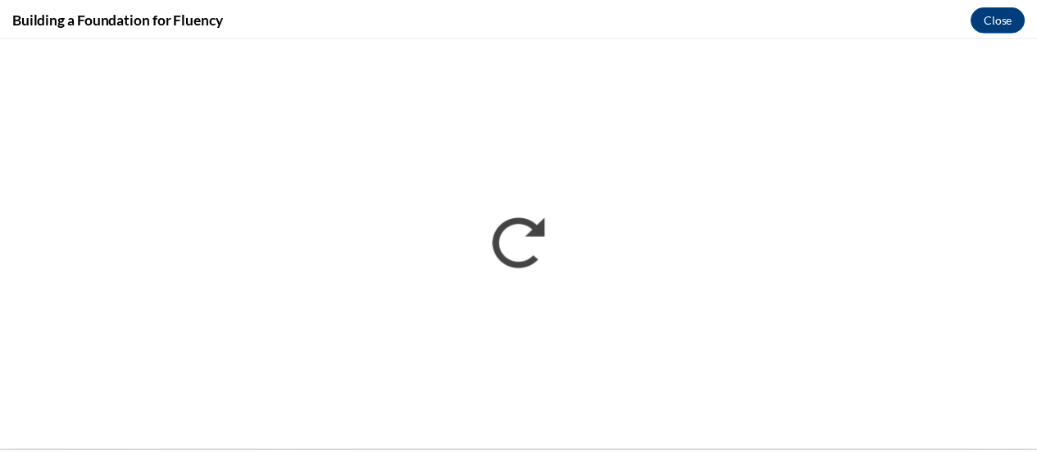
scroll to position [0, 0]
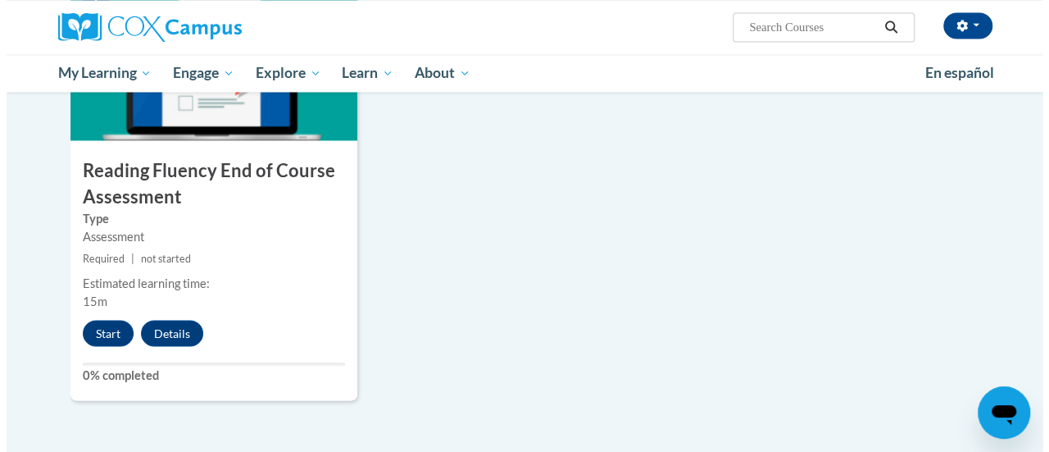
scroll to position [1368, 0]
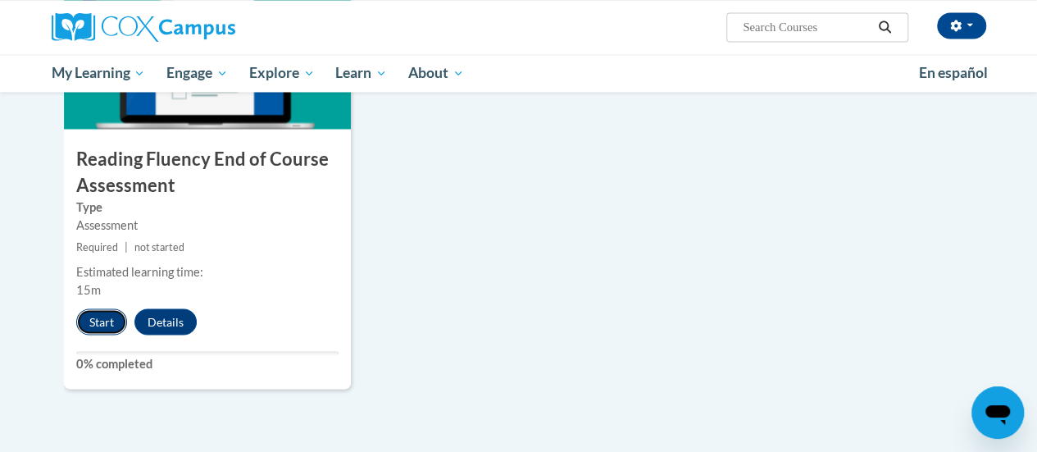
click at [89, 320] on button "Start" at bounding box center [101, 321] width 51 height 26
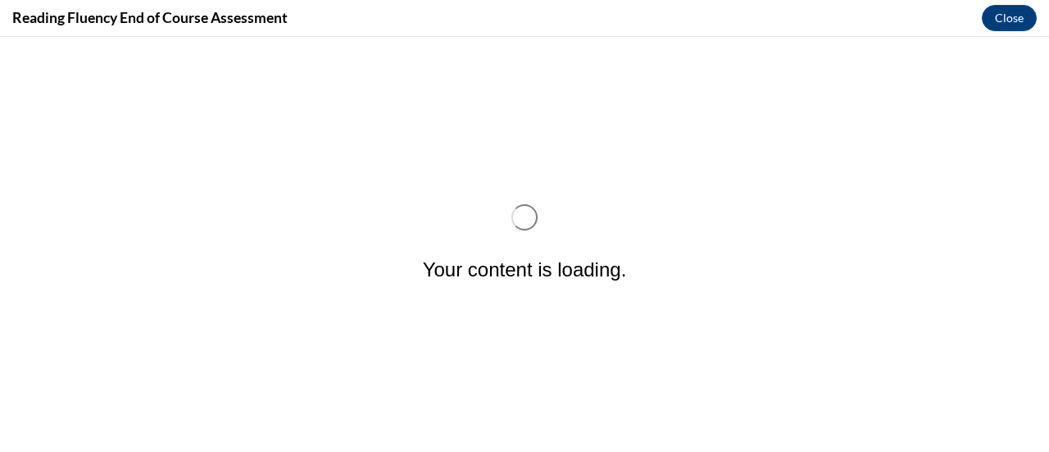
scroll to position [0, 0]
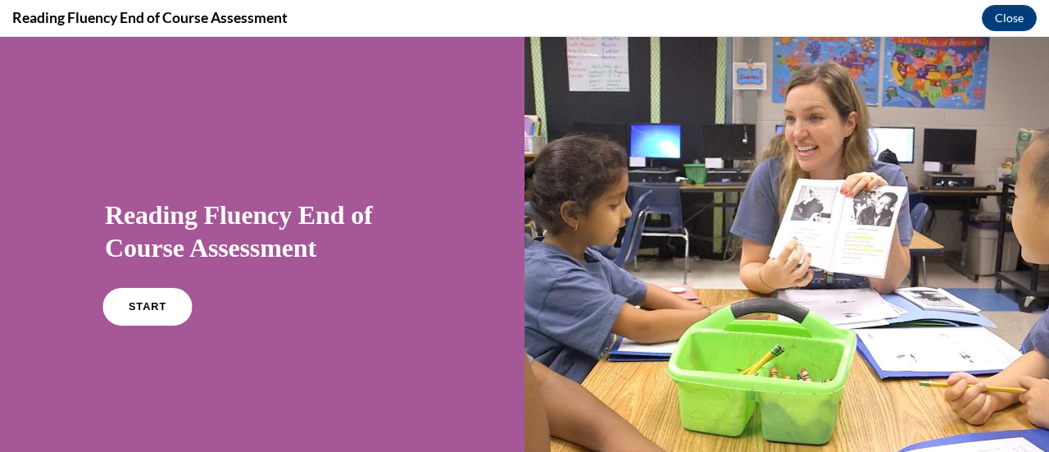
click at [119, 302] on link "START" at bounding box center [146, 307] width 89 height 38
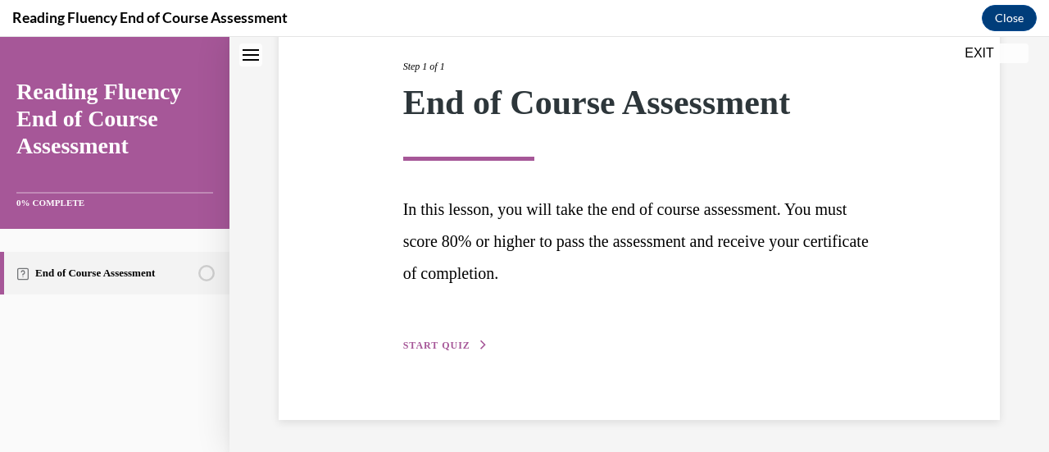
click at [439, 340] on span "START QUIZ" at bounding box center [436, 344] width 67 height 11
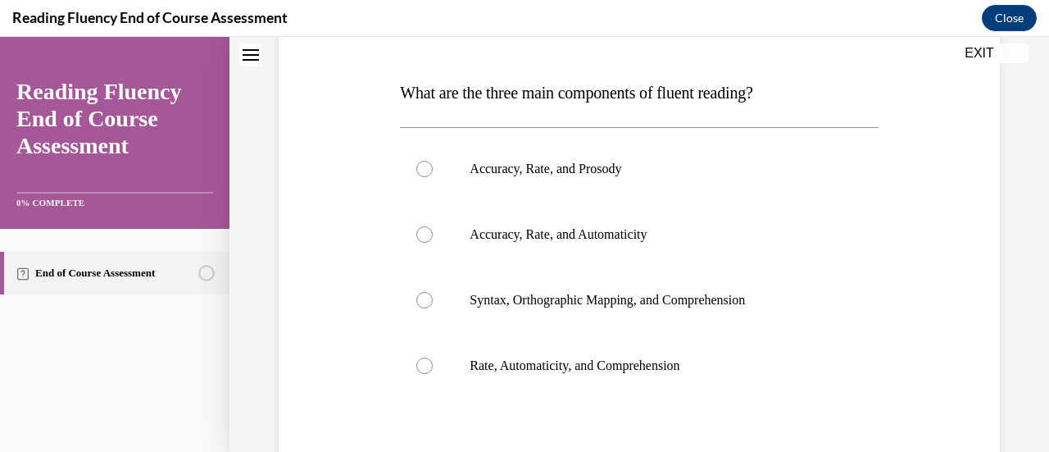
scroll to position [243, 0]
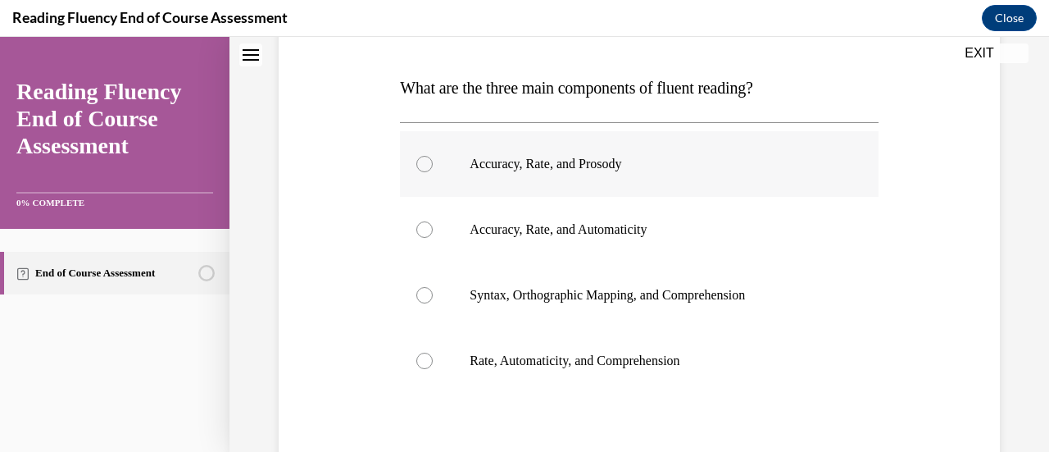
click at [633, 160] on p "Accuracy, Rate, and Prosody" at bounding box center [653, 164] width 367 height 16
click at [433, 160] on input "Accuracy, Rate, and Prosody" at bounding box center [424, 164] width 16 height 16
radio input "true"
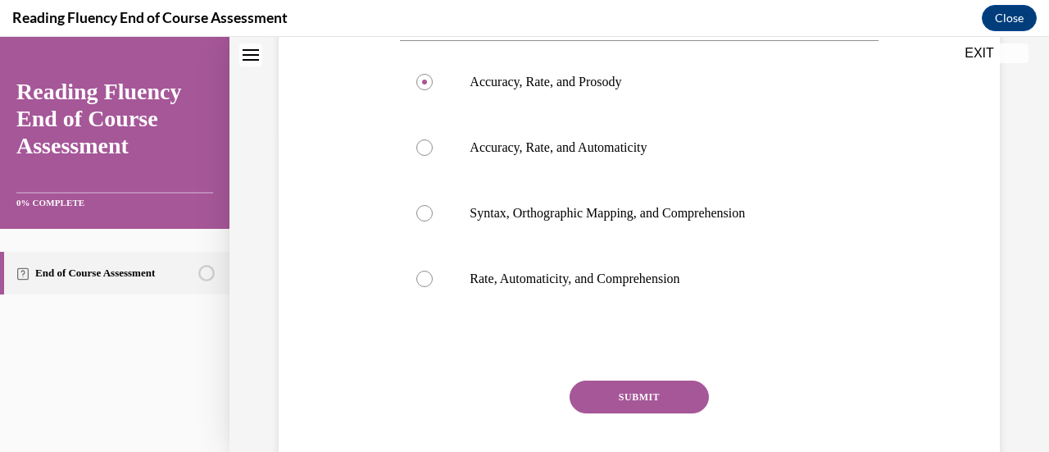
drag, startPoint x: 626, startPoint y: 402, endPoint x: 779, endPoint y: 347, distance: 163.1
click at [626, 402] on button "SUBMIT" at bounding box center [639, 396] width 139 height 33
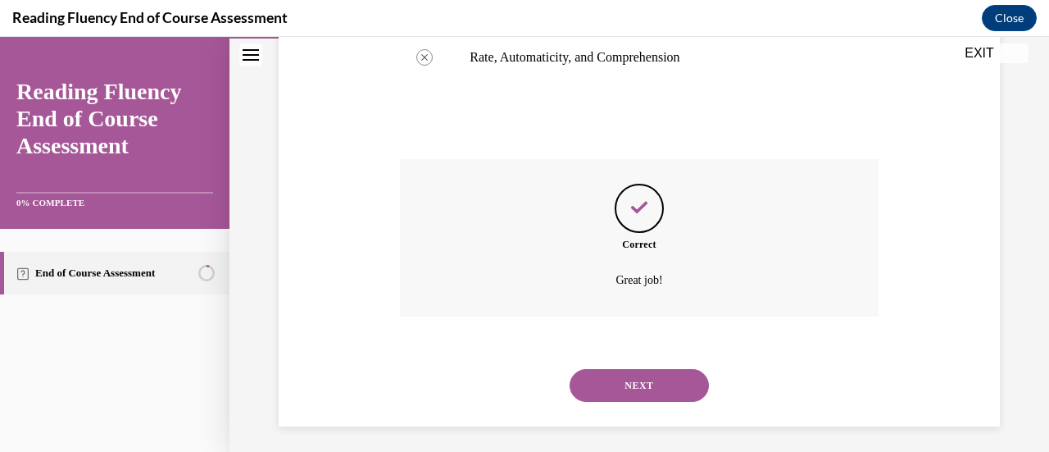
scroll to position [552, 0]
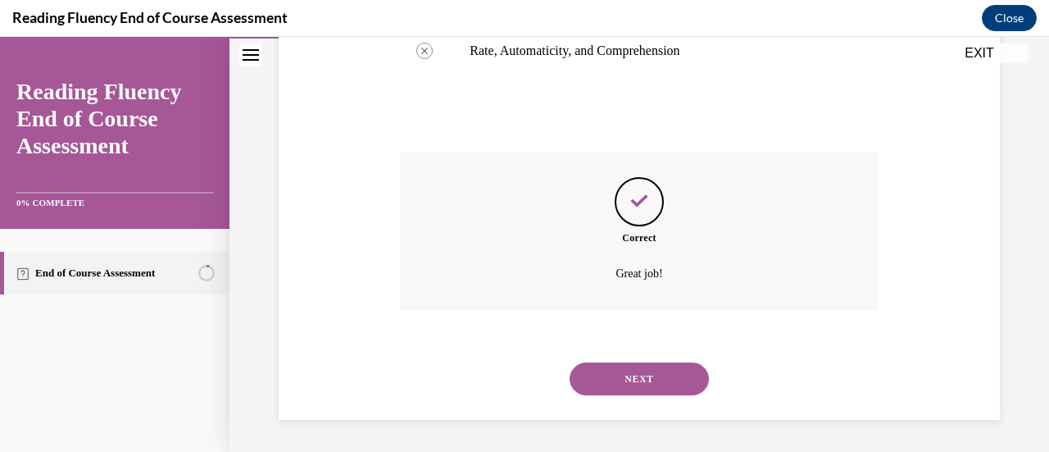
click at [659, 367] on button "NEXT" at bounding box center [639, 378] width 139 height 33
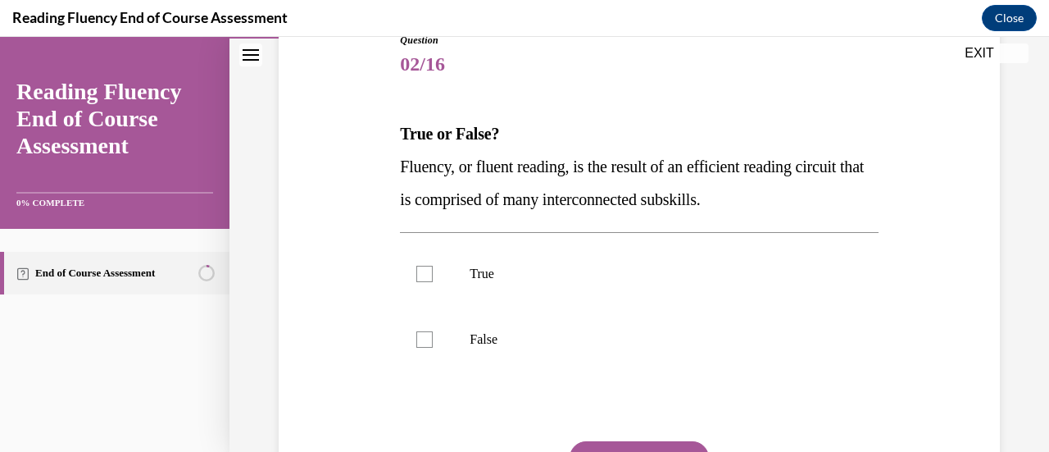
scroll to position [203, 0]
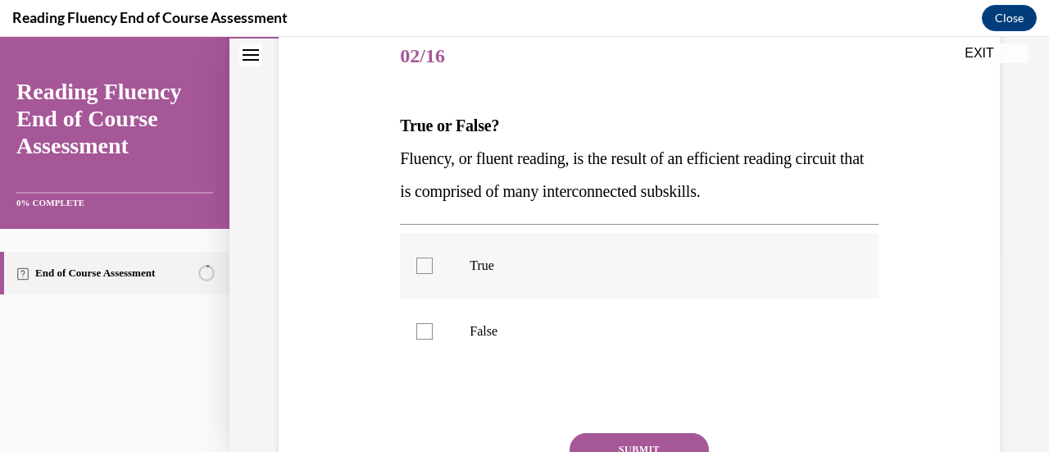
click at [613, 257] on p "True" at bounding box center [653, 265] width 367 height 16
click at [433, 257] on input "True" at bounding box center [424, 265] width 16 height 16
checkbox input "true"
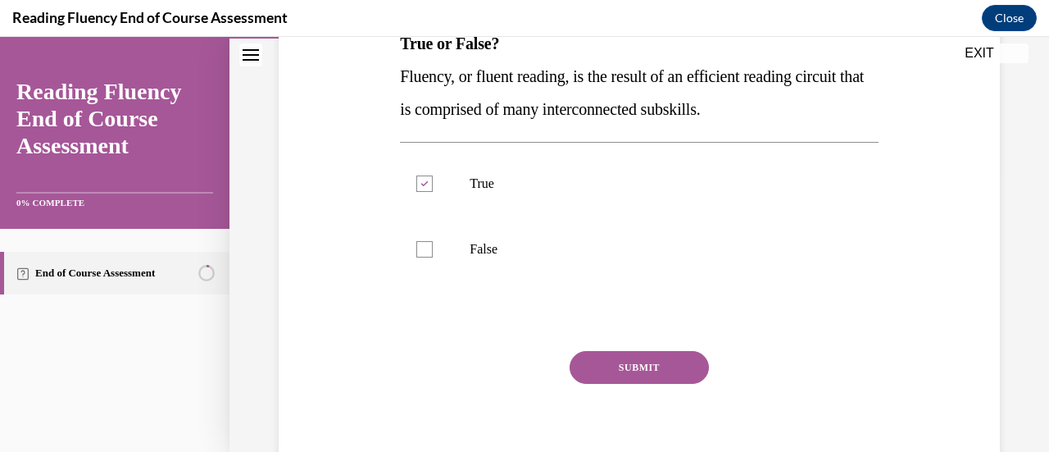
click at [636, 366] on button "SUBMIT" at bounding box center [639, 367] width 139 height 33
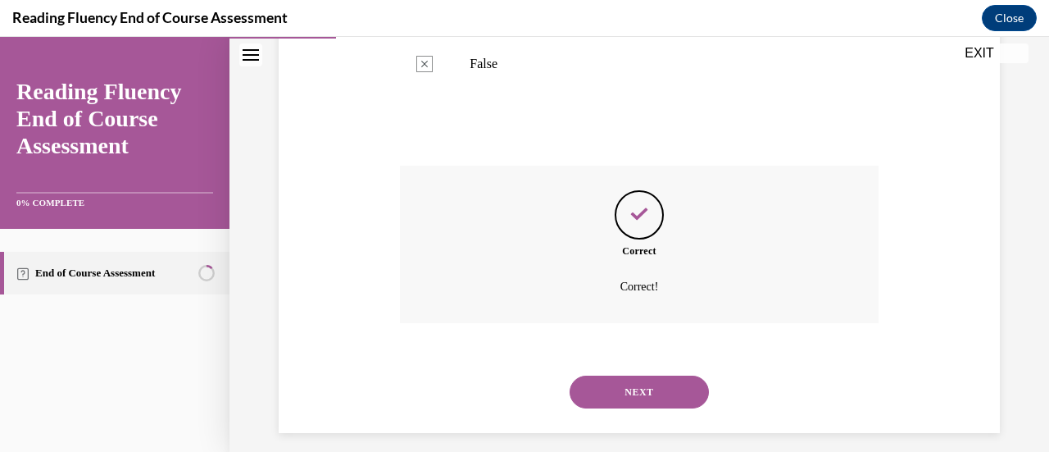
scroll to position [483, 0]
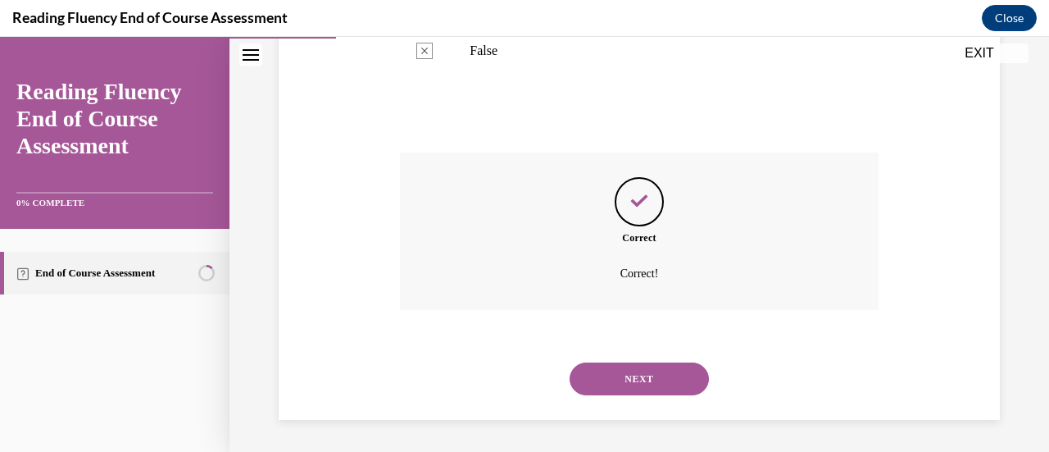
click at [610, 386] on button "NEXT" at bounding box center [639, 378] width 139 height 33
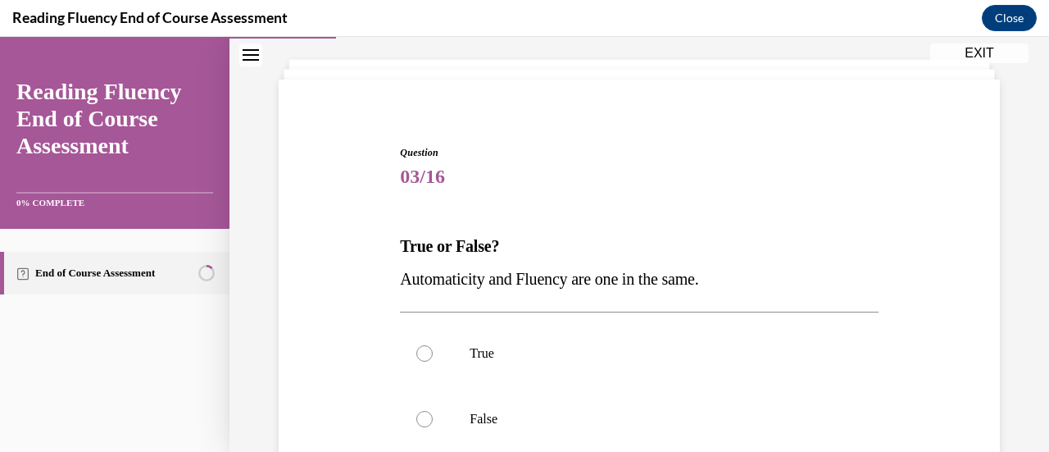
scroll to position [164, 0]
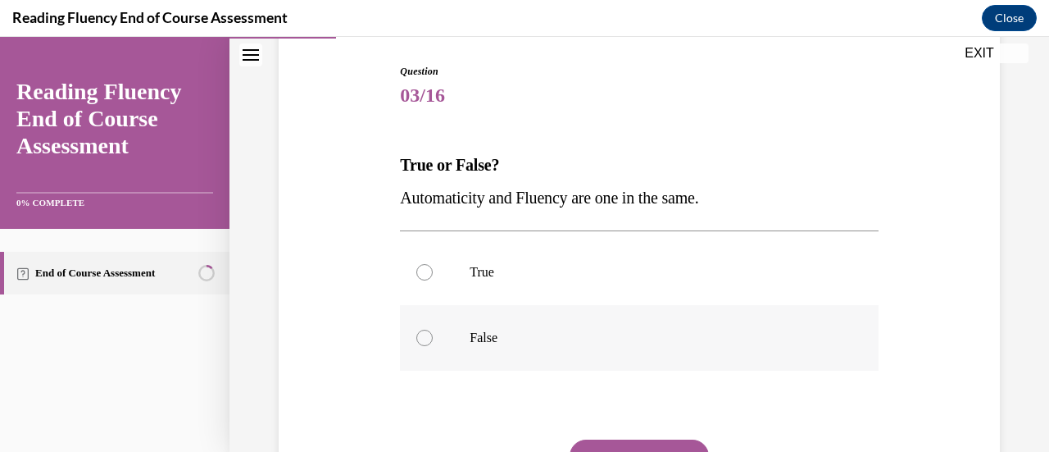
click at [506, 325] on label "False" at bounding box center [639, 338] width 478 height 66
click at [433, 329] on input "False" at bounding box center [424, 337] width 16 height 16
radio input "true"
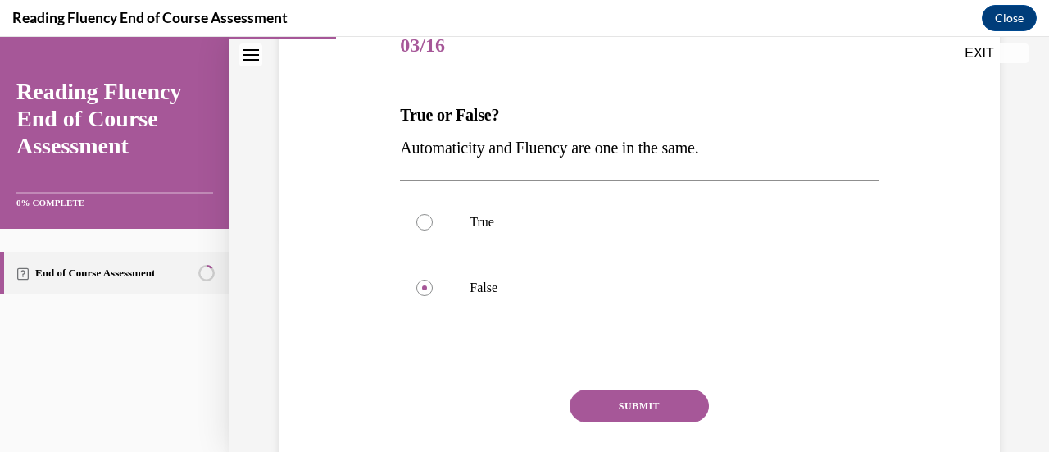
click at [660, 412] on button "SUBMIT" at bounding box center [639, 405] width 139 height 33
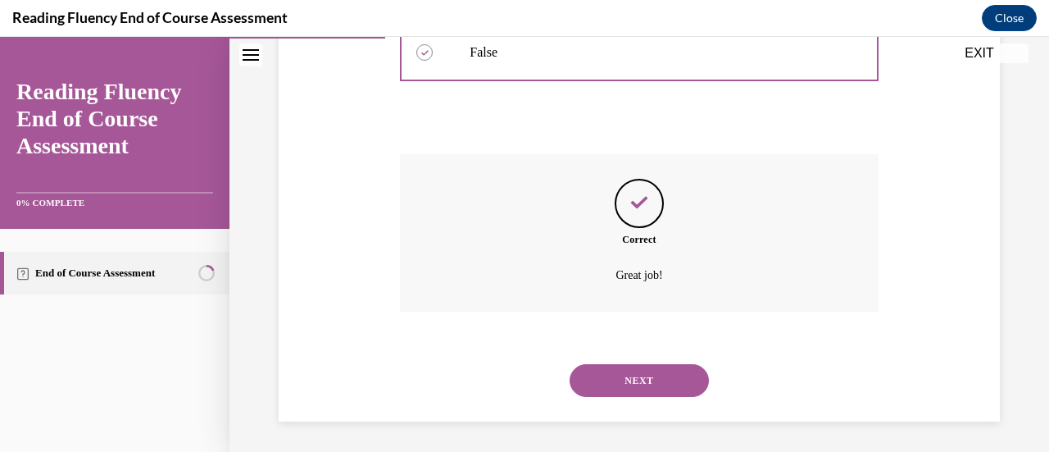
scroll to position [451, 0]
click at [649, 383] on button "NEXT" at bounding box center [639, 378] width 139 height 33
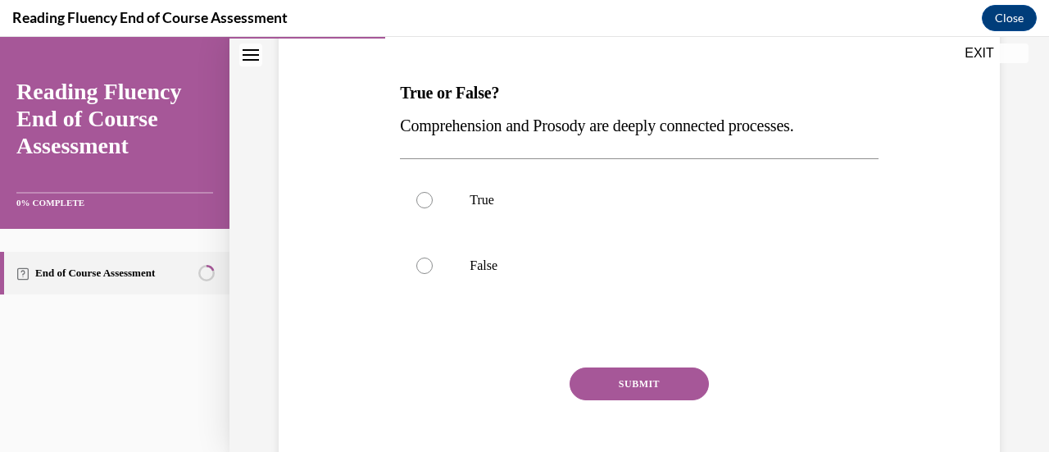
scroll to position [154, 0]
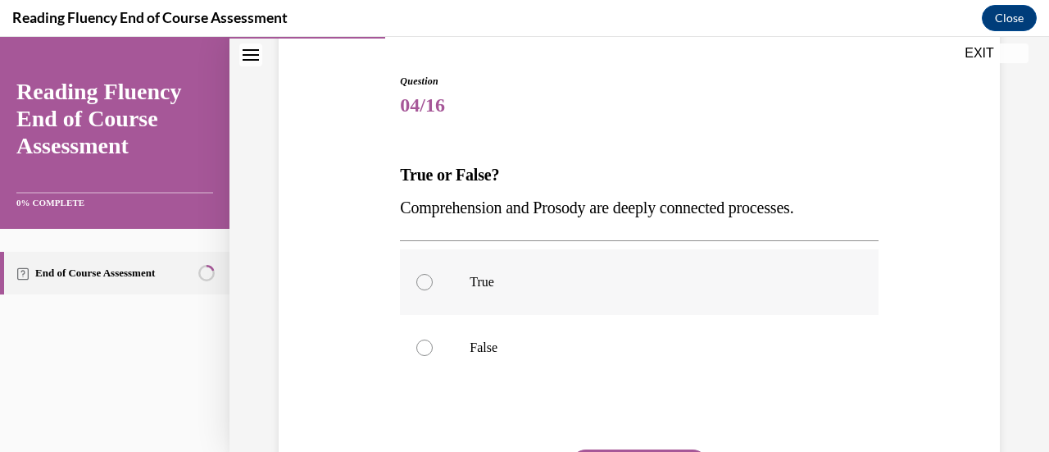
drag, startPoint x: 605, startPoint y: 280, endPoint x: 622, endPoint y: 273, distance: 18.7
click at [605, 280] on p "True" at bounding box center [653, 282] width 367 height 16
click at [433, 280] on input "True" at bounding box center [424, 282] width 16 height 16
radio input "true"
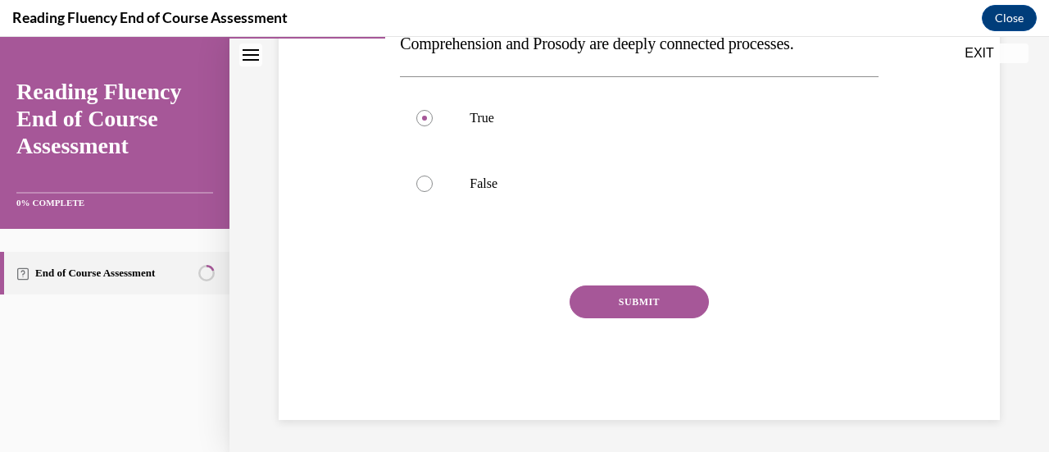
drag, startPoint x: 620, startPoint y: 303, endPoint x: 633, endPoint y: 311, distance: 15.0
click at [620, 303] on button "SUBMIT" at bounding box center [639, 301] width 139 height 33
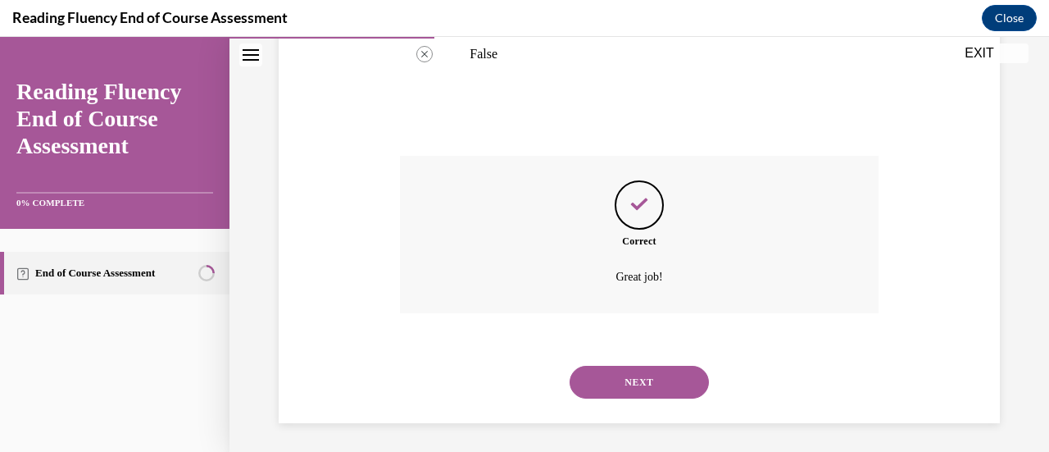
scroll to position [451, 0]
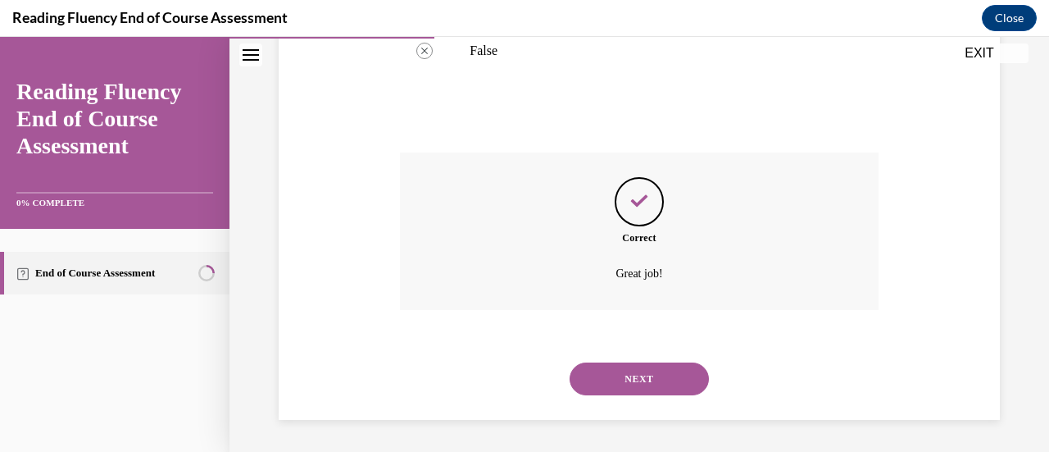
click at [664, 379] on button "NEXT" at bounding box center [639, 378] width 139 height 33
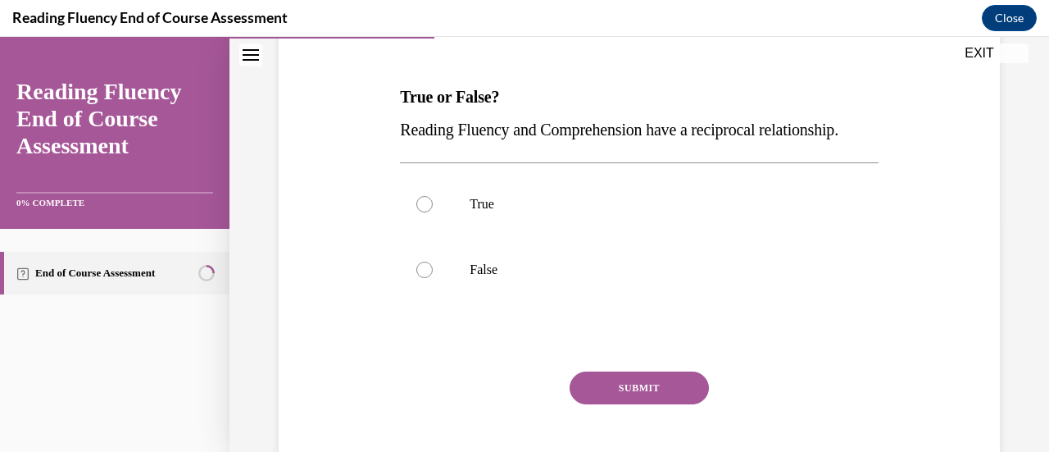
scroll to position [246, 0]
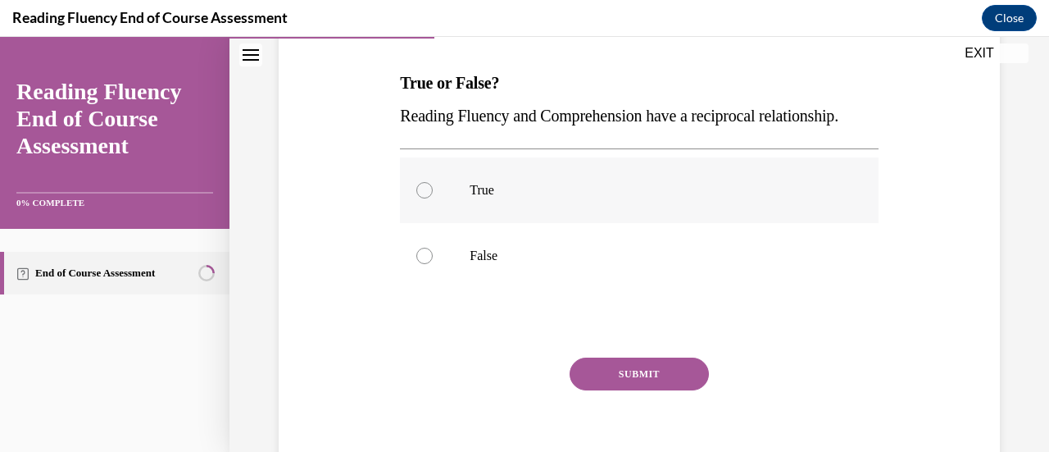
drag, startPoint x: 554, startPoint y: 221, endPoint x: 569, endPoint y: 227, distance: 15.8
click at [554, 198] on p "True" at bounding box center [653, 190] width 367 height 16
click at [433, 198] on input "True" at bounding box center [424, 190] width 16 height 16
radio input "true"
click at [657, 390] on button "SUBMIT" at bounding box center [639, 373] width 139 height 33
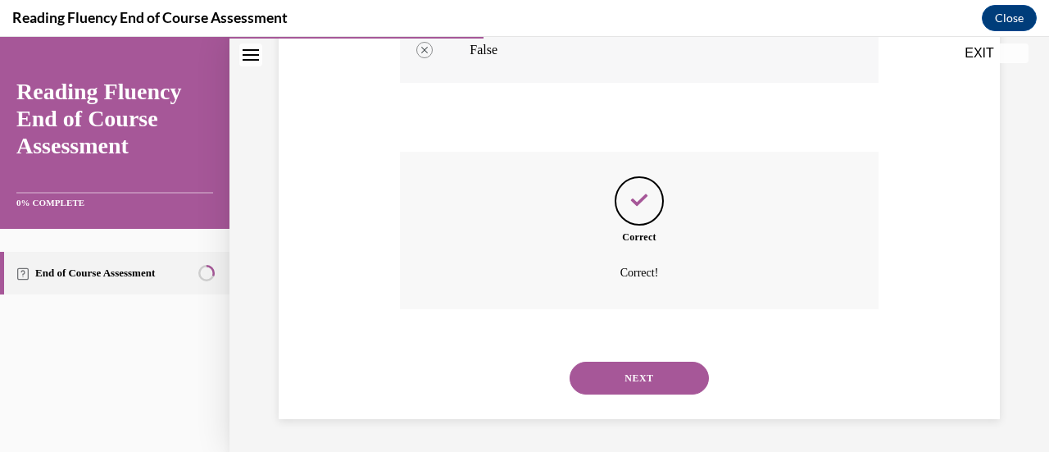
scroll to position [483, 0]
click at [649, 378] on button "NEXT" at bounding box center [639, 377] width 139 height 33
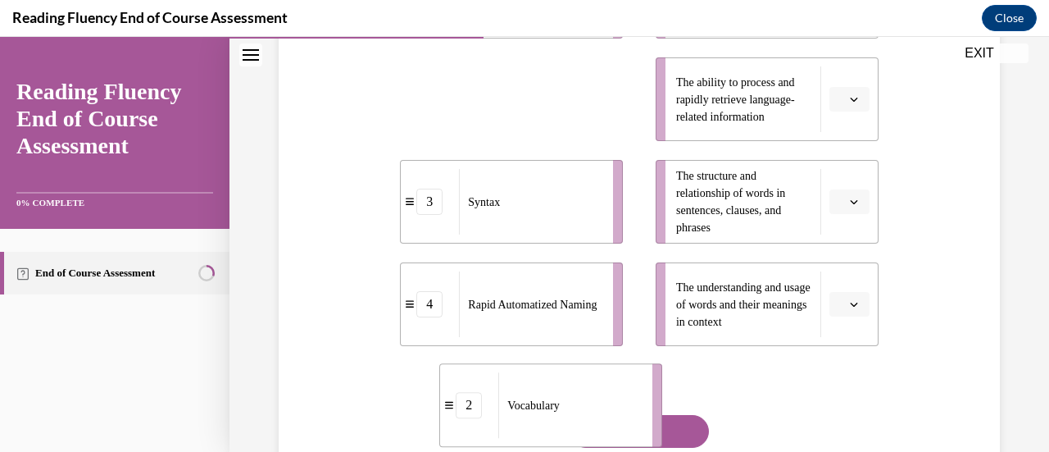
scroll to position [488, 0]
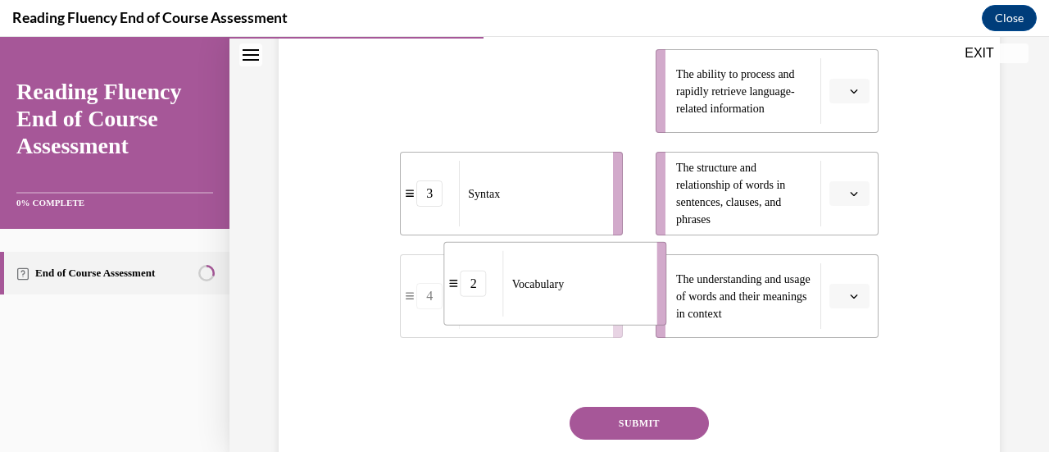
drag, startPoint x: 560, startPoint y: 180, endPoint x: 603, endPoint y: 261, distance: 92.0
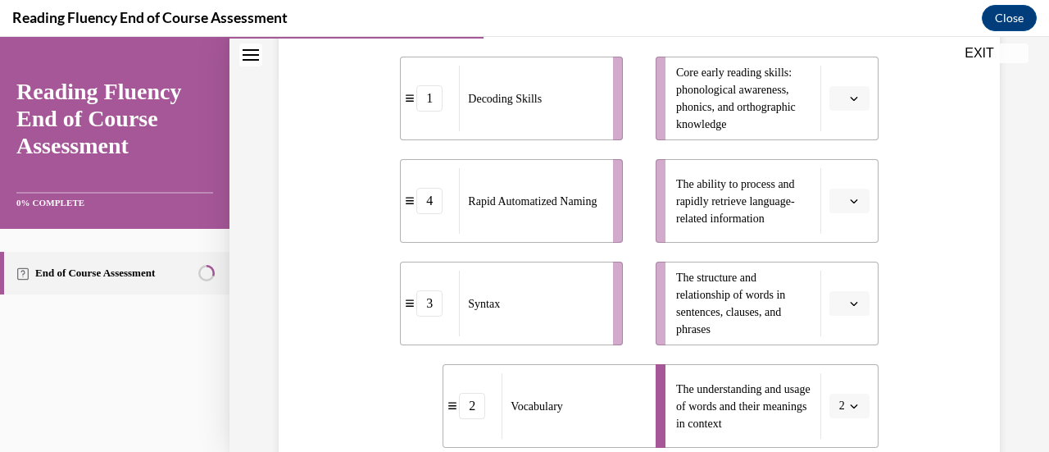
scroll to position [380, 0]
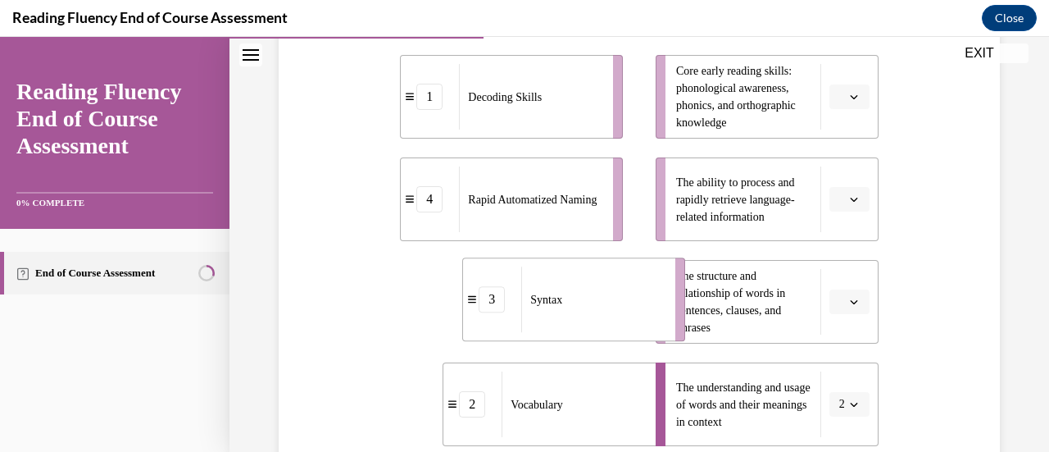
drag, startPoint x: 603, startPoint y: 309, endPoint x: 666, endPoint y: 307, distance: 63.1
click at [666, 307] on li "3 Syntax" at bounding box center [573, 299] width 223 height 84
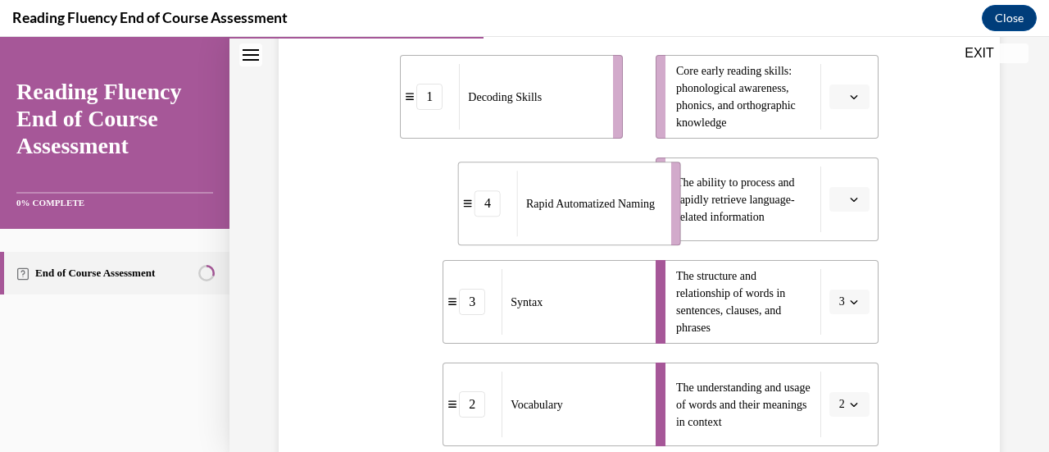
drag, startPoint x: 529, startPoint y: 193, endPoint x: 587, endPoint y: 197, distance: 57.6
click at [587, 197] on span "Rapid Automatized Naming" at bounding box center [590, 203] width 129 height 12
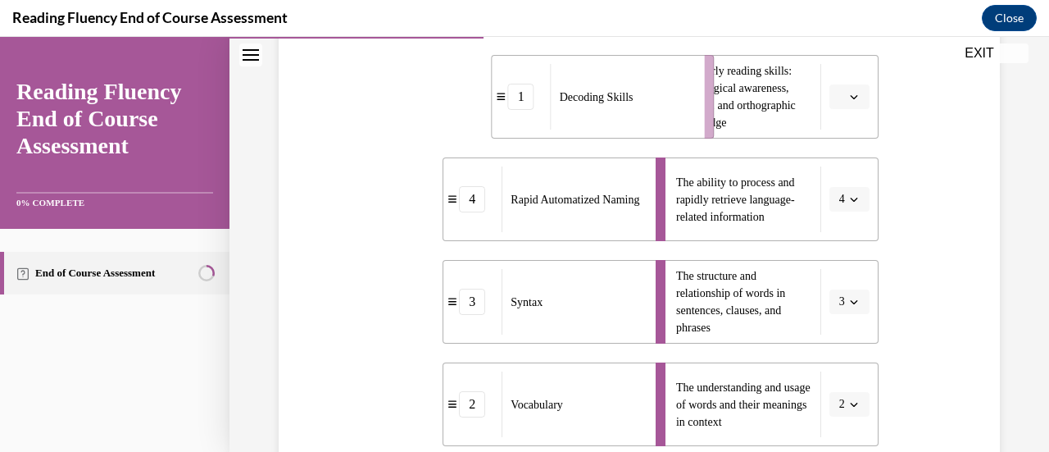
drag, startPoint x: 520, startPoint y: 109, endPoint x: 611, endPoint y: 109, distance: 91.0
click at [611, 109] on div "Decoding Skills" at bounding box center [622, 97] width 143 height 66
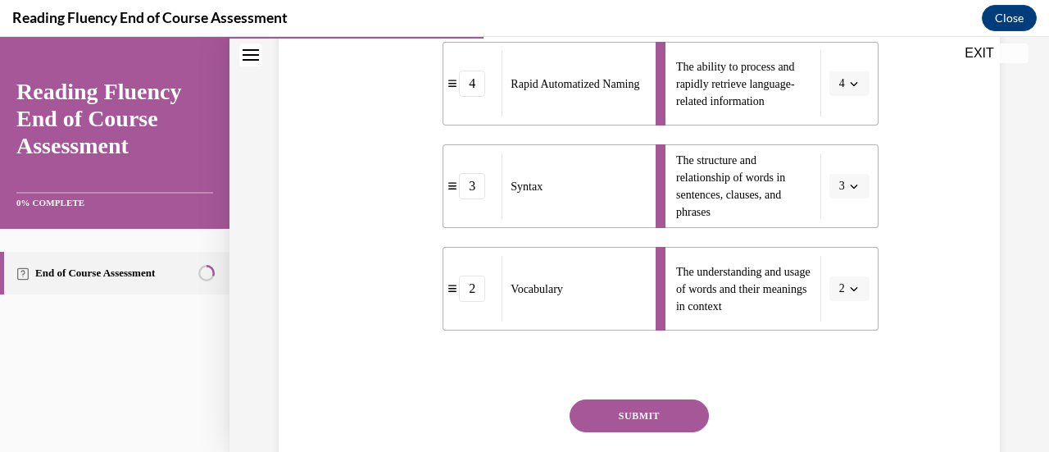
scroll to position [497, 0]
click at [675, 420] on button "SUBMIT" at bounding box center [639, 414] width 139 height 33
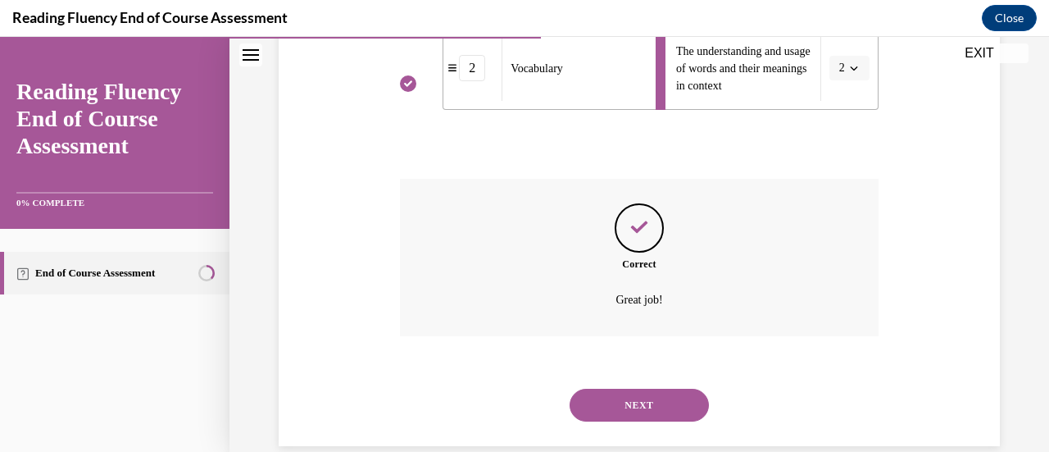
scroll to position [742, 0]
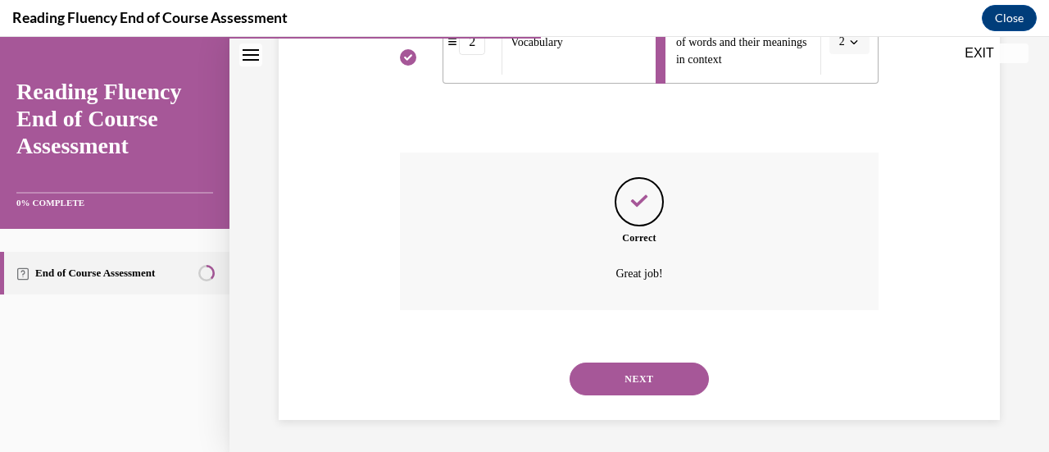
click at [577, 373] on button "NEXT" at bounding box center [639, 378] width 139 height 33
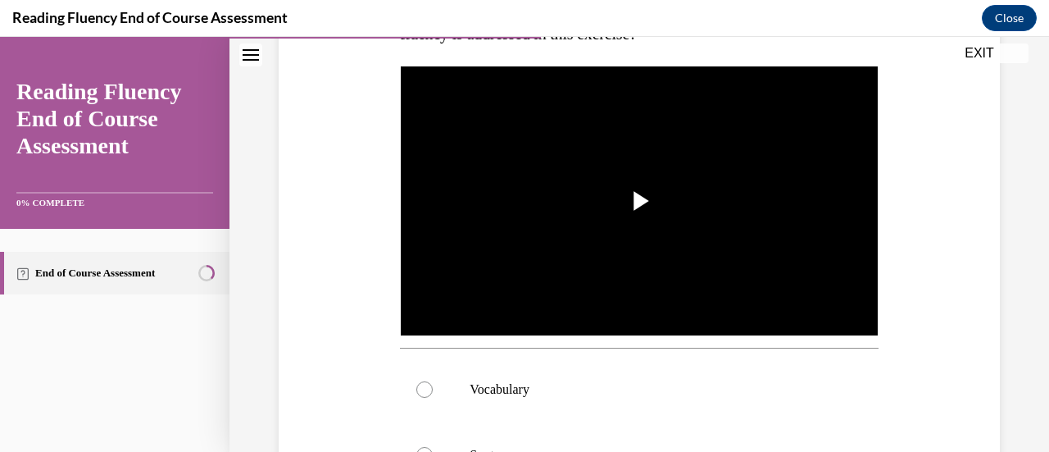
scroll to position [246, 0]
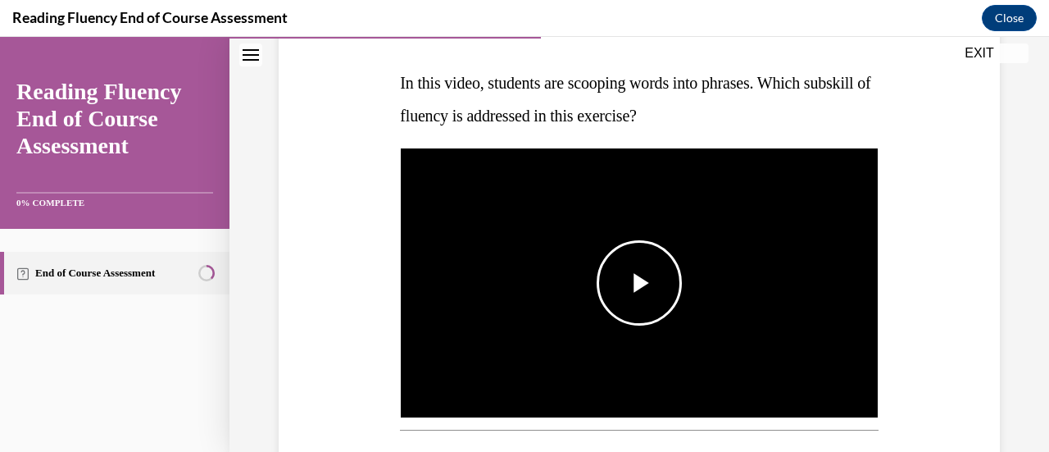
drag, startPoint x: 620, startPoint y: 278, endPoint x: 633, endPoint y: 278, distance: 13.1
click at [639, 283] on span "Video player" at bounding box center [639, 283] width 0 height 0
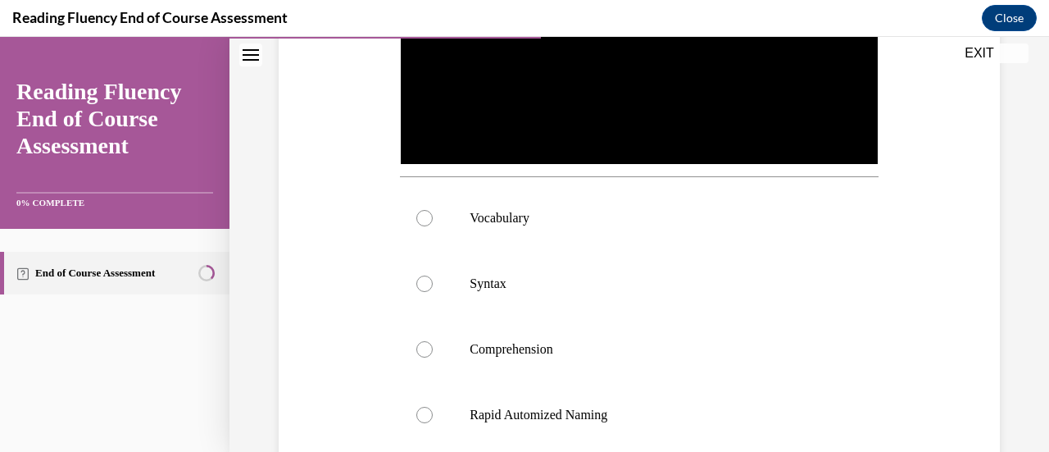
scroll to position [507, 0]
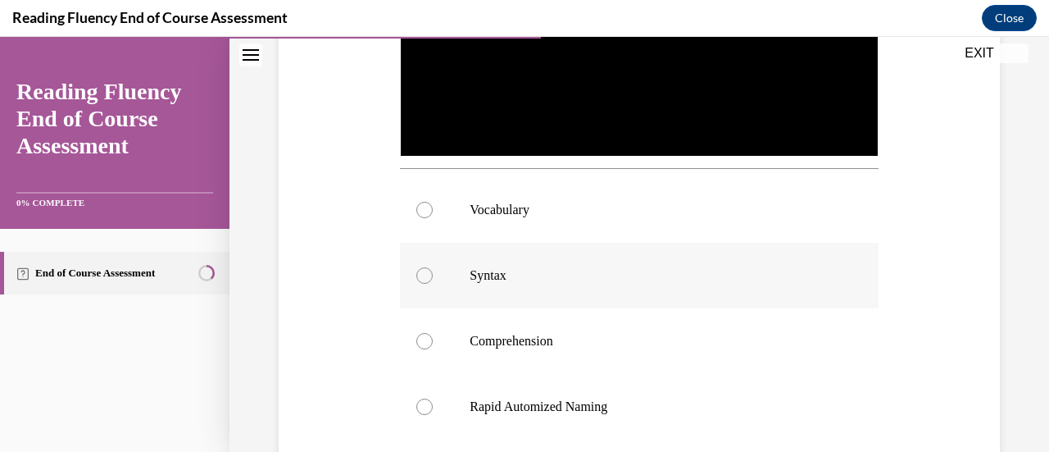
click at [470, 270] on p "Syntax" at bounding box center [653, 275] width 367 height 16
click at [433, 270] on input "Syntax" at bounding box center [424, 275] width 16 height 16
radio input "true"
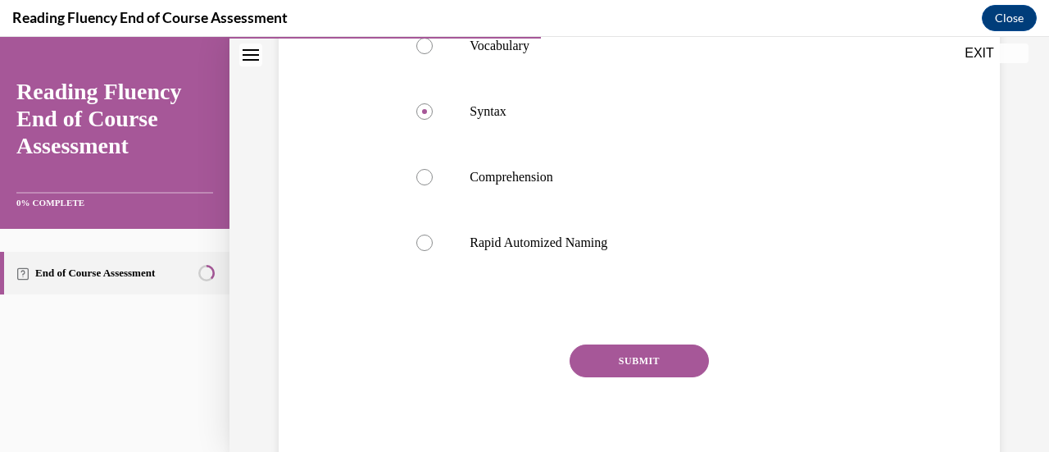
click at [616, 365] on button "SUBMIT" at bounding box center [639, 360] width 139 height 33
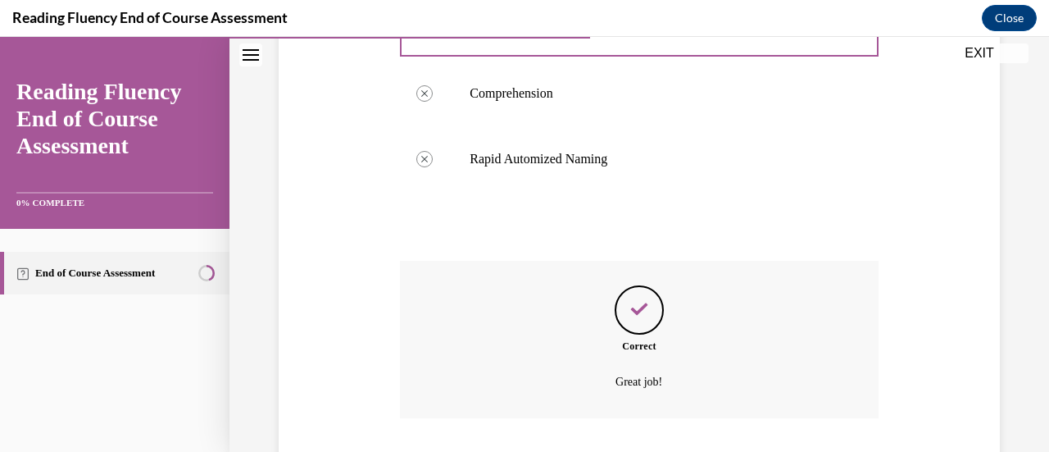
scroll to position [858, 0]
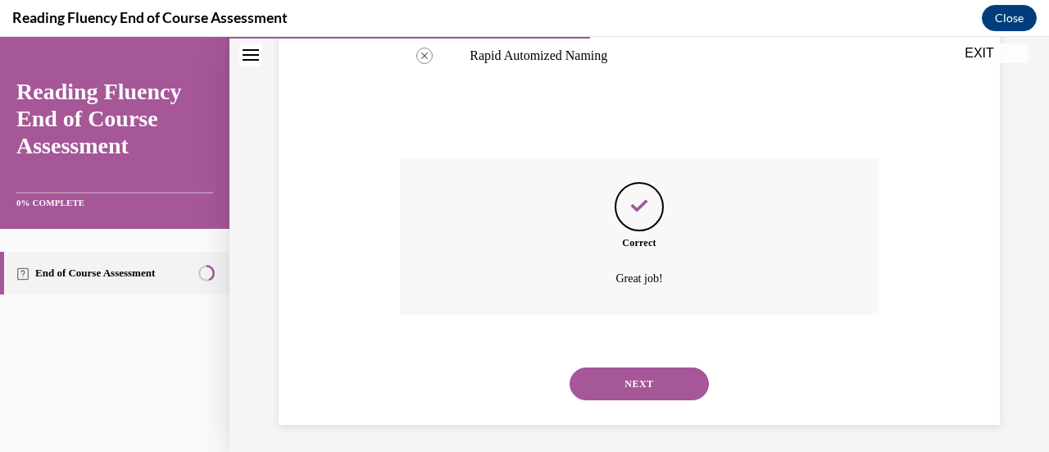
click at [616, 371] on button "NEXT" at bounding box center [639, 383] width 139 height 33
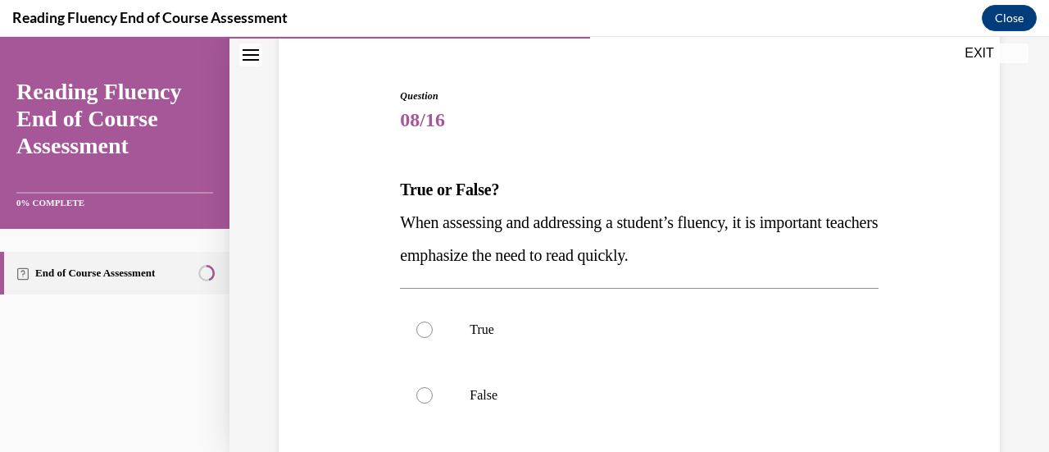
scroll to position [164, 0]
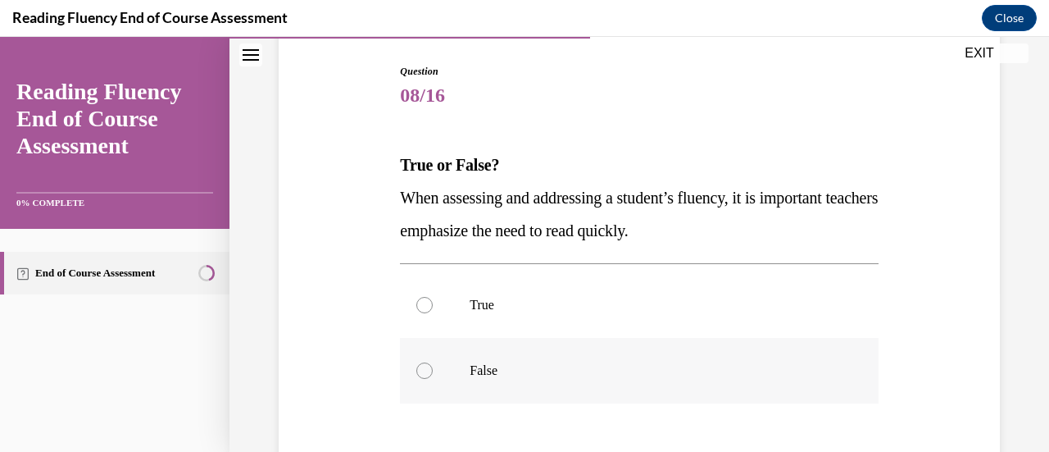
click at [497, 366] on p "False" at bounding box center [653, 370] width 367 height 16
click at [433, 366] on input "False" at bounding box center [424, 370] width 16 height 16
radio input "true"
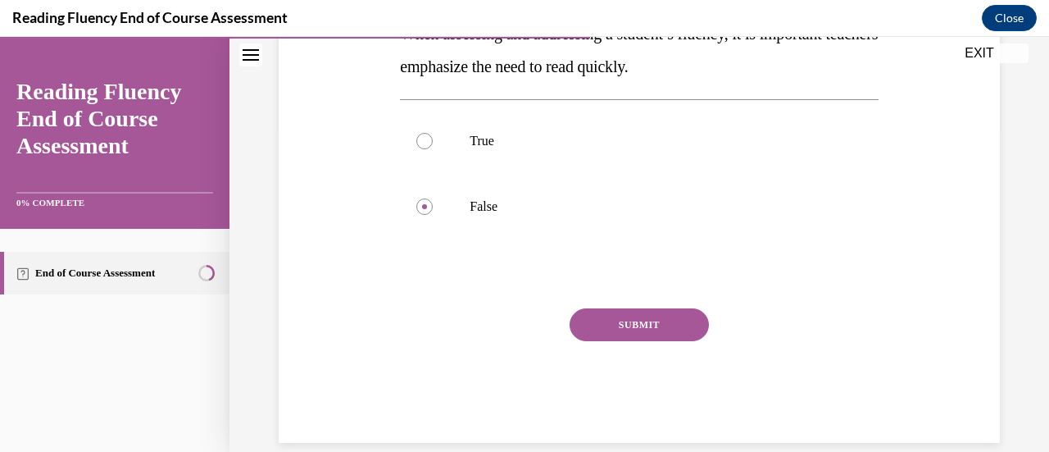
click at [600, 326] on button "SUBMIT" at bounding box center [639, 324] width 139 height 33
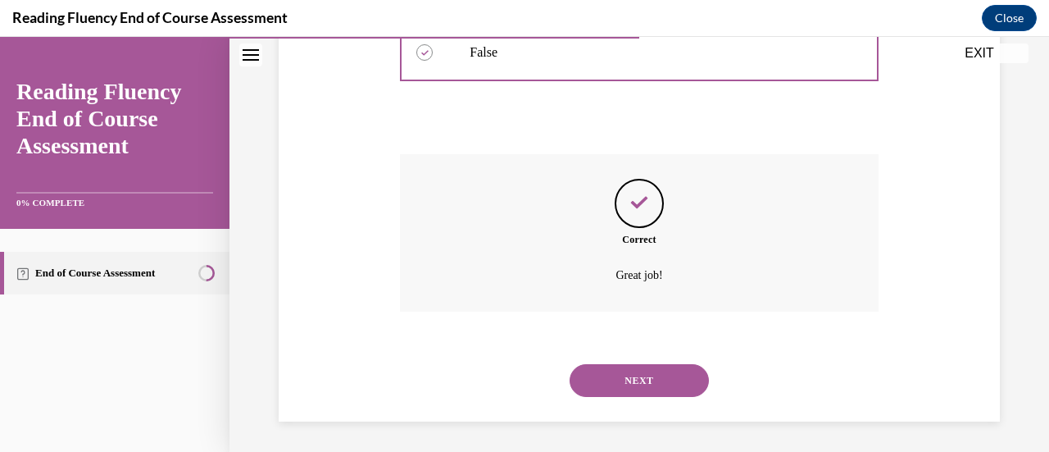
scroll to position [483, 0]
click at [601, 377] on button "NEXT" at bounding box center [639, 378] width 139 height 33
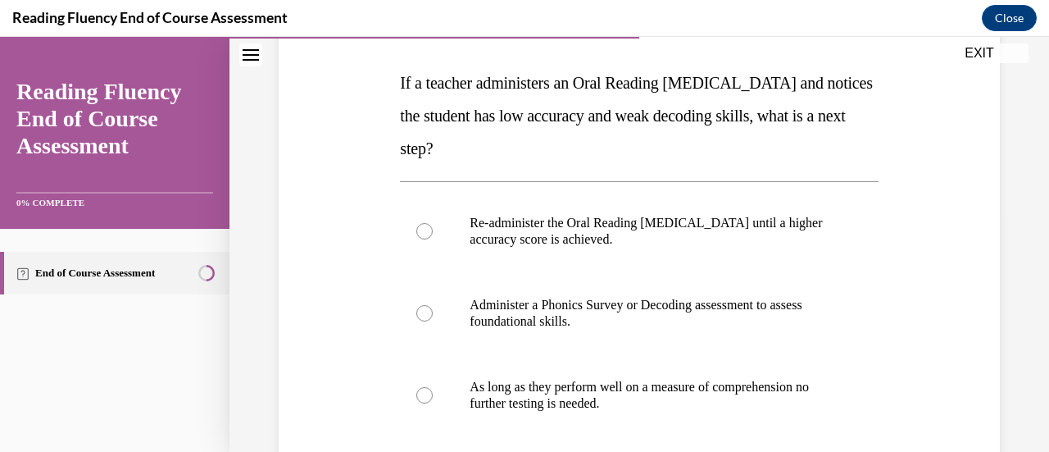
scroll to position [328, 0]
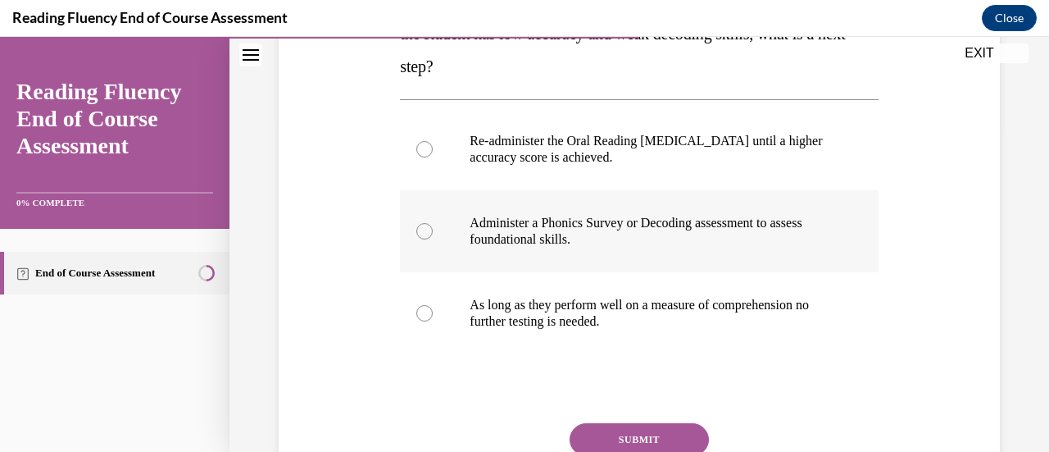
click at [662, 229] on p "Administer a Phonics Survey or Decoding assessment to assess foundational skill…" at bounding box center [653, 231] width 367 height 33
click at [433, 229] on input "Administer a Phonics Survey or Decoding assessment to assess foundational skill…" at bounding box center [424, 231] width 16 height 16
radio input "true"
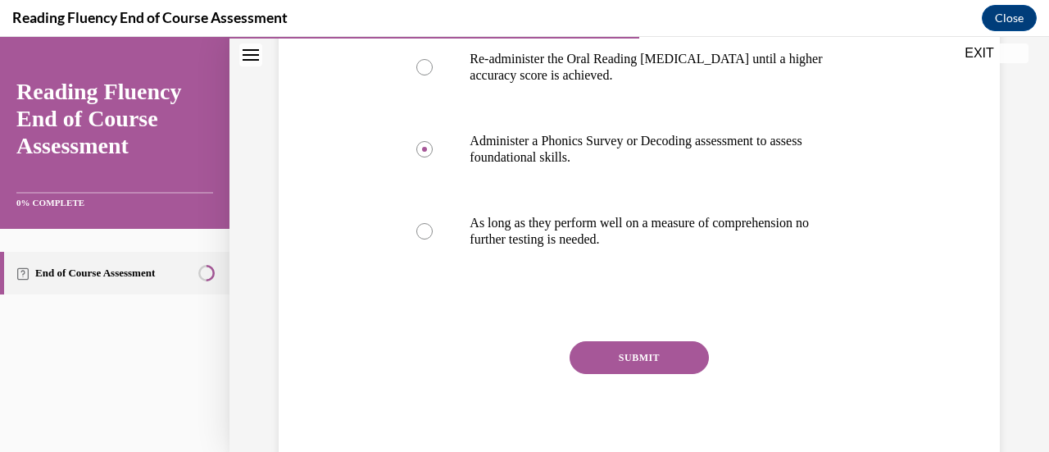
click at [610, 354] on button "SUBMIT" at bounding box center [639, 357] width 139 height 33
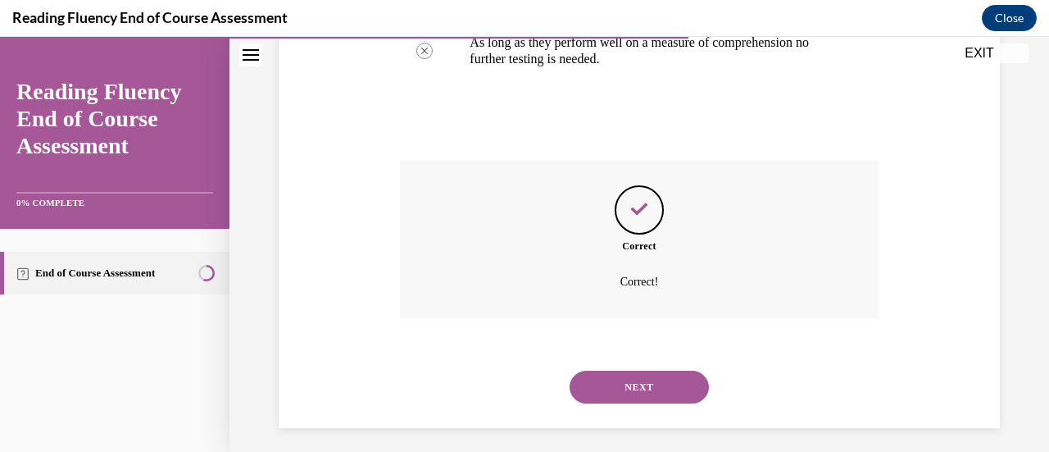
scroll to position [598, 0]
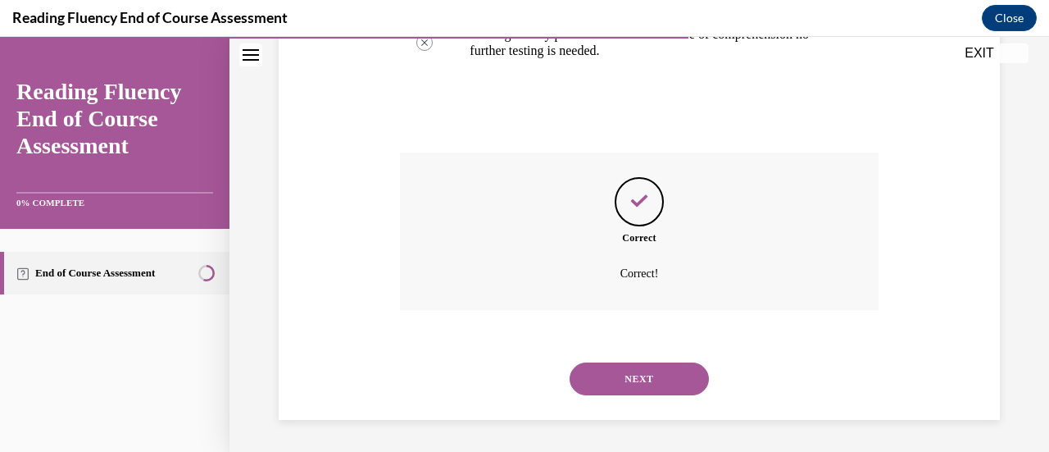
click at [638, 370] on button "NEXT" at bounding box center [639, 378] width 139 height 33
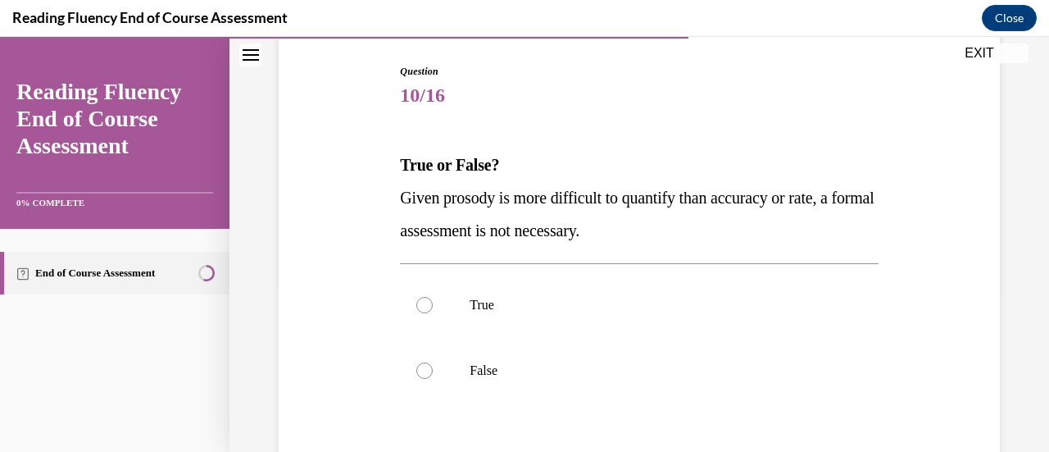
scroll to position [246, 0]
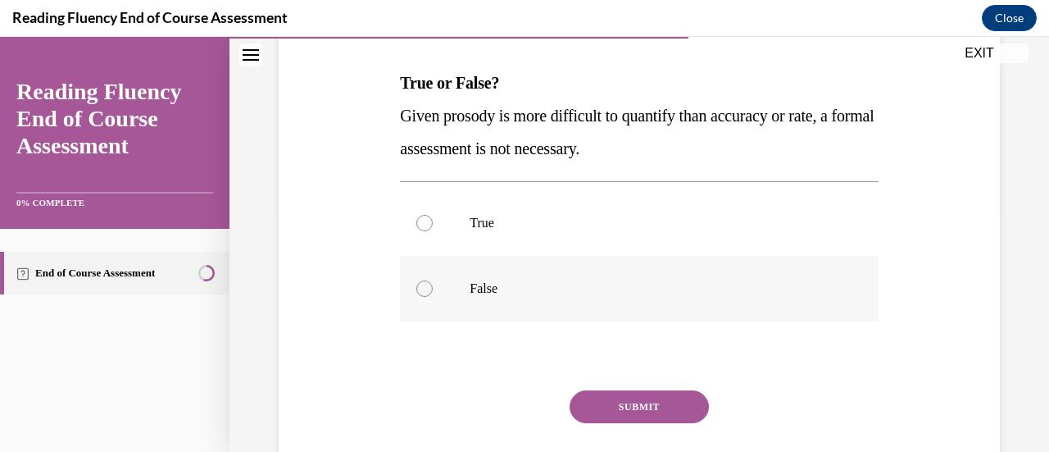
click at [544, 287] on p "False" at bounding box center [653, 288] width 367 height 16
click at [433, 287] on input "False" at bounding box center [424, 288] width 16 height 16
radio input "true"
click at [638, 405] on button "SUBMIT" at bounding box center [639, 406] width 139 height 33
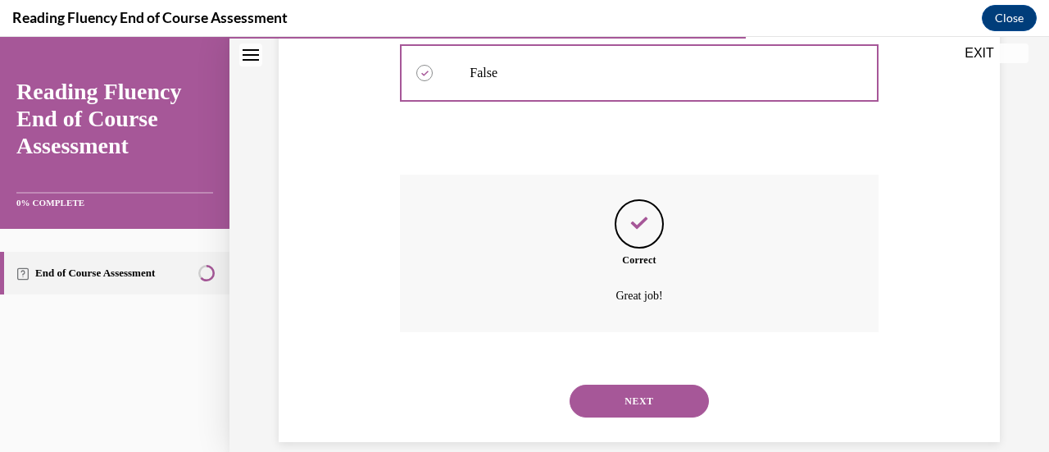
scroll to position [483, 0]
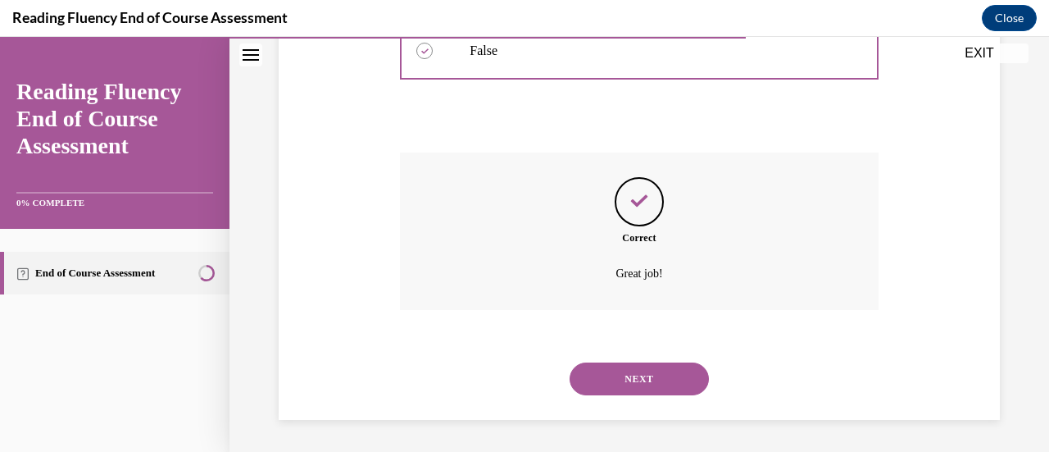
click at [633, 381] on button "NEXT" at bounding box center [639, 378] width 139 height 33
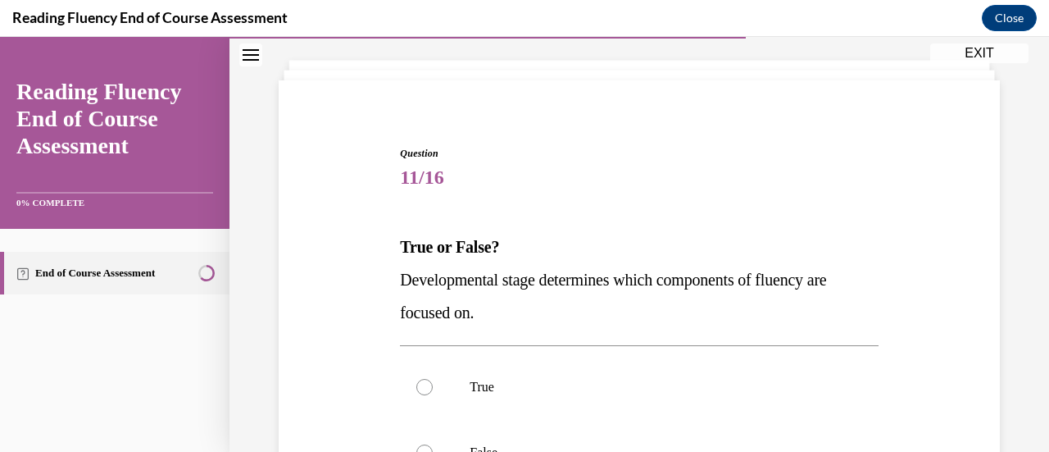
scroll to position [164, 0]
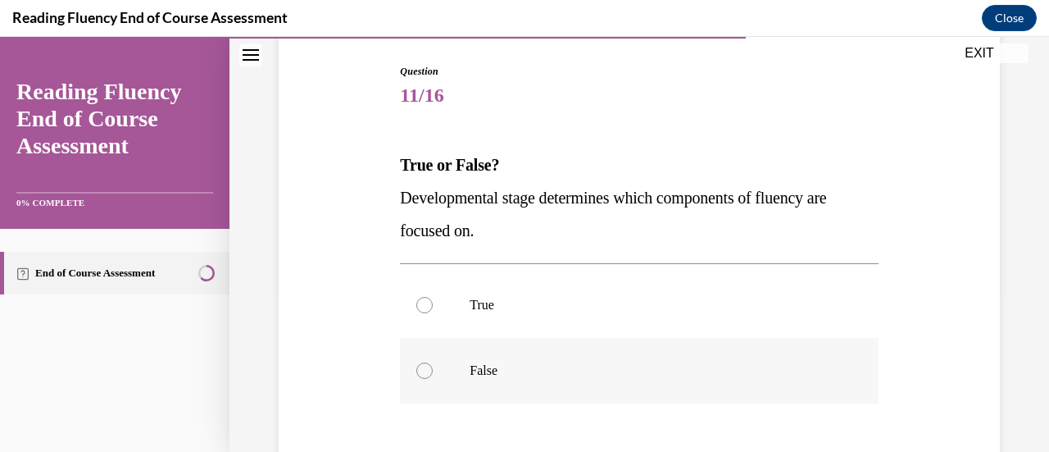
click at [756, 353] on label "False" at bounding box center [639, 371] width 478 height 66
click at [433, 362] on input "False" at bounding box center [424, 370] width 16 height 16
radio input "true"
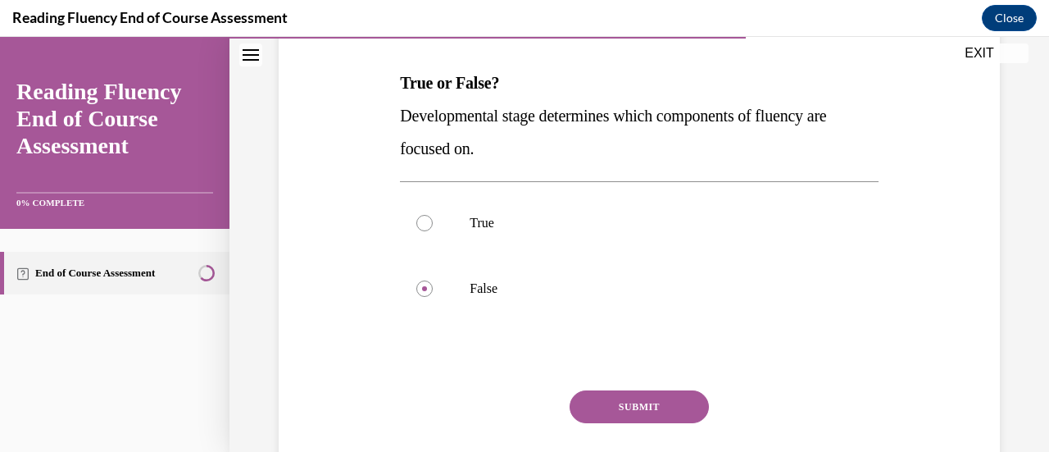
drag, startPoint x: 623, startPoint y: 402, endPoint x: 665, endPoint y: 425, distance: 48.1
click at [623, 402] on button "SUBMIT" at bounding box center [639, 406] width 139 height 33
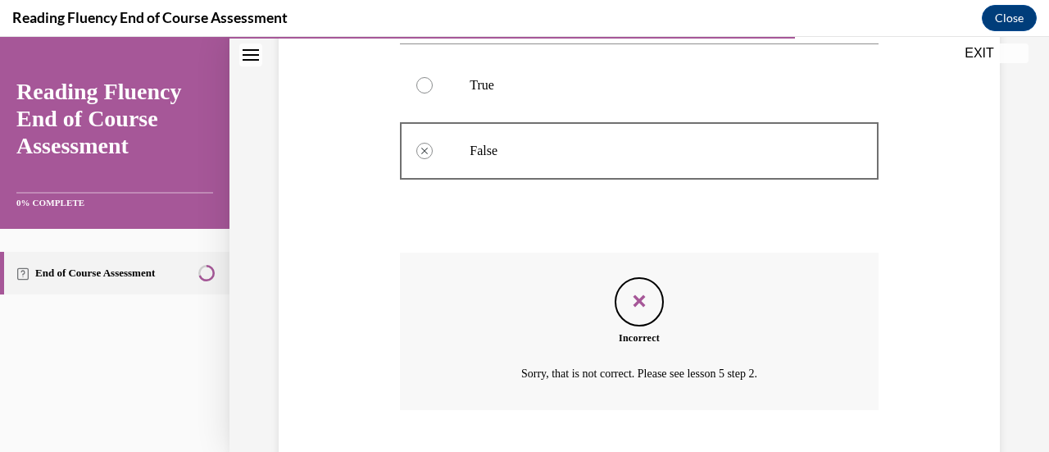
scroll to position [483, 0]
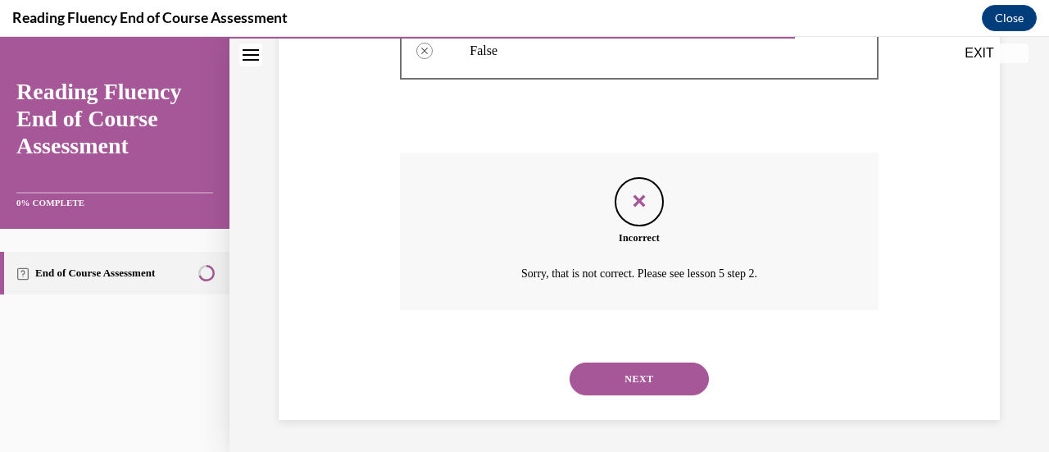
click at [656, 384] on button "NEXT" at bounding box center [639, 378] width 139 height 33
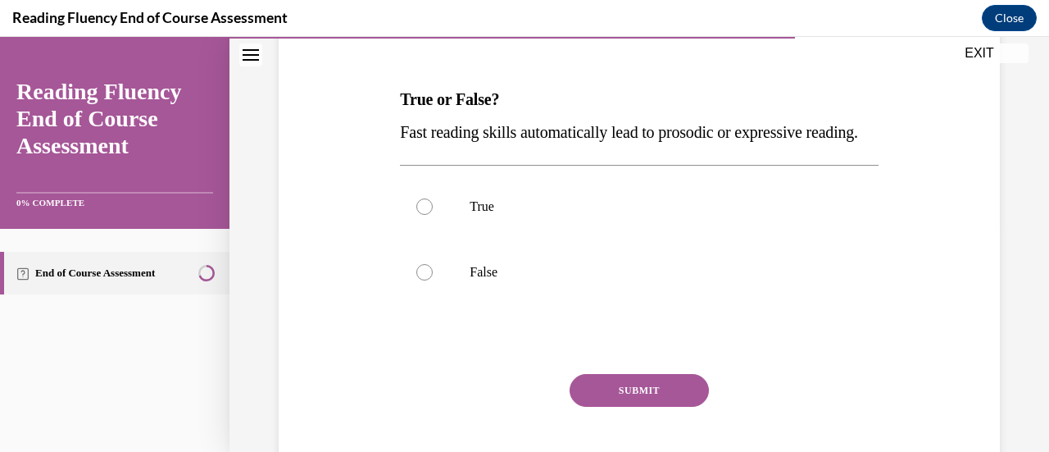
scroll to position [246, 0]
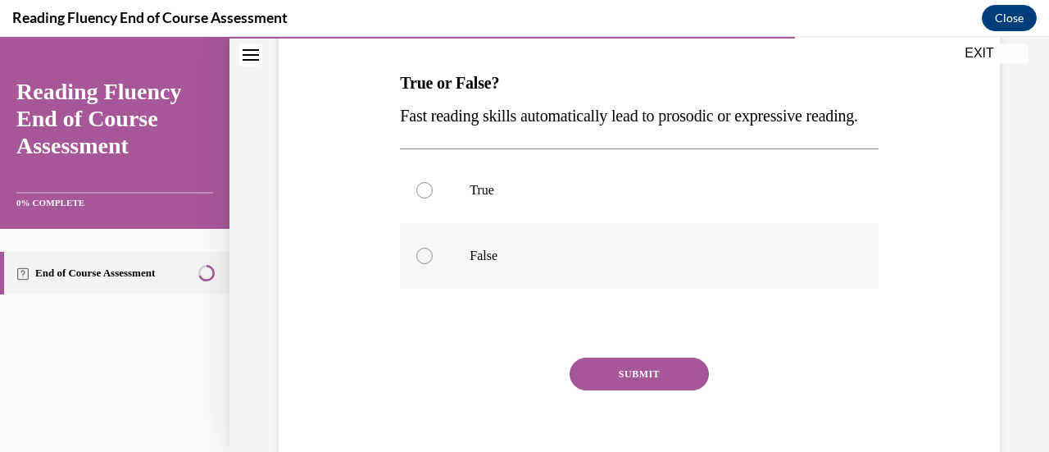
click at [595, 264] on p "False" at bounding box center [653, 255] width 367 height 16
click at [433, 264] on input "False" at bounding box center [424, 255] width 16 height 16
radio input "true"
click at [644, 390] on button "SUBMIT" at bounding box center [639, 373] width 139 height 33
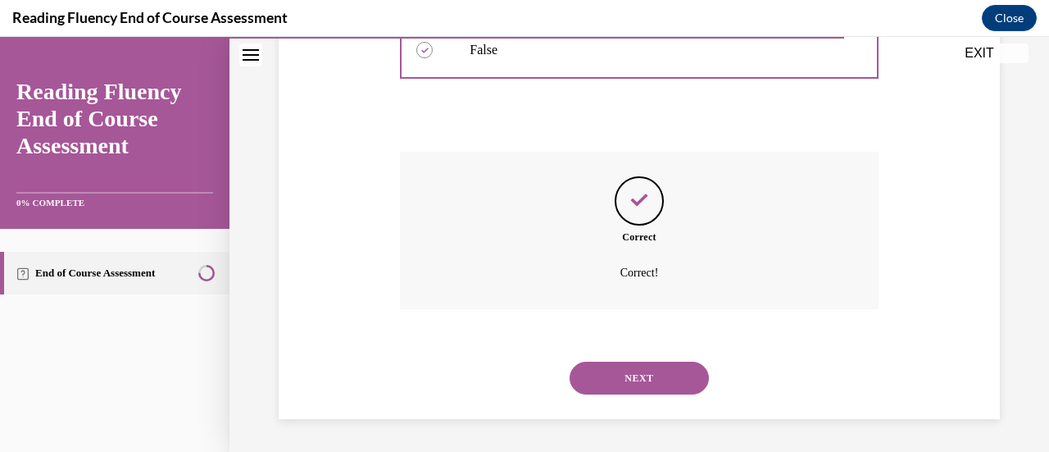
scroll to position [483, 0]
click at [652, 396] on div "NEXT" at bounding box center [639, 378] width 478 height 66
click at [660, 378] on button "NEXT" at bounding box center [639, 377] width 139 height 33
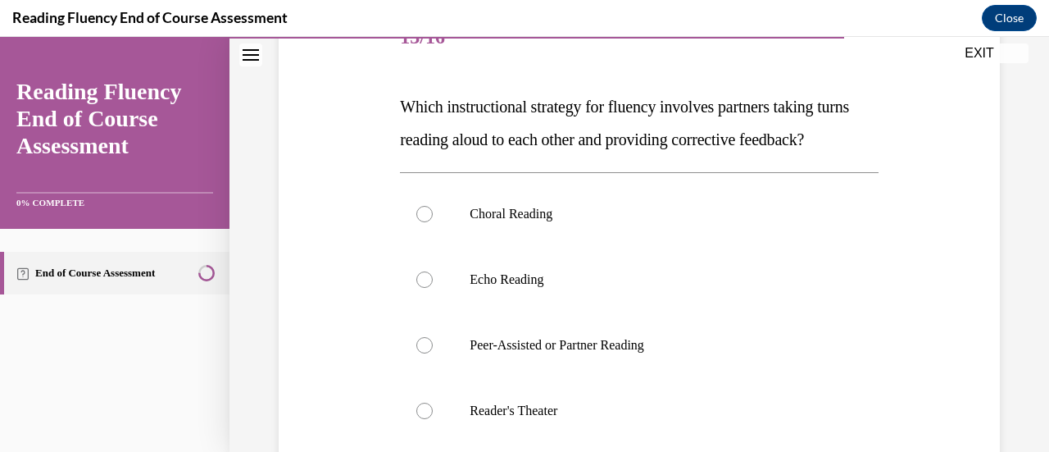
scroll to position [246, 0]
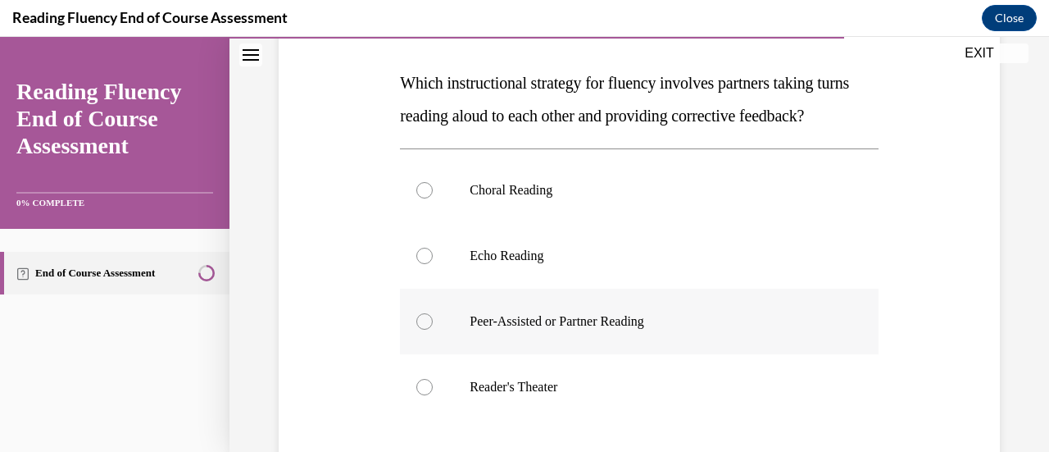
click at [690, 329] on p "Peer-Assisted or Partner Reading" at bounding box center [653, 321] width 367 height 16
click at [433, 329] on input "Peer-Assisted or Partner Reading" at bounding box center [424, 321] width 16 height 16
radio input "true"
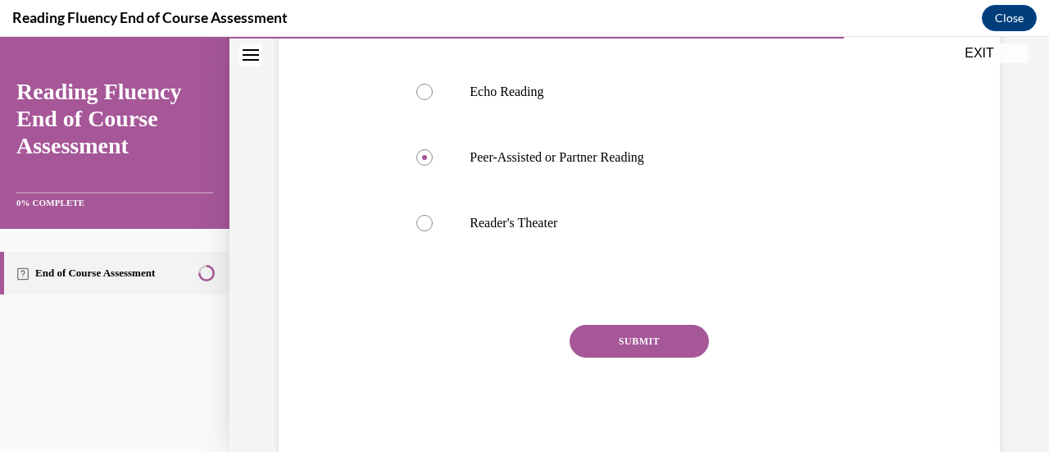
click at [665, 357] on button "SUBMIT" at bounding box center [639, 341] width 139 height 33
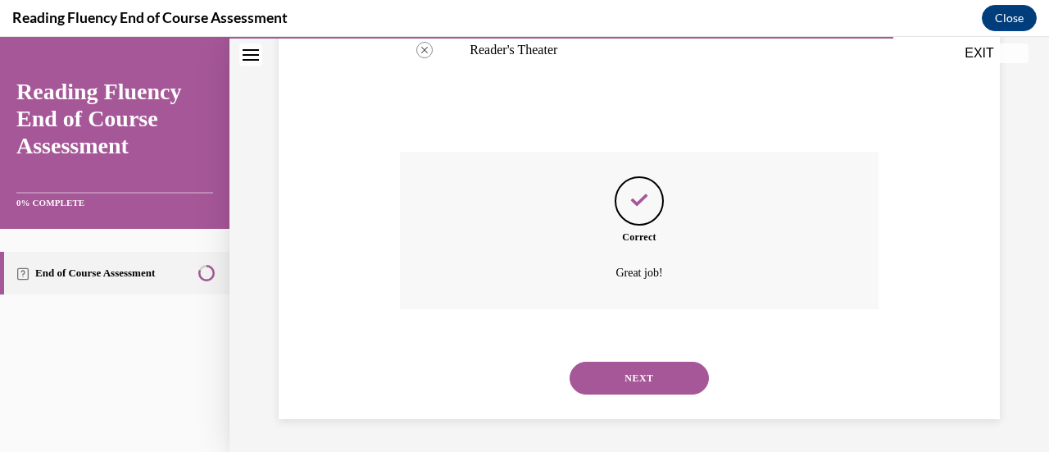
scroll to position [615, 0]
click at [625, 384] on button "NEXT" at bounding box center [639, 377] width 139 height 33
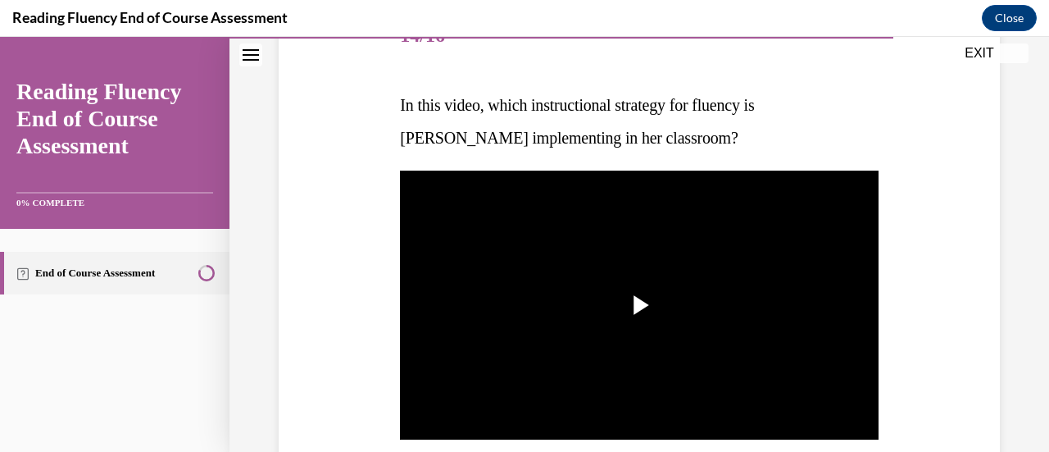
scroll to position [246, 0]
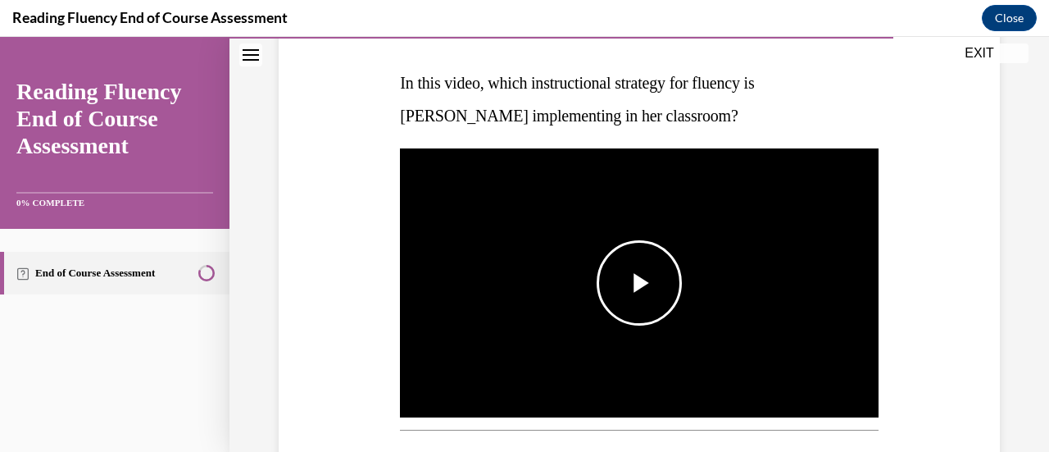
click at [639, 283] on span "Video player" at bounding box center [639, 283] width 0 height 0
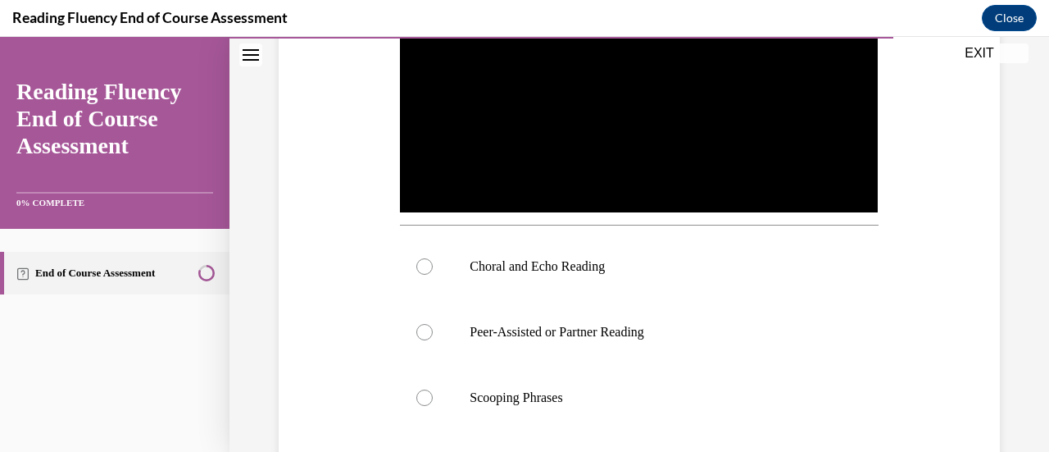
scroll to position [470, 0]
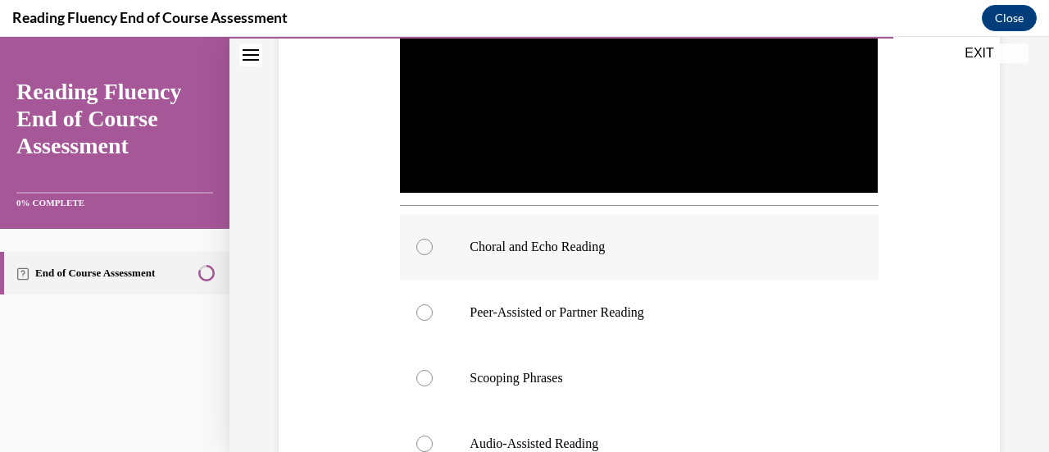
click at [547, 251] on label "Choral and Echo Reading" at bounding box center [639, 247] width 478 height 66
click at [433, 251] on input "Choral and Echo Reading" at bounding box center [424, 246] width 16 height 16
radio input "true"
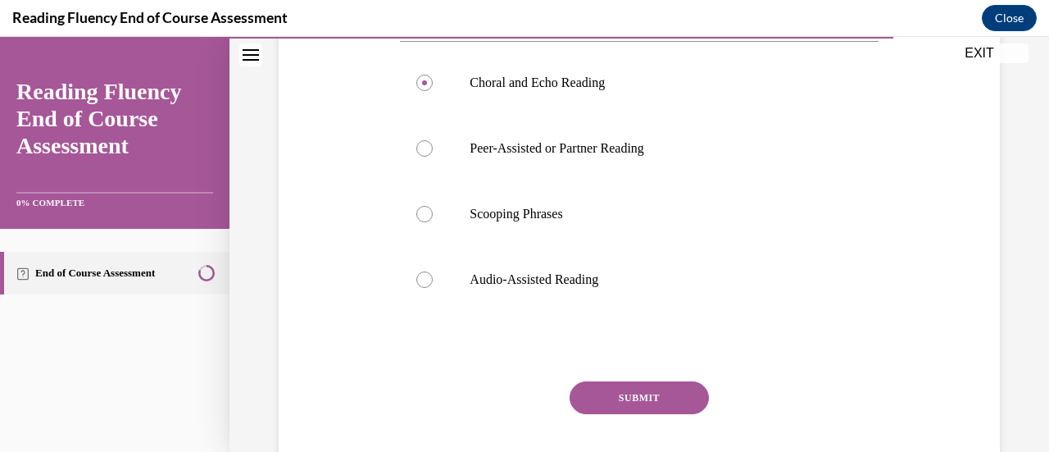
click at [654, 406] on button "SUBMIT" at bounding box center [639, 397] width 139 height 33
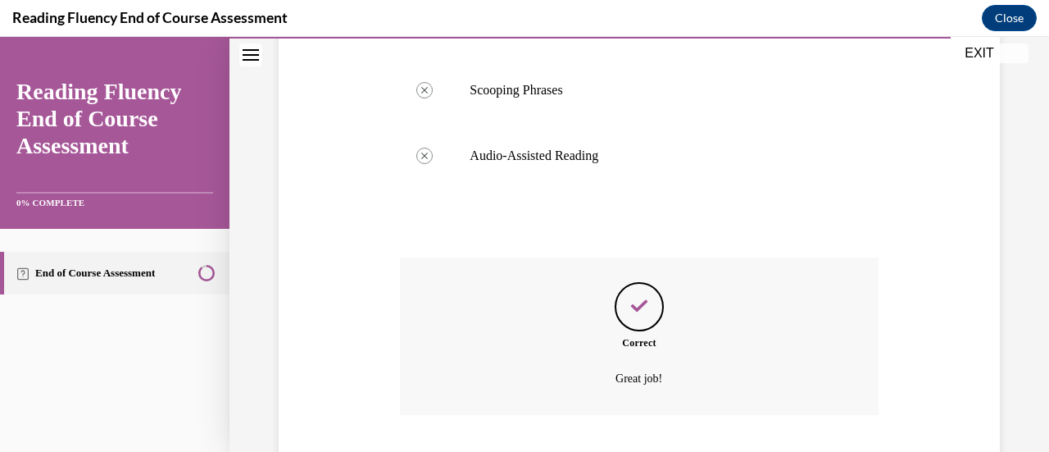
scroll to position [858, 0]
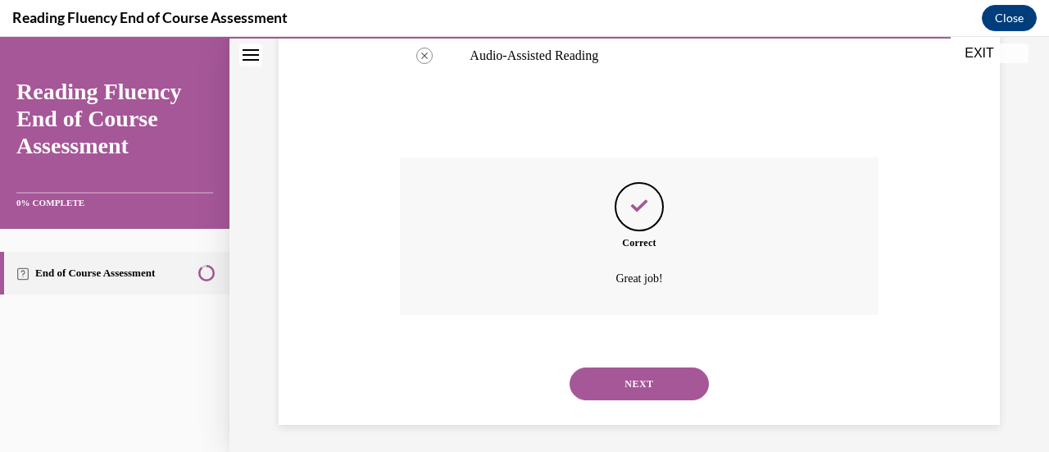
click at [664, 374] on button "NEXT" at bounding box center [639, 383] width 139 height 33
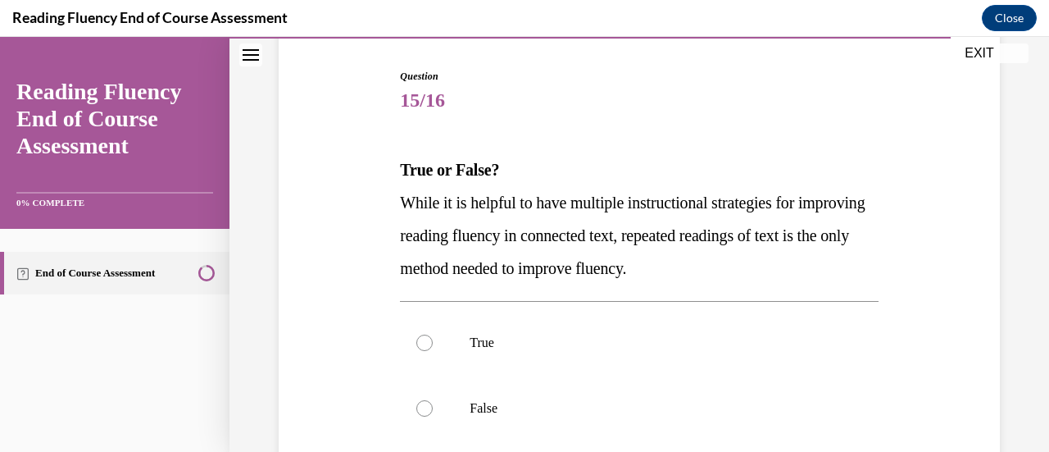
scroll to position [246, 0]
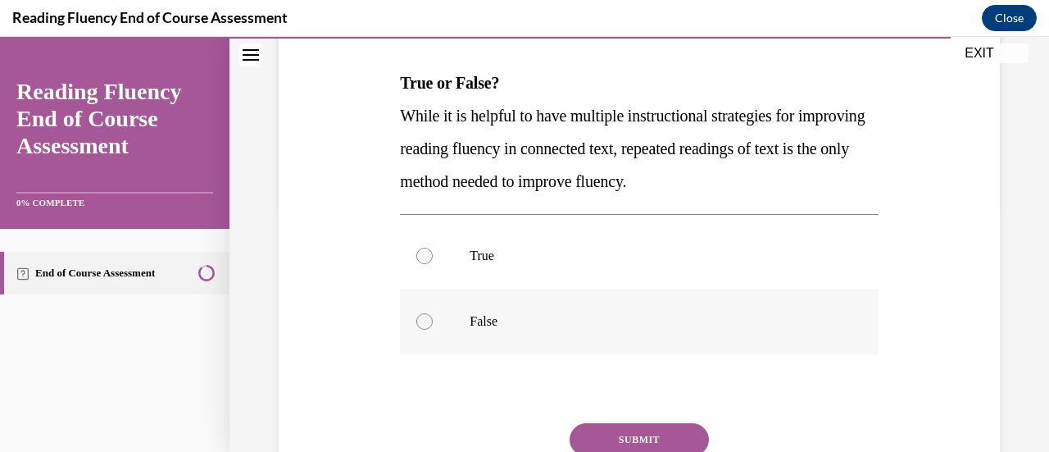
click at [592, 317] on p "False" at bounding box center [653, 321] width 367 height 16
click at [433, 317] on input "False" at bounding box center [424, 321] width 16 height 16
radio input "true"
click at [647, 429] on button "SUBMIT" at bounding box center [639, 439] width 139 height 33
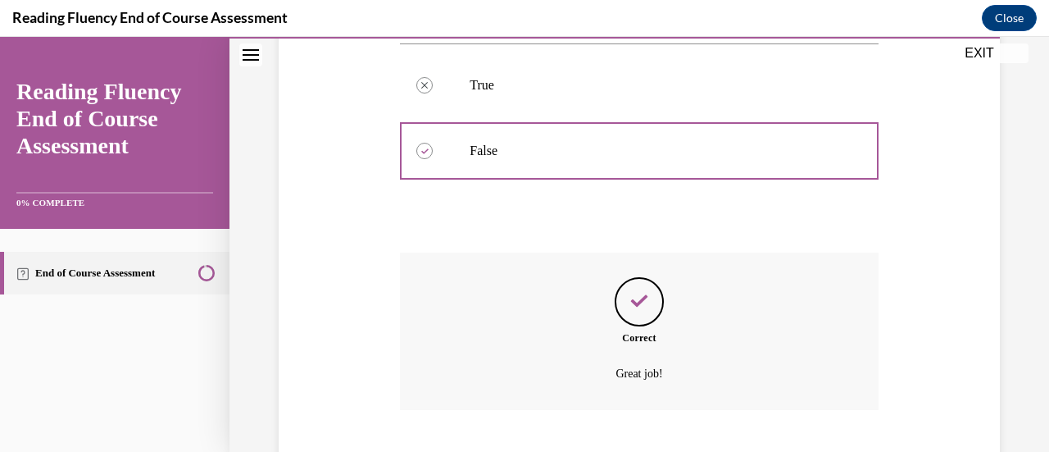
scroll to position [516, 0]
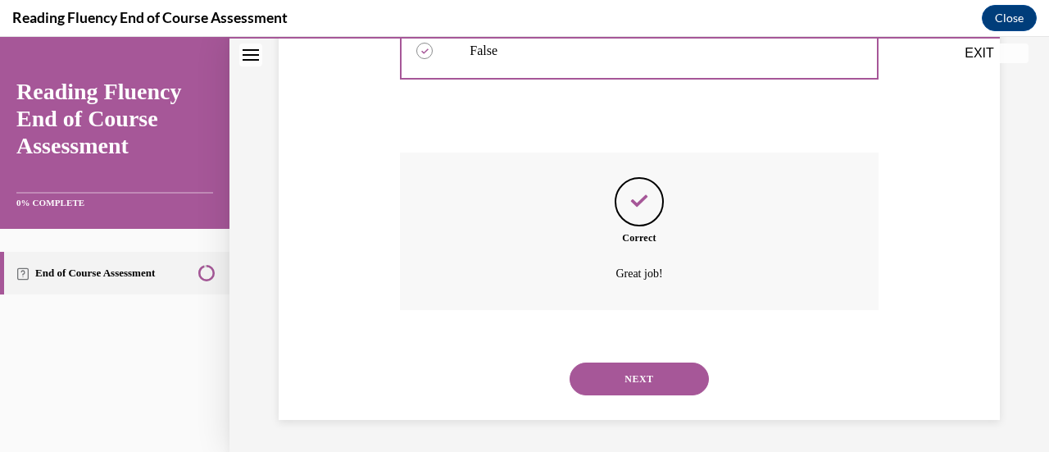
click at [610, 372] on button "NEXT" at bounding box center [639, 378] width 139 height 33
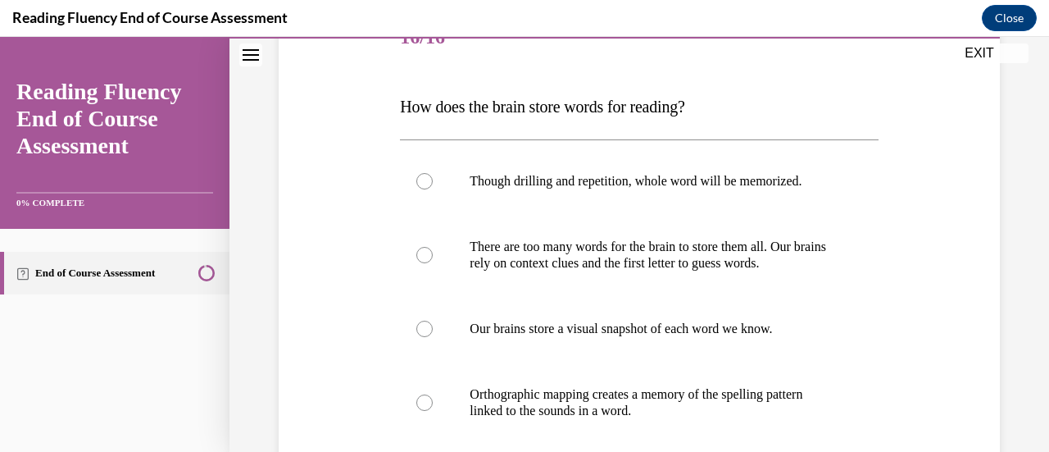
scroll to position [246, 0]
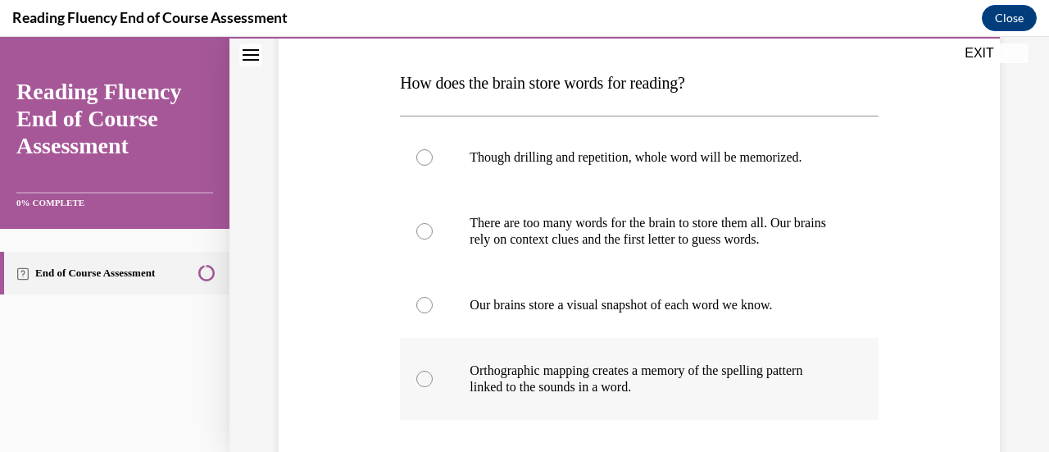
click at [657, 375] on p "Orthographic mapping creates a memory of the spelling pattern linked to the sou…" at bounding box center [653, 378] width 367 height 33
click at [433, 375] on input "Orthographic mapping creates a memory of the spelling pattern linked to the sou…" at bounding box center [424, 378] width 16 height 16
radio input "true"
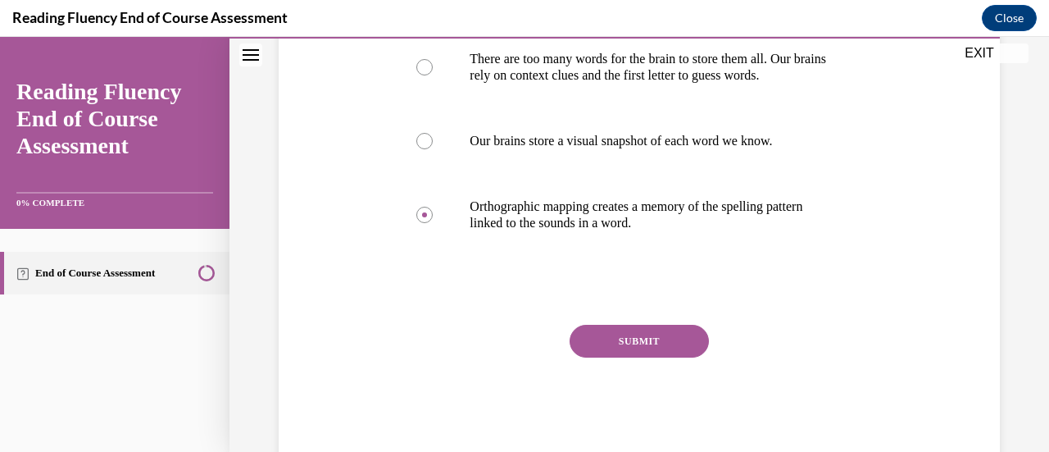
click at [627, 333] on button "SUBMIT" at bounding box center [639, 341] width 139 height 33
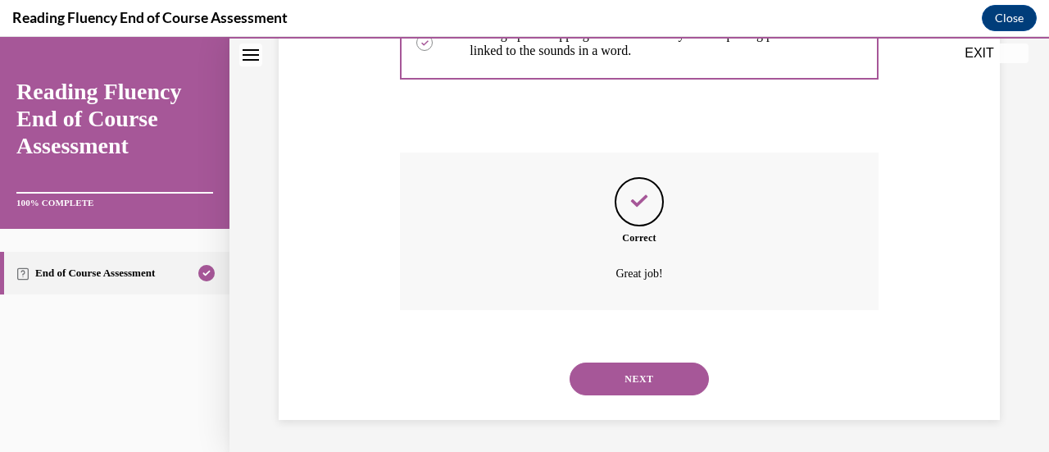
click at [651, 388] on button "NEXT" at bounding box center [639, 378] width 139 height 33
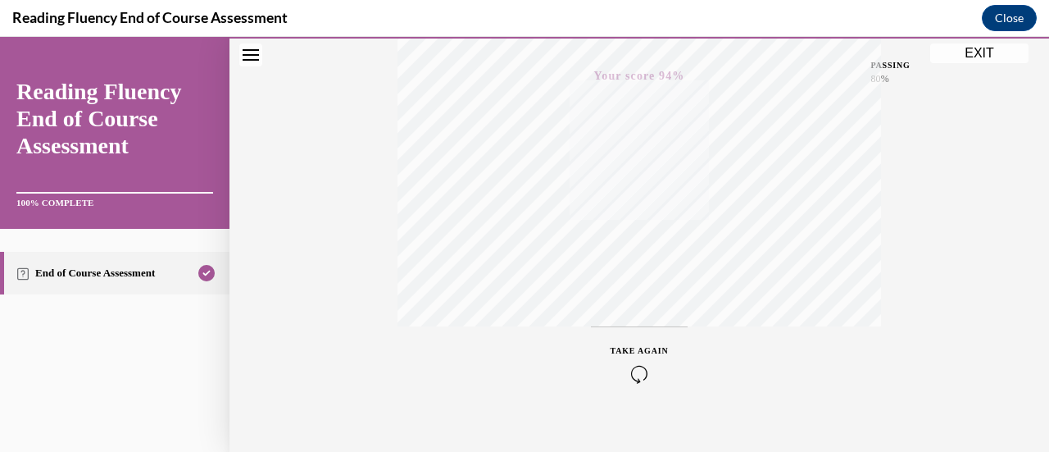
scroll to position [424, 0]
click at [956, 55] on button "EXIT" at bounding box center [979, 53] width 98 height 20
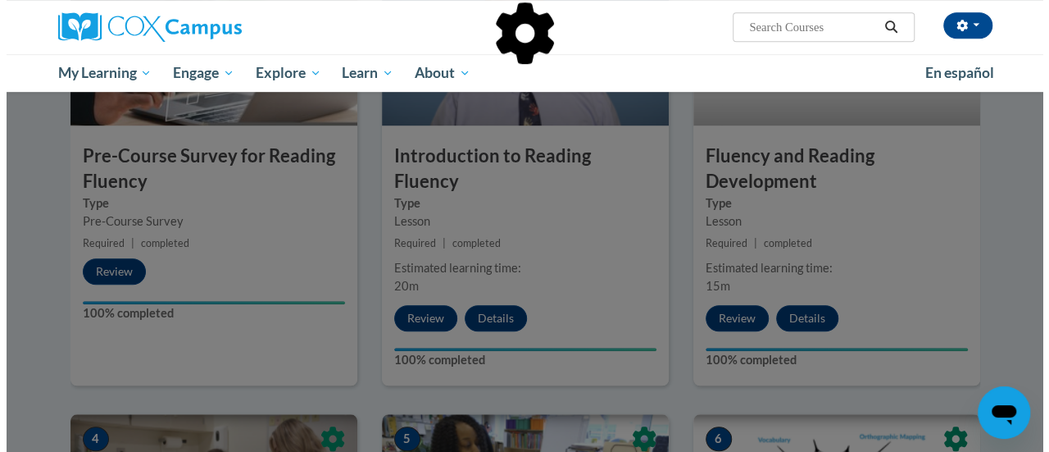
scroll to position [0, 0]
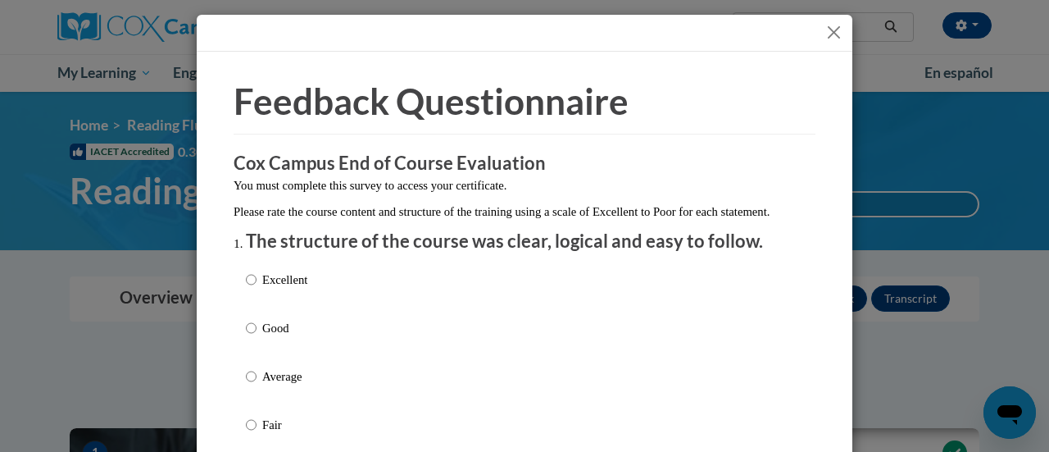
click at [272, 337] on p "Good" at bounding box center [284, 328] width 45 height 18
click at [256, 337] on input "Good" at bounding box center [251, 328] width 11 height 18
radio input "true"
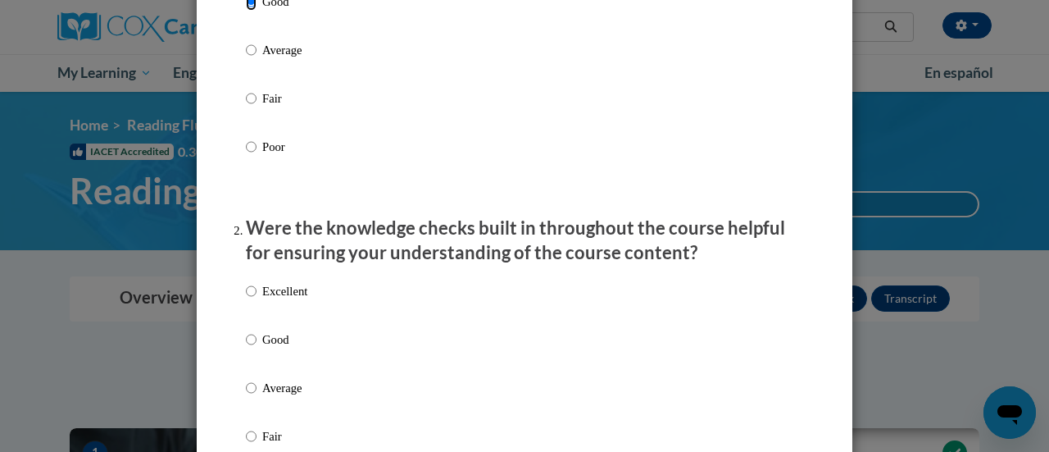
scroll to position [328, 0]
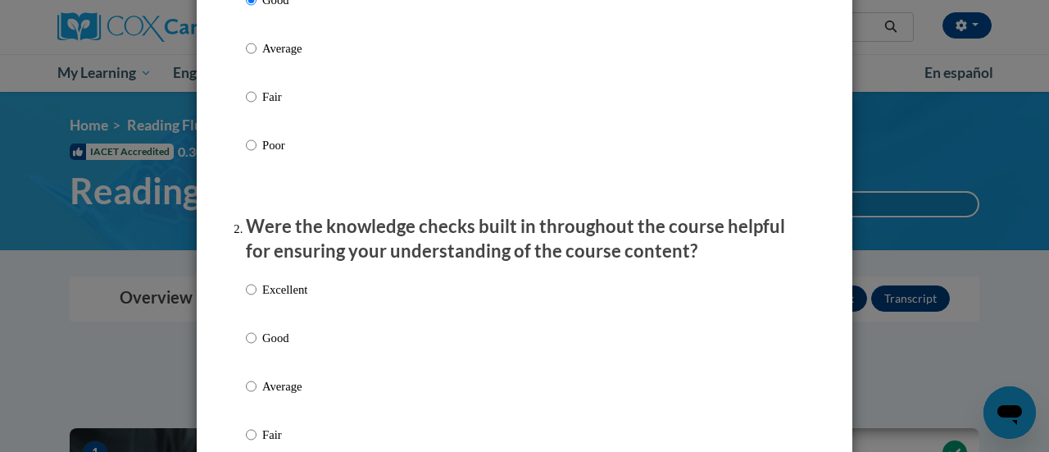
click at [261, 343] on div "Excellent Good Average Fair Poor" at bounding box center [276, 399] width 61 height 254
click at [262, 347] on p "Good" at bounding box center [284, 338] width 45 height 18
click at [256, 347] on input "Good" at bounding box center [251, 338] width 11 height 18
radio input "true"
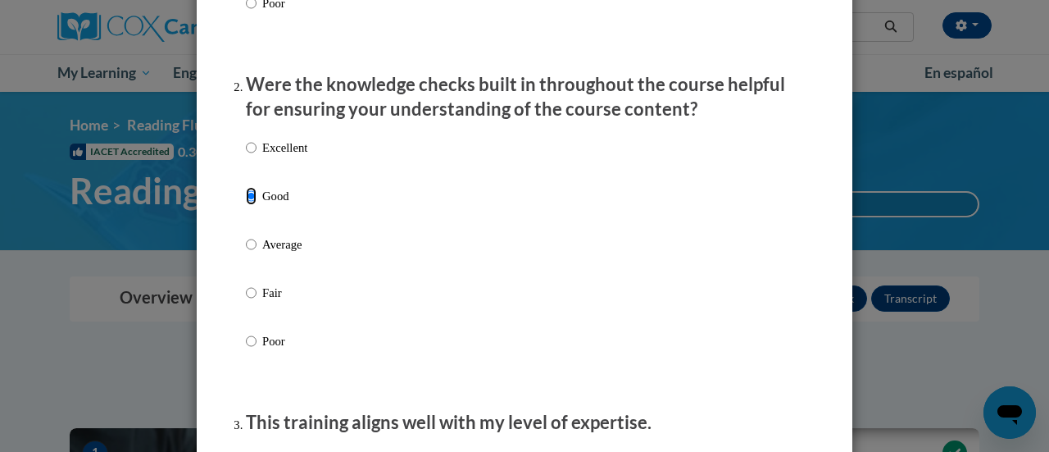
scroll to position [738, 0]
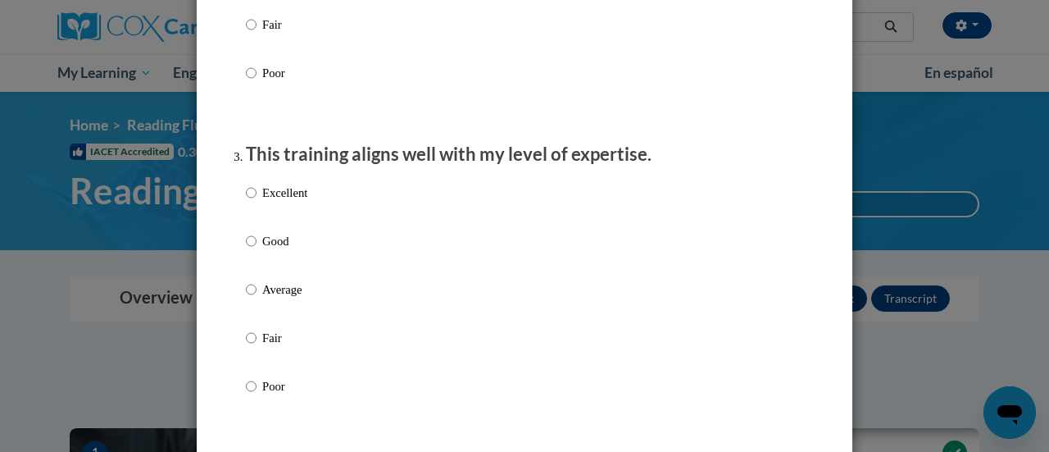
click at [266, 248] on p "Good" at bounding box center [284, 241] width 45 height 18
click at [256, 248] on input "Good" at bounding box center [251, 241] width 11 height 18
radio input "true"
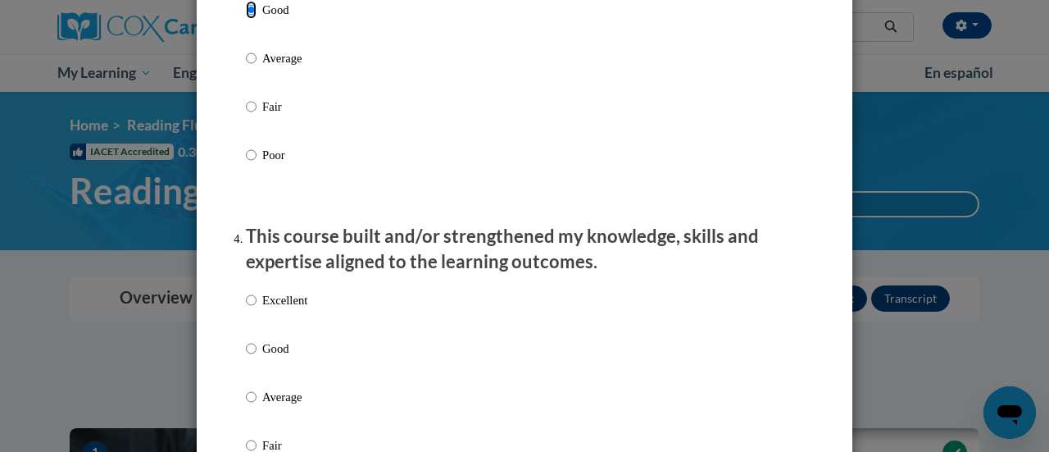
scroll to position [1147, 0]
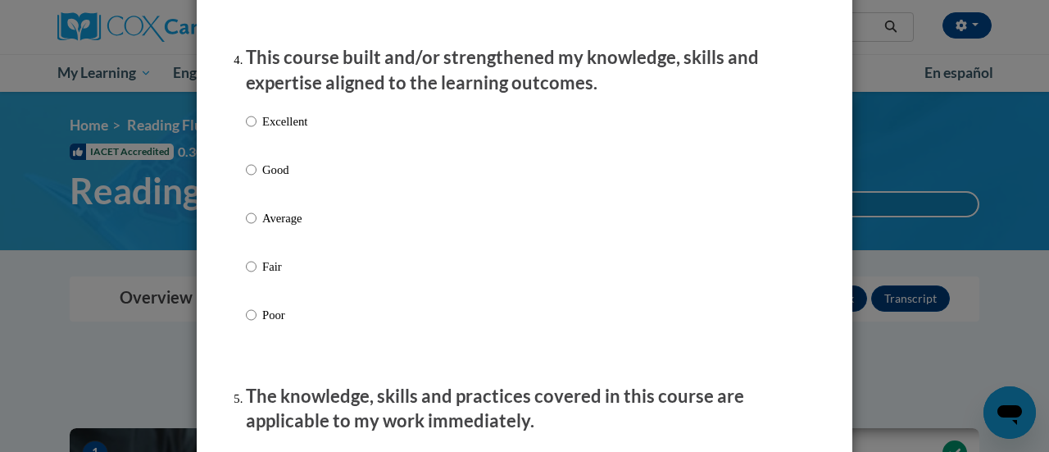
click at [272, 179] on p "Good" at bounding box center [284, 170] width 45 height 18
click at [256, 179] on input "Good" at bounding box center [251, 170] width 11 height 18
radio input "true"
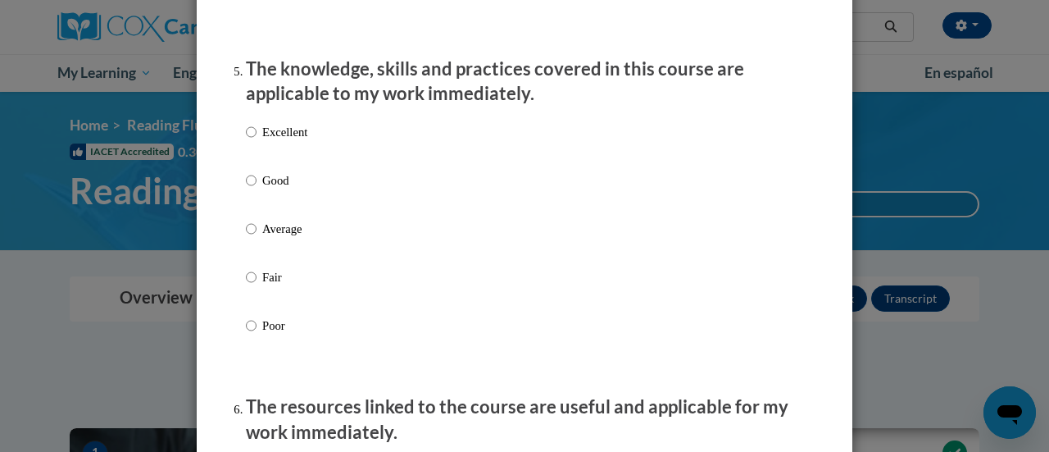
scroll to position [1475, 0]
click at [268, 188] on p "Good" at bounding box center [284, 179] width 45 height 18
click at [256, 188] on input "Good" at bounding box center [251, 179] width 11 height 18
radio input "true"
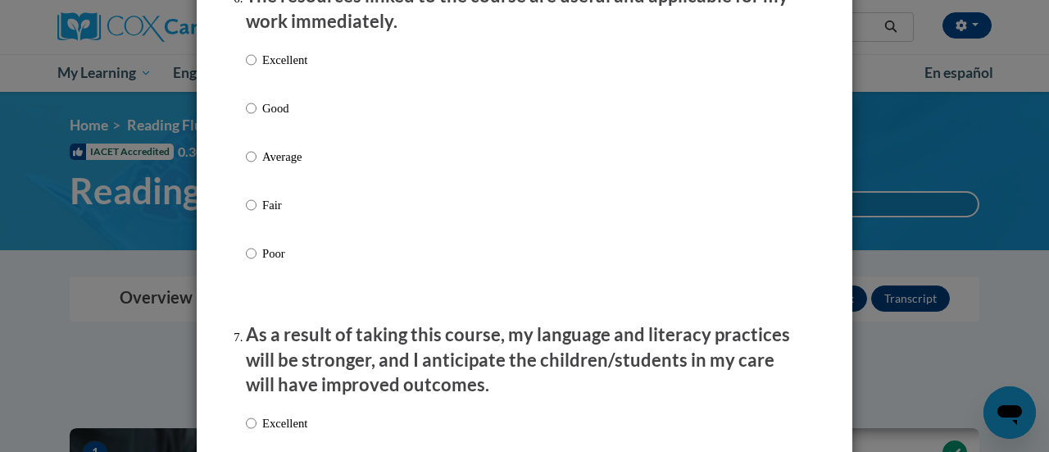
click at [270, 117] on p "Good" at bounding box center [284, 108] width 45 height 18
click at [256, 117] on input "Good" at bounding box center [251, 108] width 11 height 18
radio input "true"
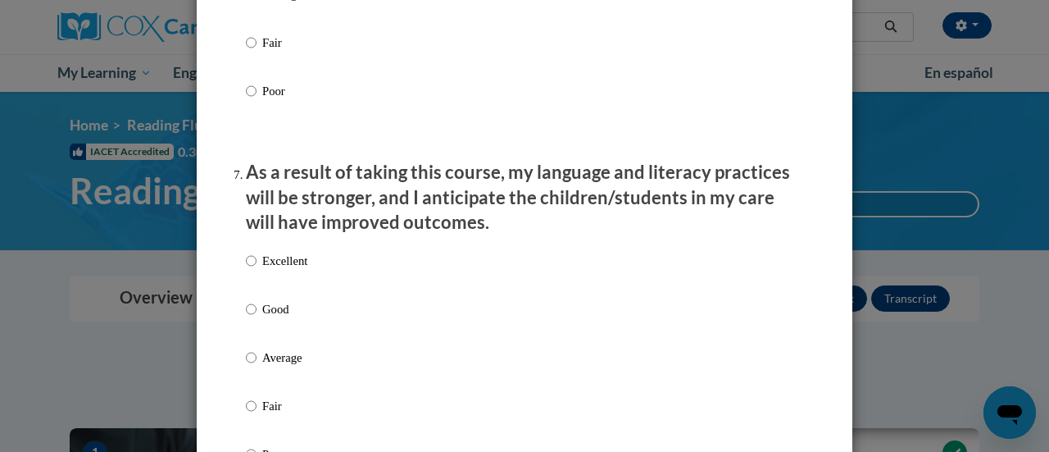
scroll to position [2131, 0]
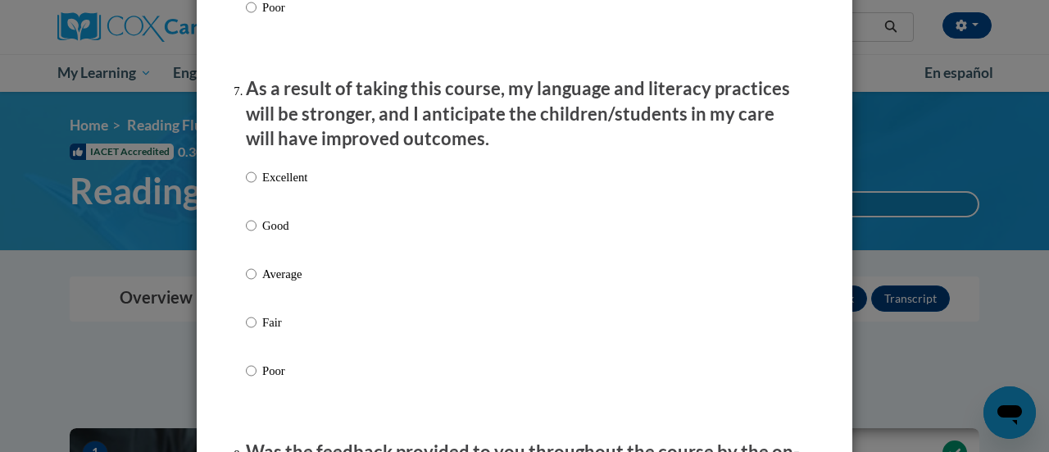
click at [263, 234] on p "Good" at bounding box center [284, 225] width 45 height 18
click at [256, 234] on input "Good" at bounding box center [251, 225] width 11 height 18
radio input "true"
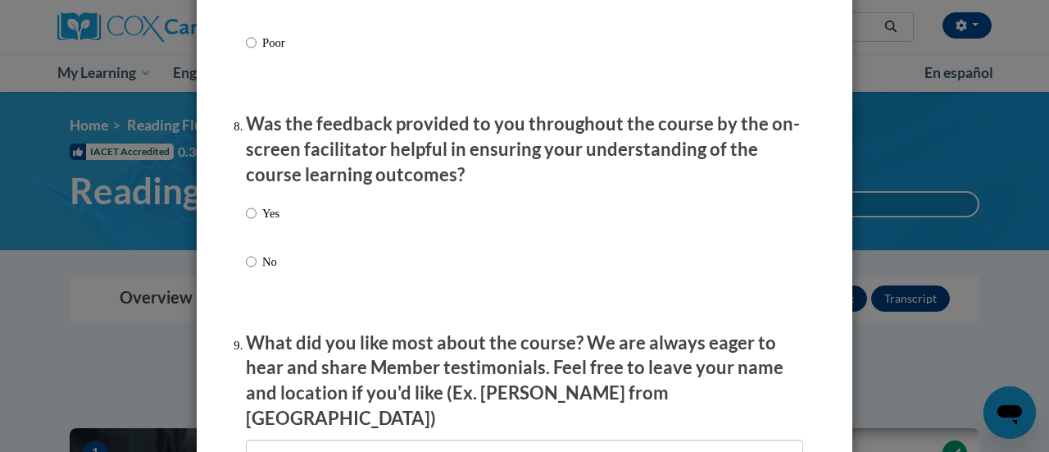
click at [252, 228] on label "Yes" at bounding box center [263, 226] width 34 height 44
click at [252, 222] on input "Yes" at bounding box center [251, 213] width 11 height 18
radio input "true"
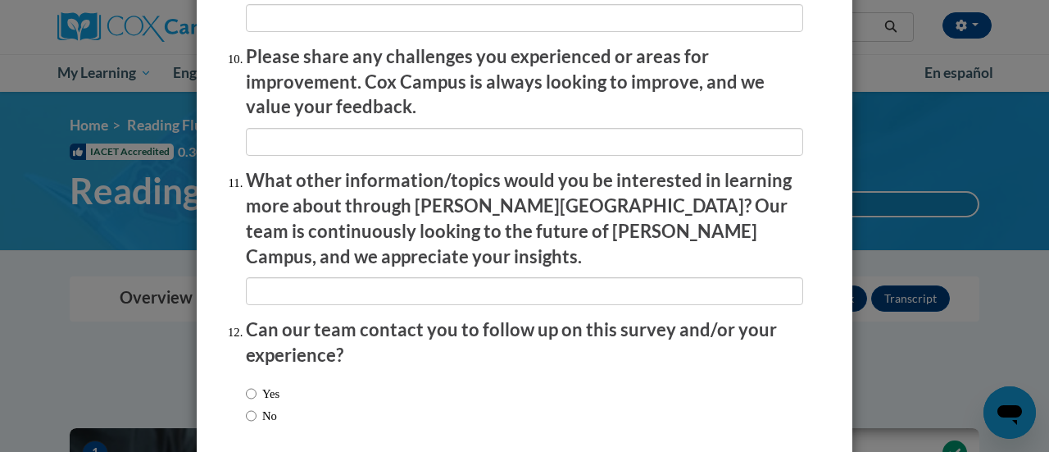
scroll to position [2956, 0]
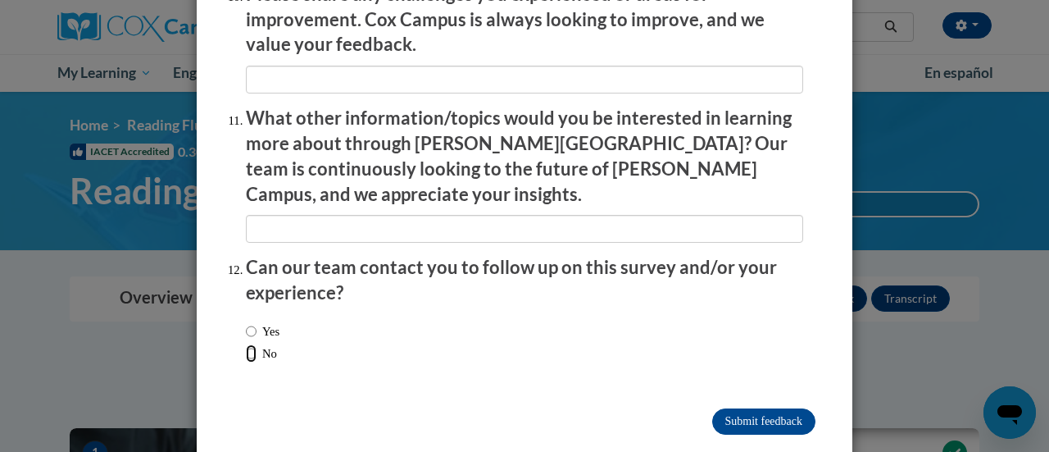
click at [249, 344] on input "No" at bounding box center [251, 353] width 11 height 18
radio input "true"
drag, startPoint x: 731, startPoint y: 384, endPoint x: 769, endPoint y: 414, distance: 47.9
click at [731, 408] on input "Submit feedback" at bounding box center [763, 421] width 103 height 26
